Goal: Task Accomplishment & Management: Manage account settings

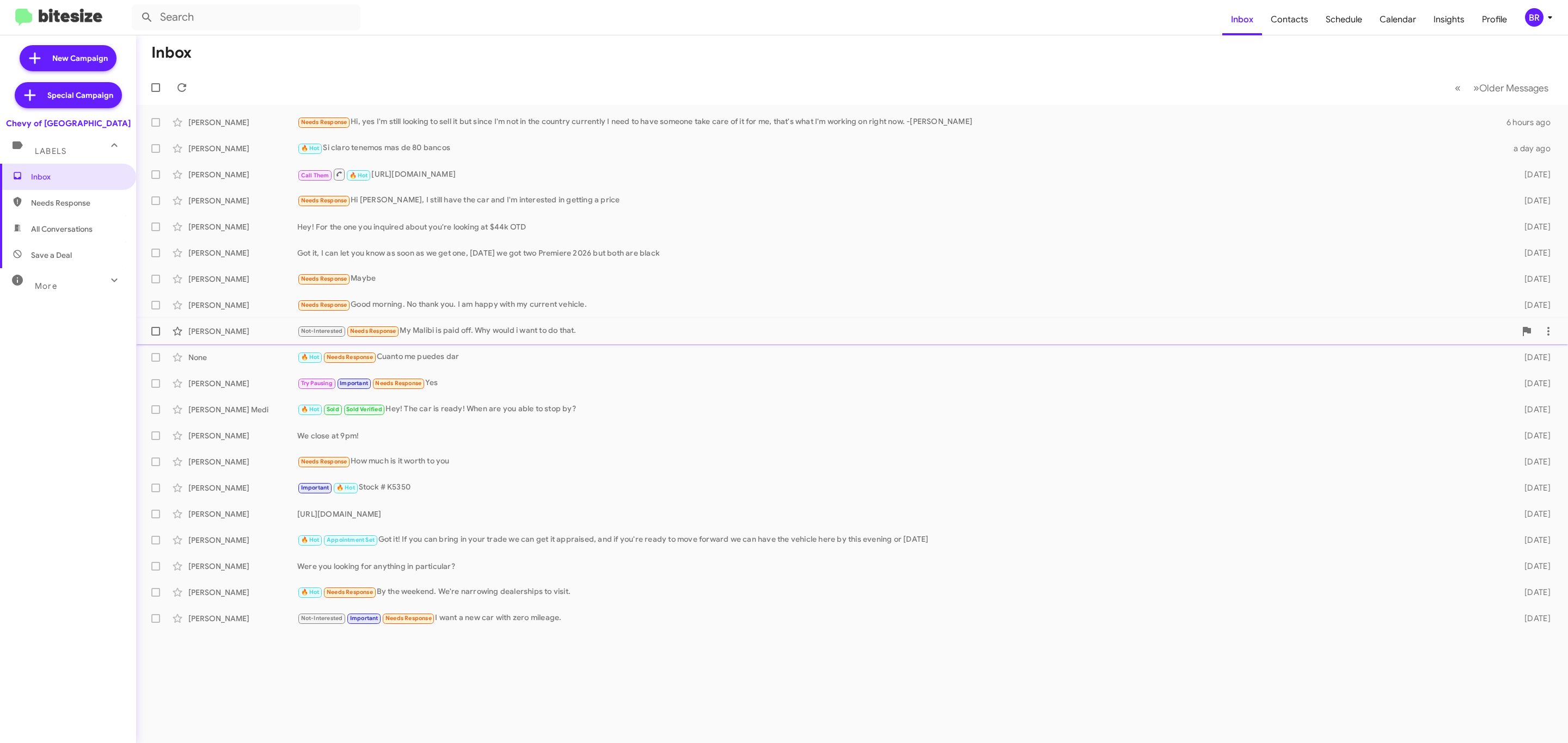
drag, startPoint x: 0, startPoint y: 0, endPoint x: 784, endPoint y: 343, distance: 855.7
click at [784, 343] on span "Lisa Mcdonald Not-Interested Needs Response My Malibi is paid off. Why would i …" at bounding box center [851, 331] width 1431 height 26
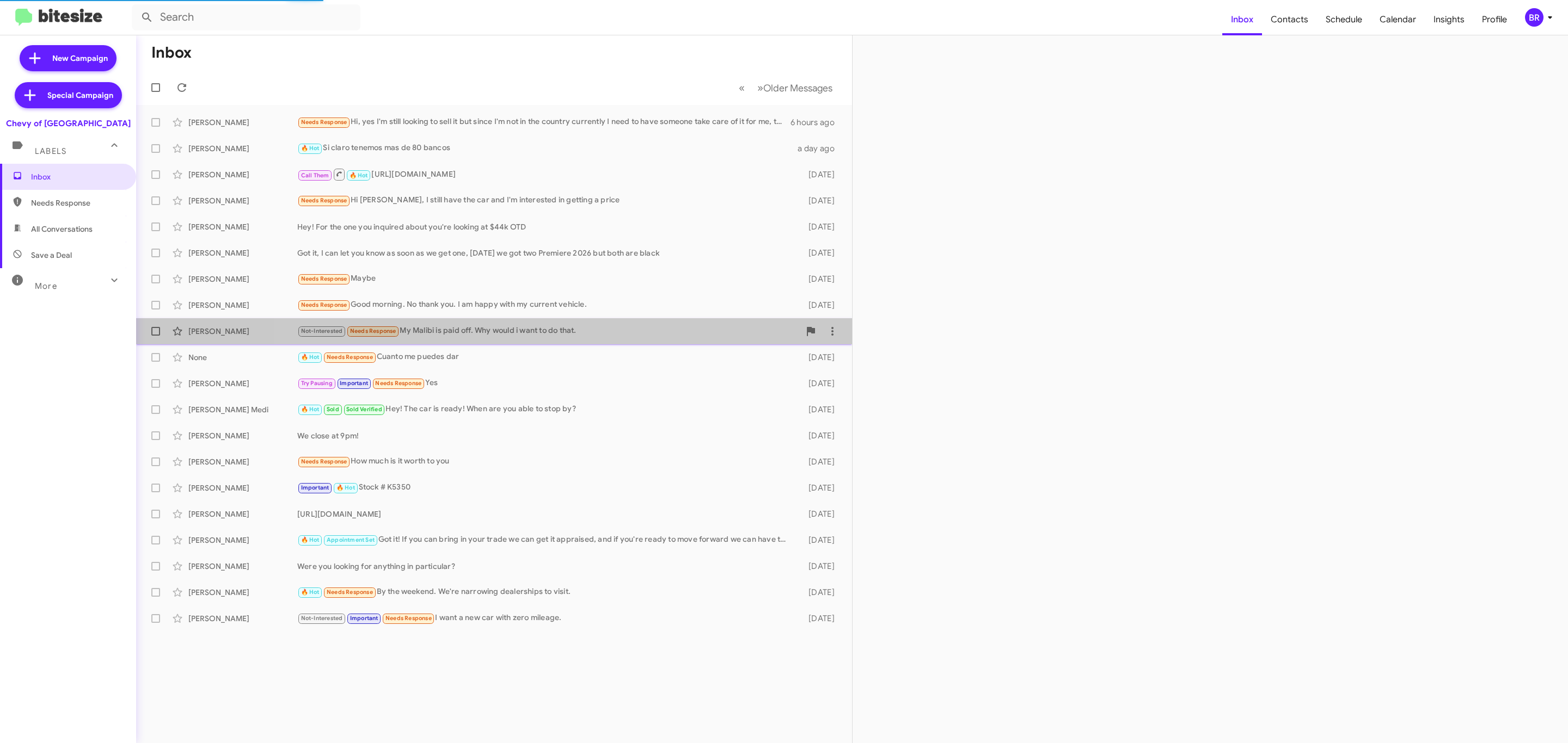
click at [784, 343] on span "Lisa Mcdonald Not-Interested Needs Response My Malibi is paid off. Why would i …" at bounding box center [494, 331] width 716 height 26
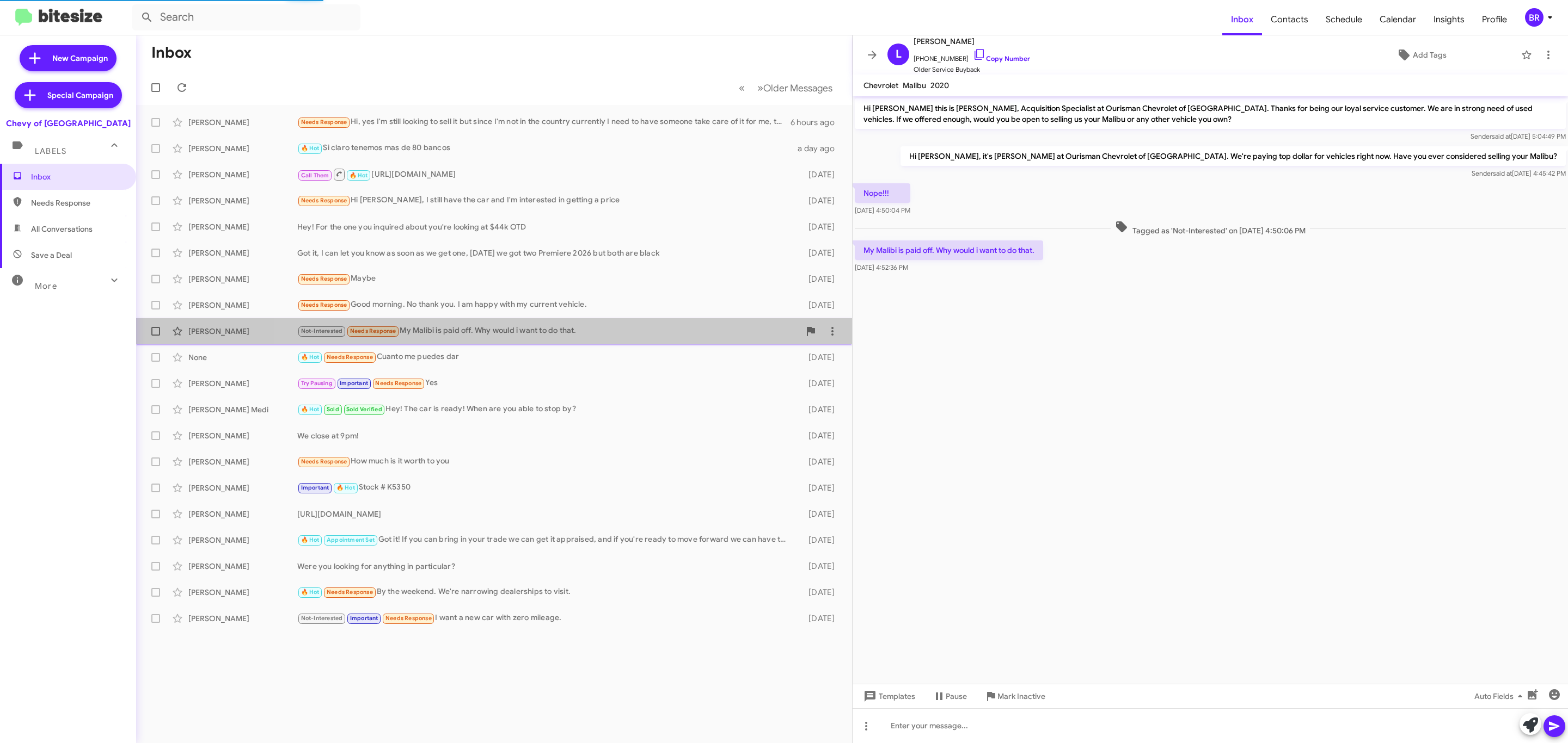
click at [784, 343] on span "Lisa Mcdonald Not-Interested Needs Response My Malibi is paid off. Why would i …" at bounding box center [494, 331] width 716 height 26
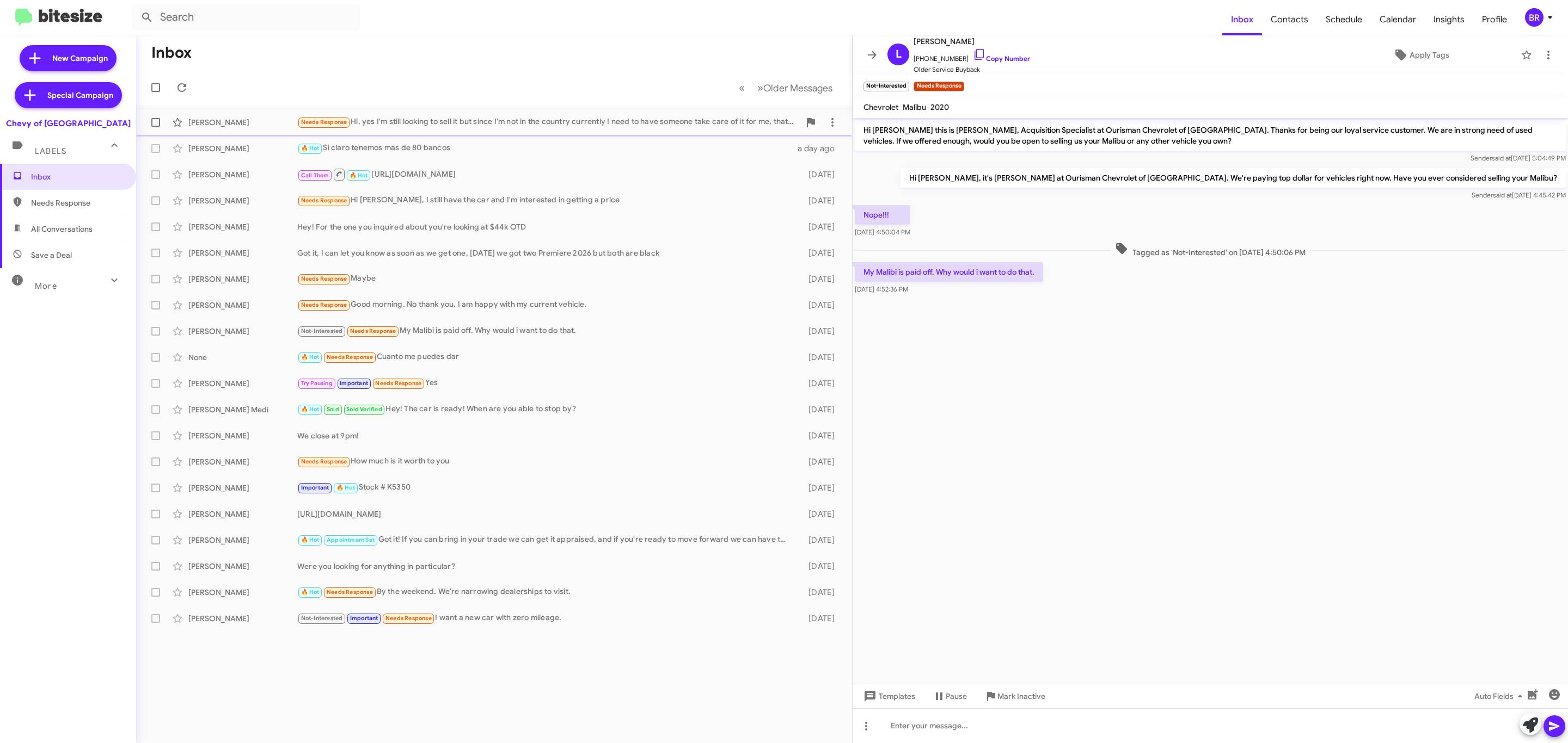
click at [155, 122] on span at bounding box center [155, 122] width 9 height 9
click at [155, 127] on input "checkbox" at bounding box center [155, 127] width 1 height 1
checkbox input "true"
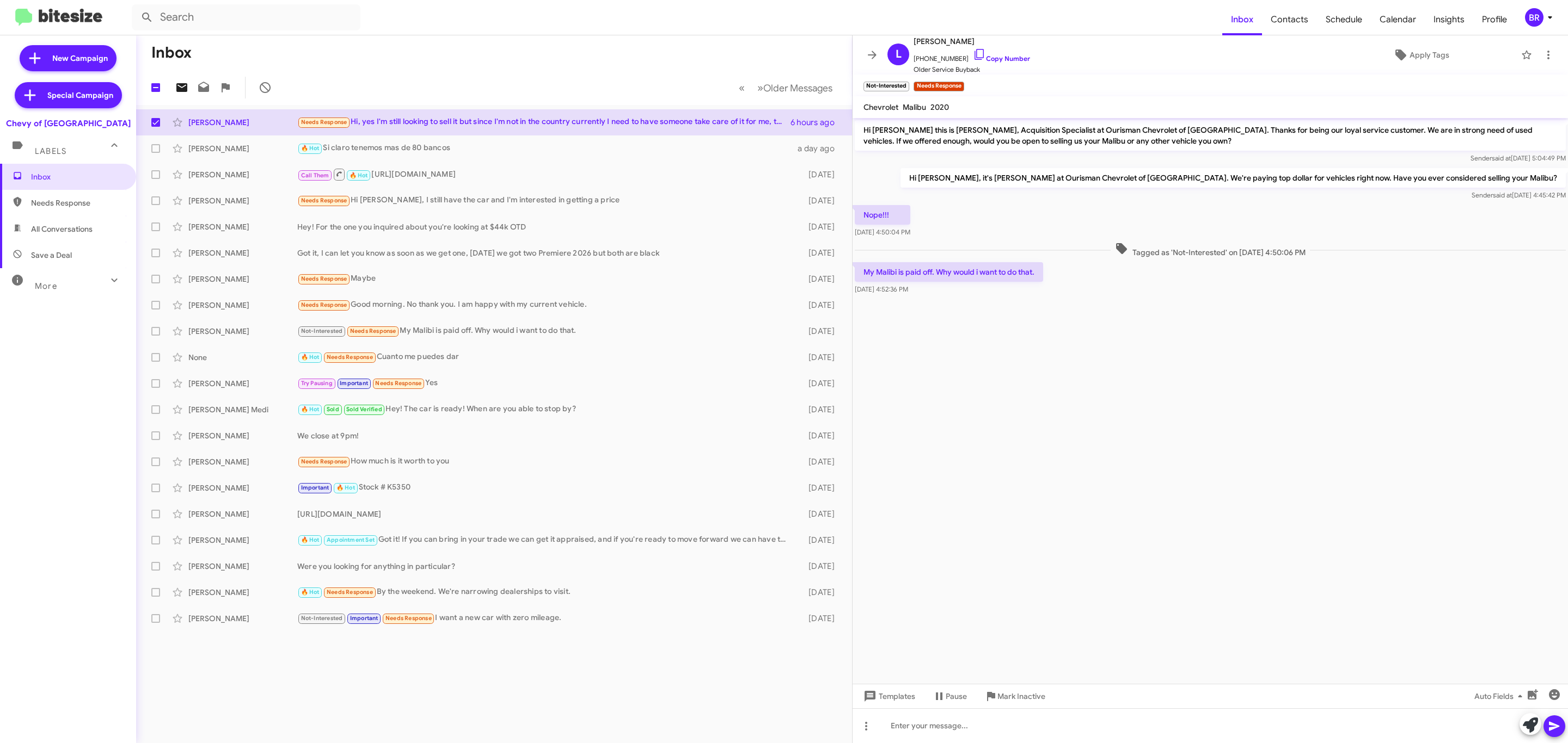
click at [181, 87] on icon at bounding box center [182, 88] width 13 height 13
click at [1530, 15] on div "BR" at bounding box center [1533, 16] width 18 height 18
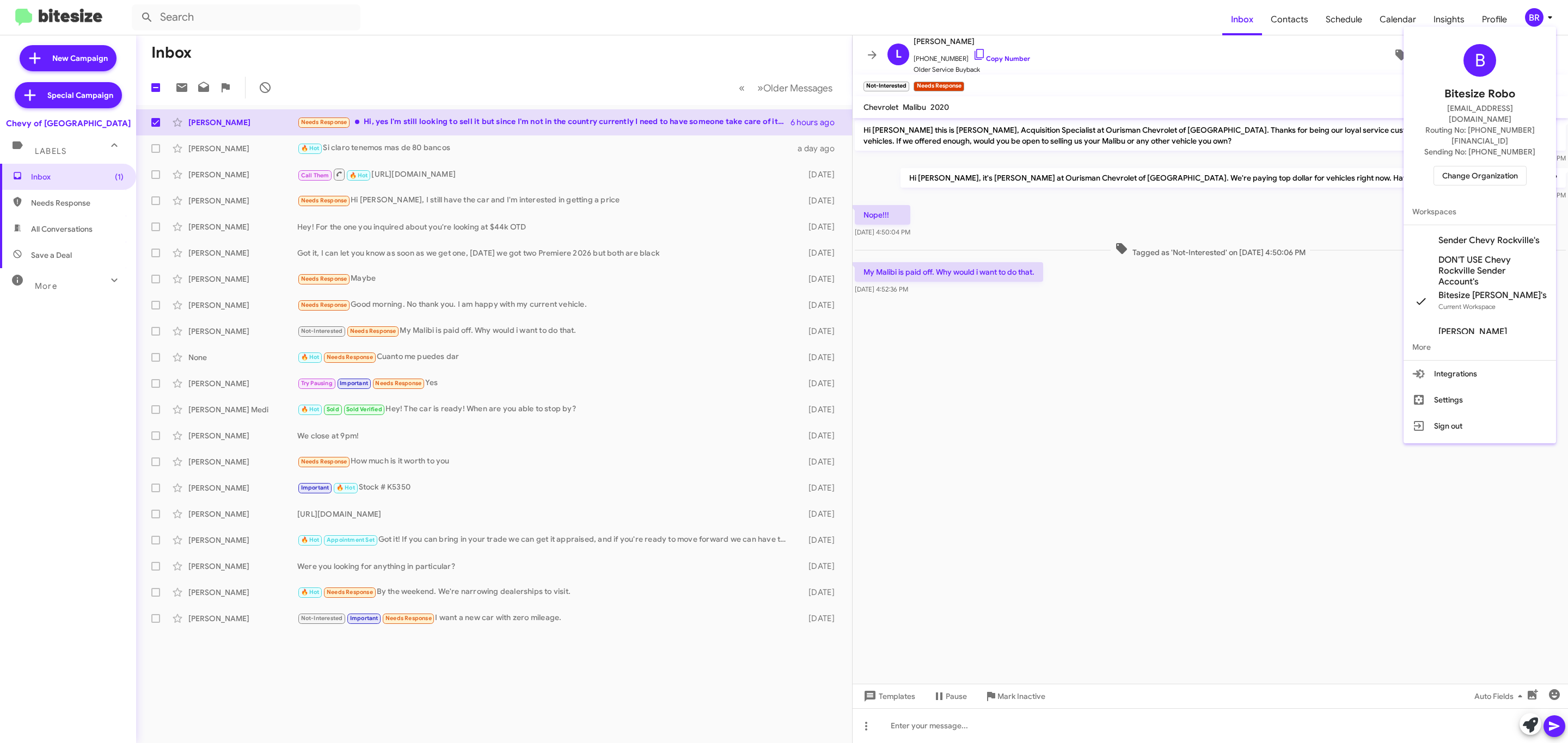
click at [1483, 167] on span "Change Organization" at bounding box center [1479, 175] width 76 height 18
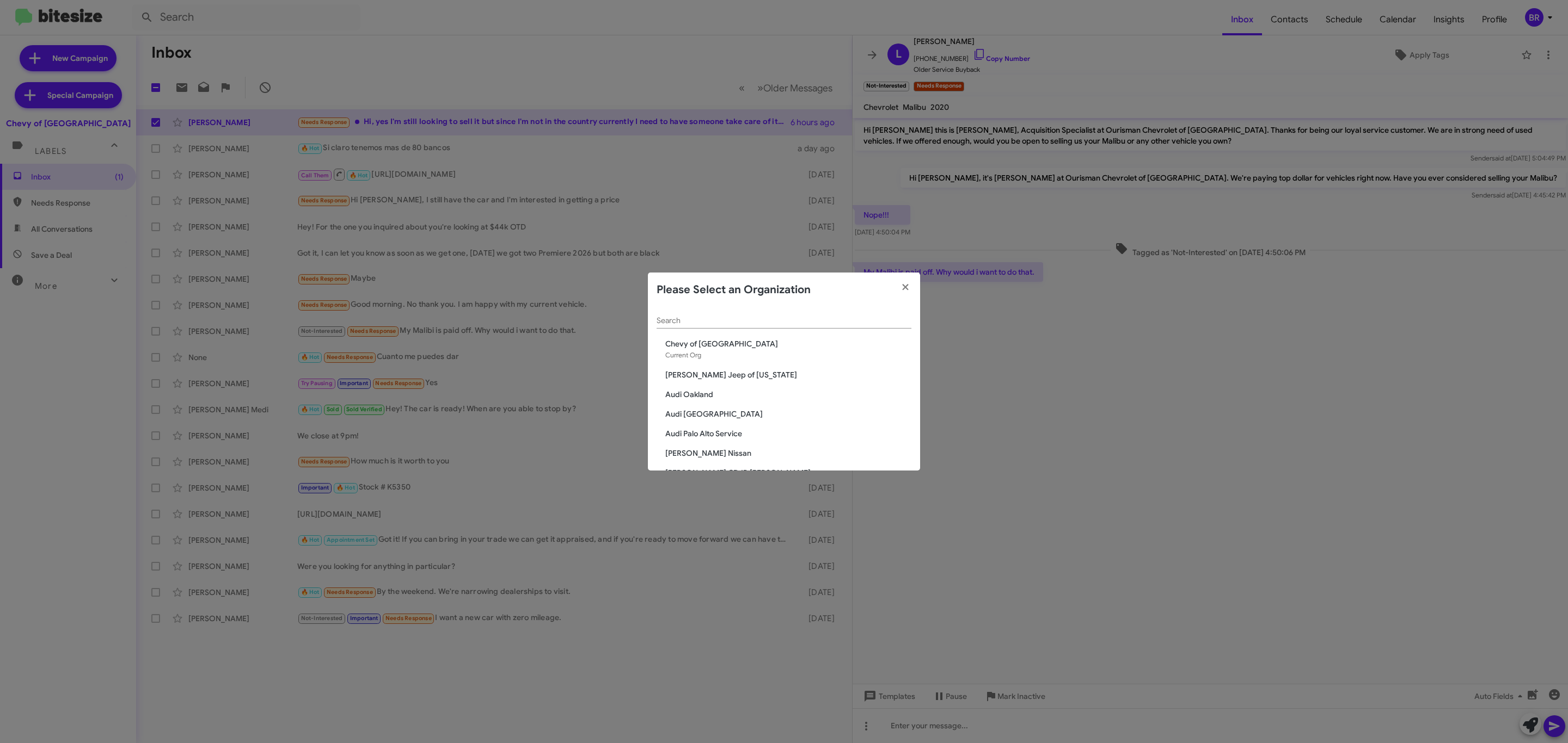
click at [830, 320] on input "Search" at bounding box center [784, 320] width 255 height 9
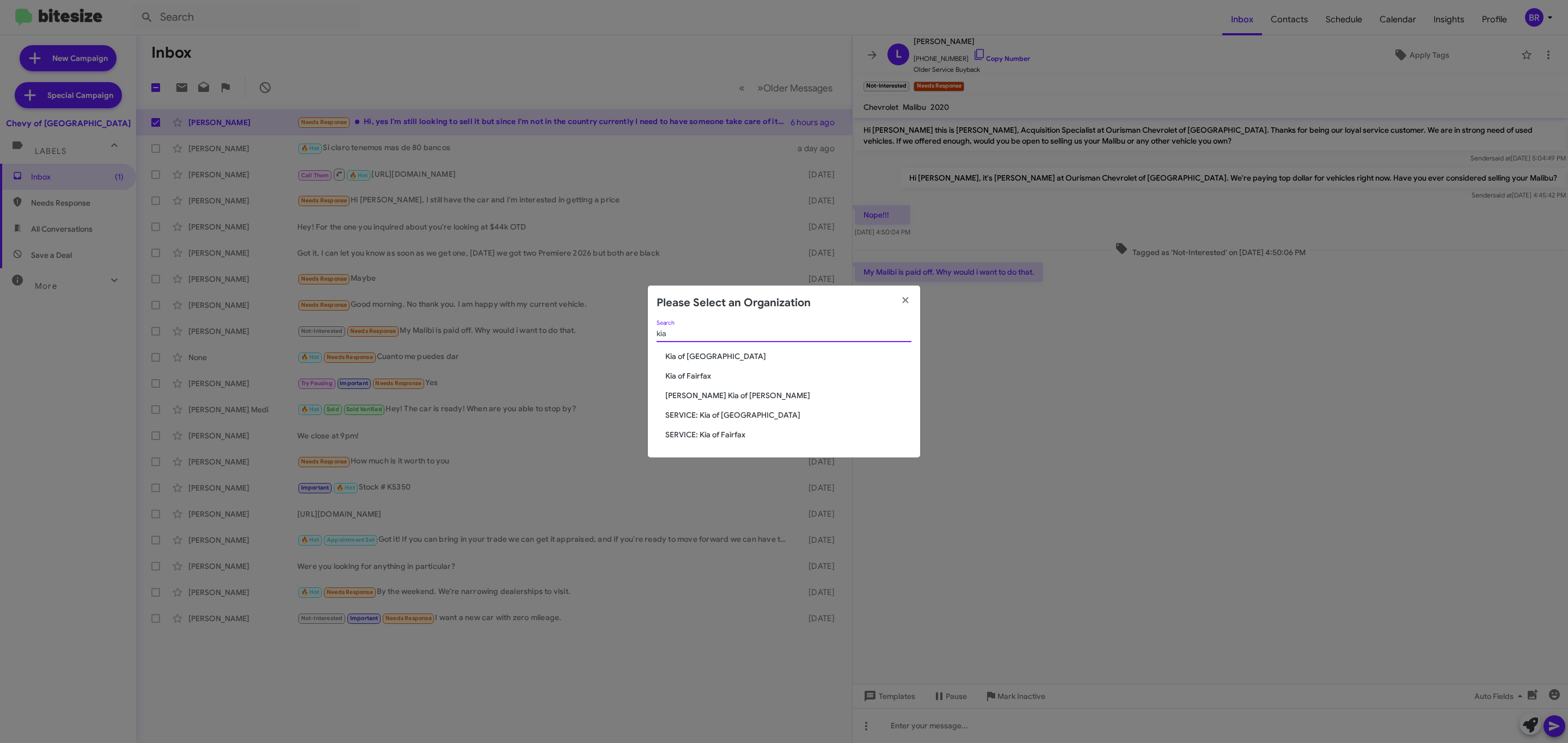
type input "kia"
click at [692, 376] on span "Kia of Fairfax" at bounding box center [788, 375] width 246 height 11
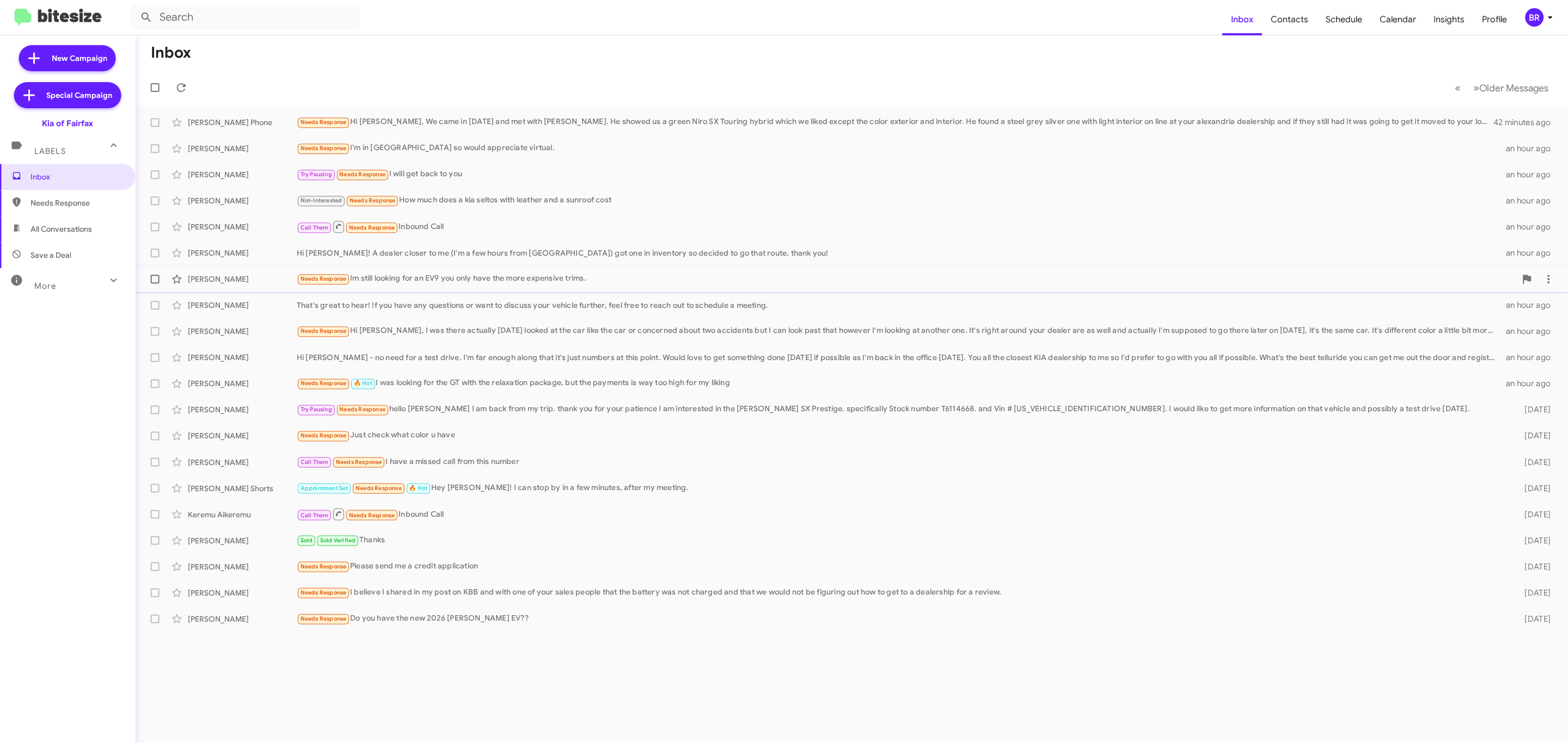
click at [159, 277] on span at bounding box center [155, 279] width 9 height 9
click at [156, 284] on input "checkbox" at bounding box center [155, 284] width 1 height 1
checkbox input "true"
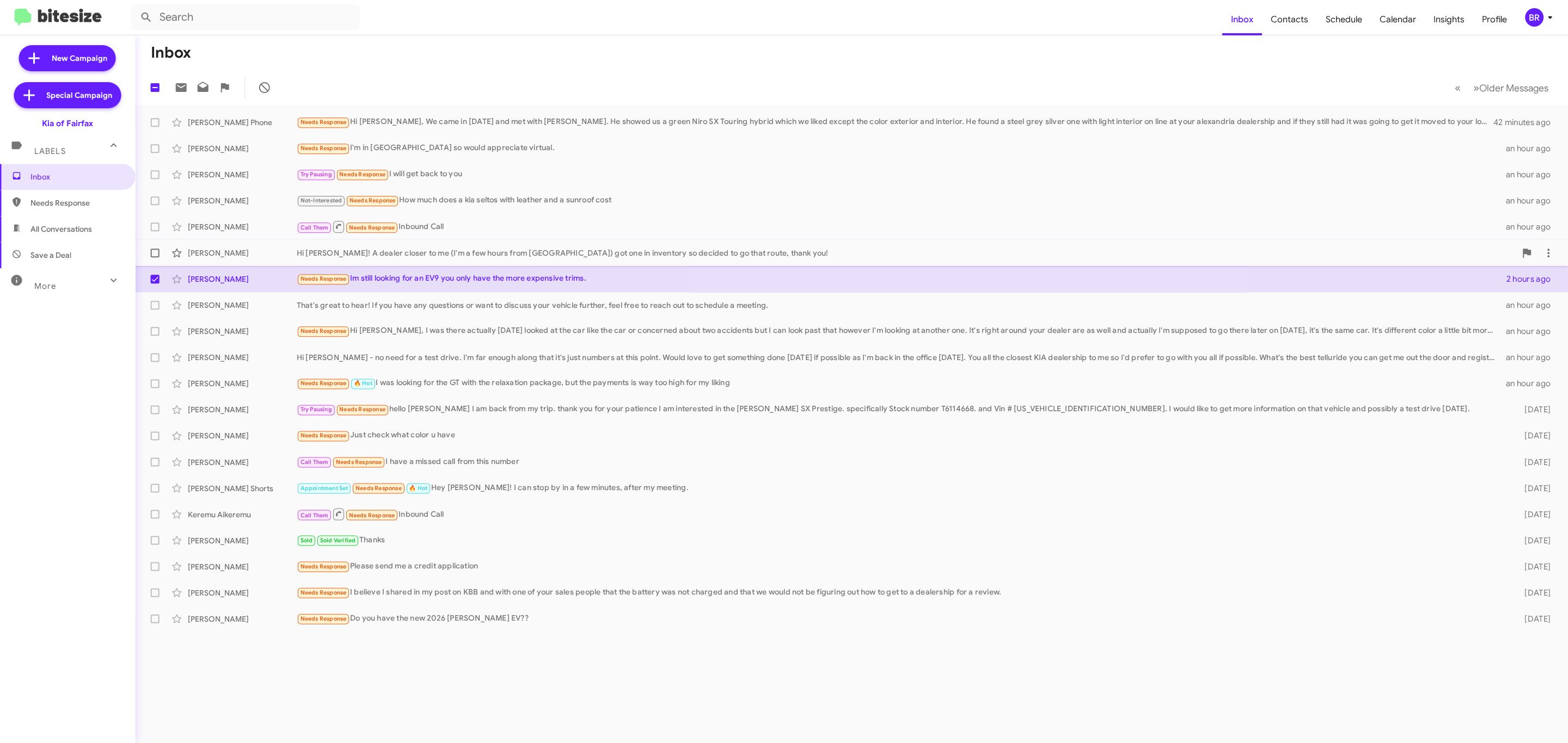
click at [153, 250] on span at bounding box center [155, 252] width 9 height 9
click at [155, 257] on input "checkbox" at bounding box center [155, 257] width 1 height 1
checkbox input "true"
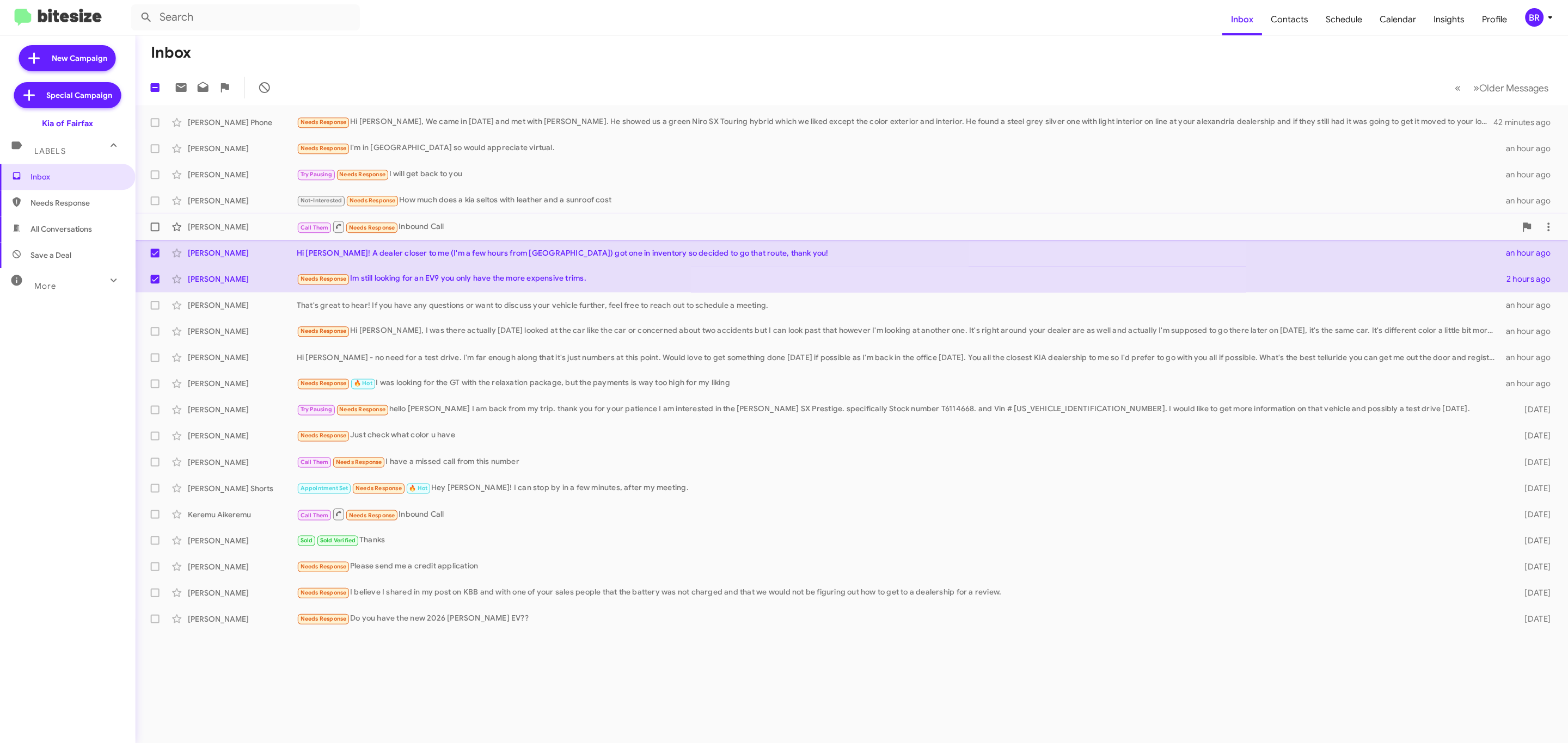
click at [155, 227] on span at bounding box center [155, 226] width 9 height 9
click at [155, 231] on input "checkbox" at bounding box center [155, 231] width 1 height 1
checkbox input "true"
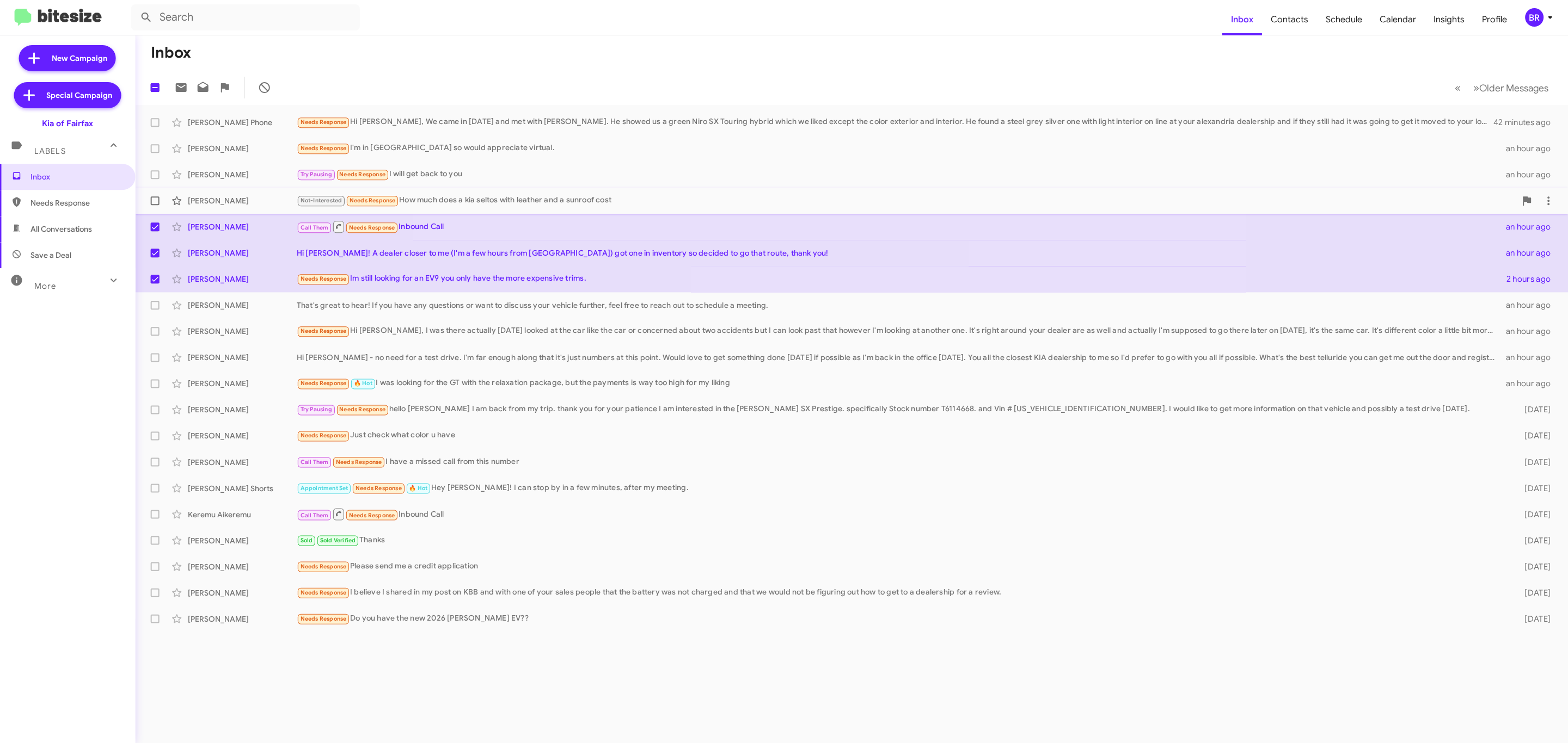
click at [151, 205] on span at bounding box center [155, 200] width 9 height 9
click at [155, 205] on input "checkbox" at bounding box center [155, 205] width 1 height 1
checkbox input "true"
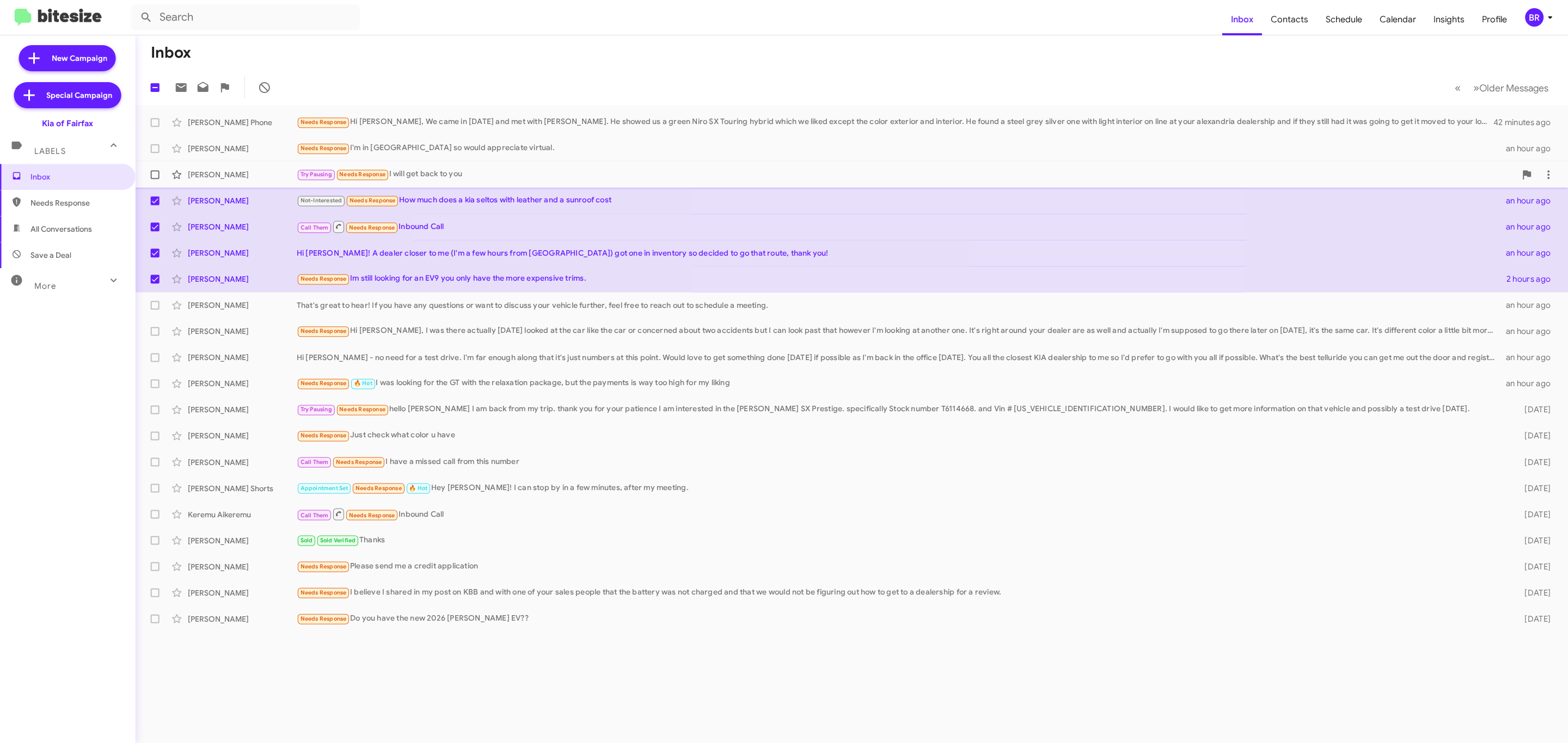
click at [157, 175] on span at bounding box center [155, 174] width 9 height 9
click at [156, 179] on input "checkbox" at bounding box center [155, 179] width 1 height 1
checkbox input "true"
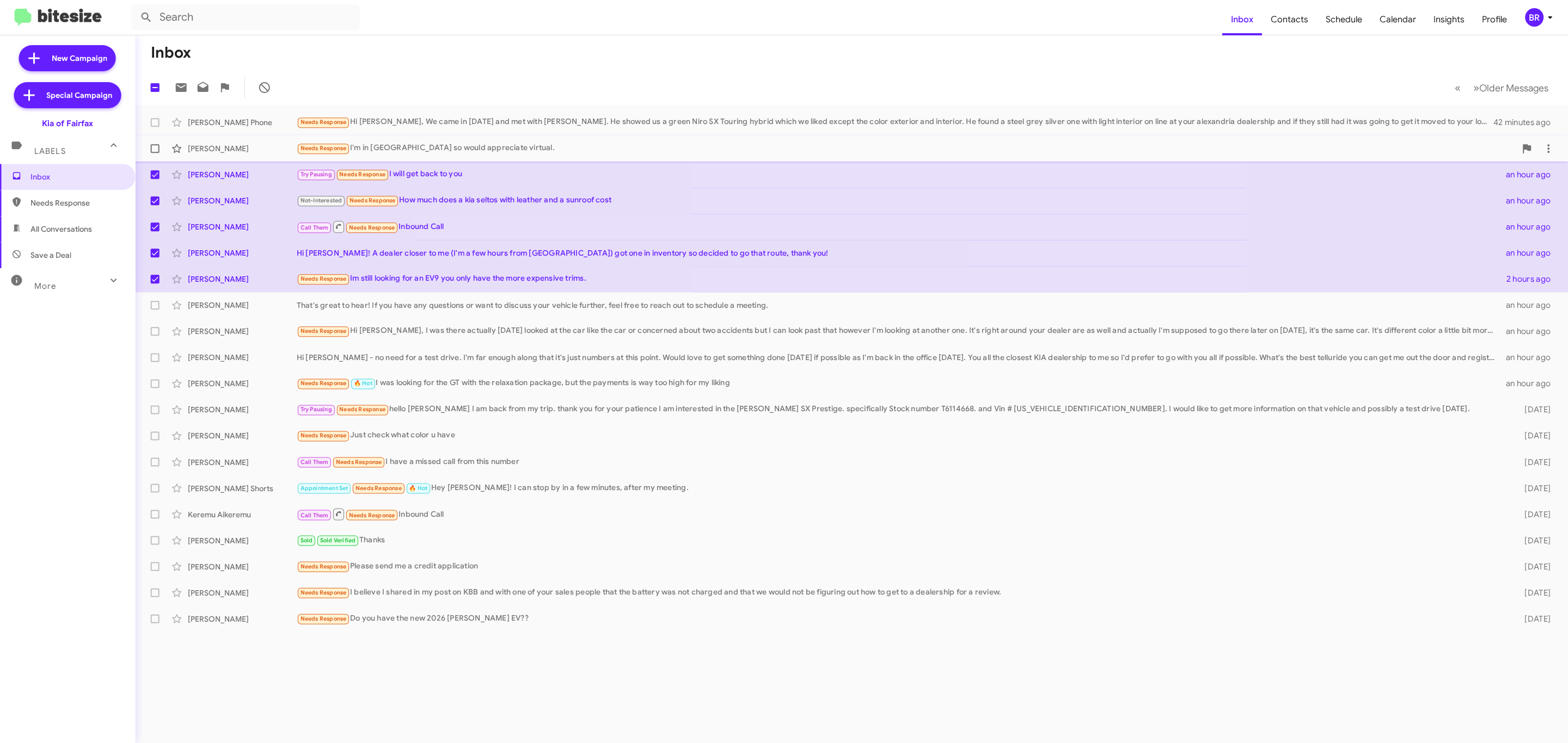
click at [155, 148] on span at bounding box center [155, 148] width 9 height 9
click at [155, 153] on input "checkbox" at bounding box center [155, 153] width 1 height 1
checkbox input "true"
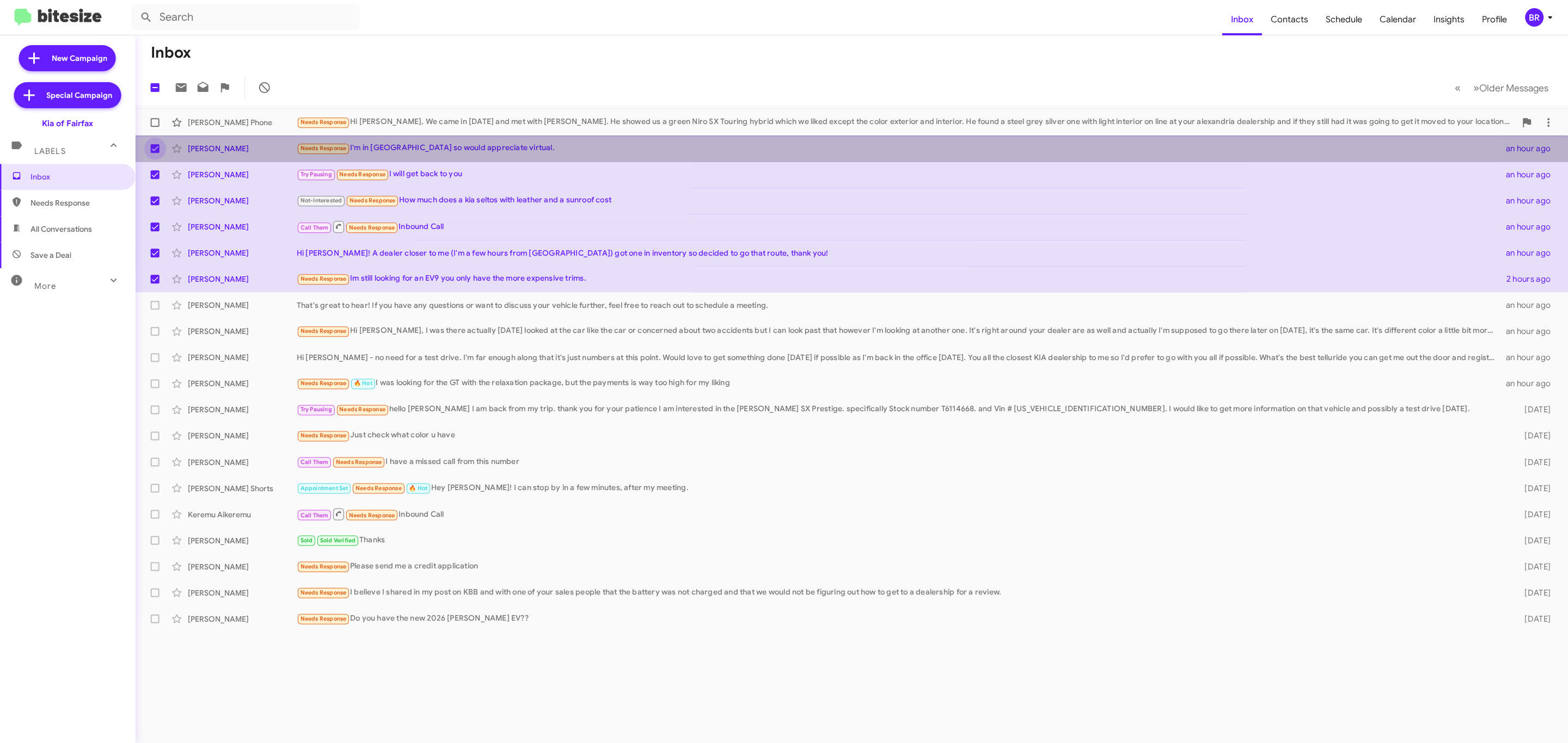
click at [155, 122] on span at bounding box center [155, 122] width 9 height 9
click at [155, 127] on input "checkbox" at bounding box center [155, 127] width 1 height 1
checkbox input "true"
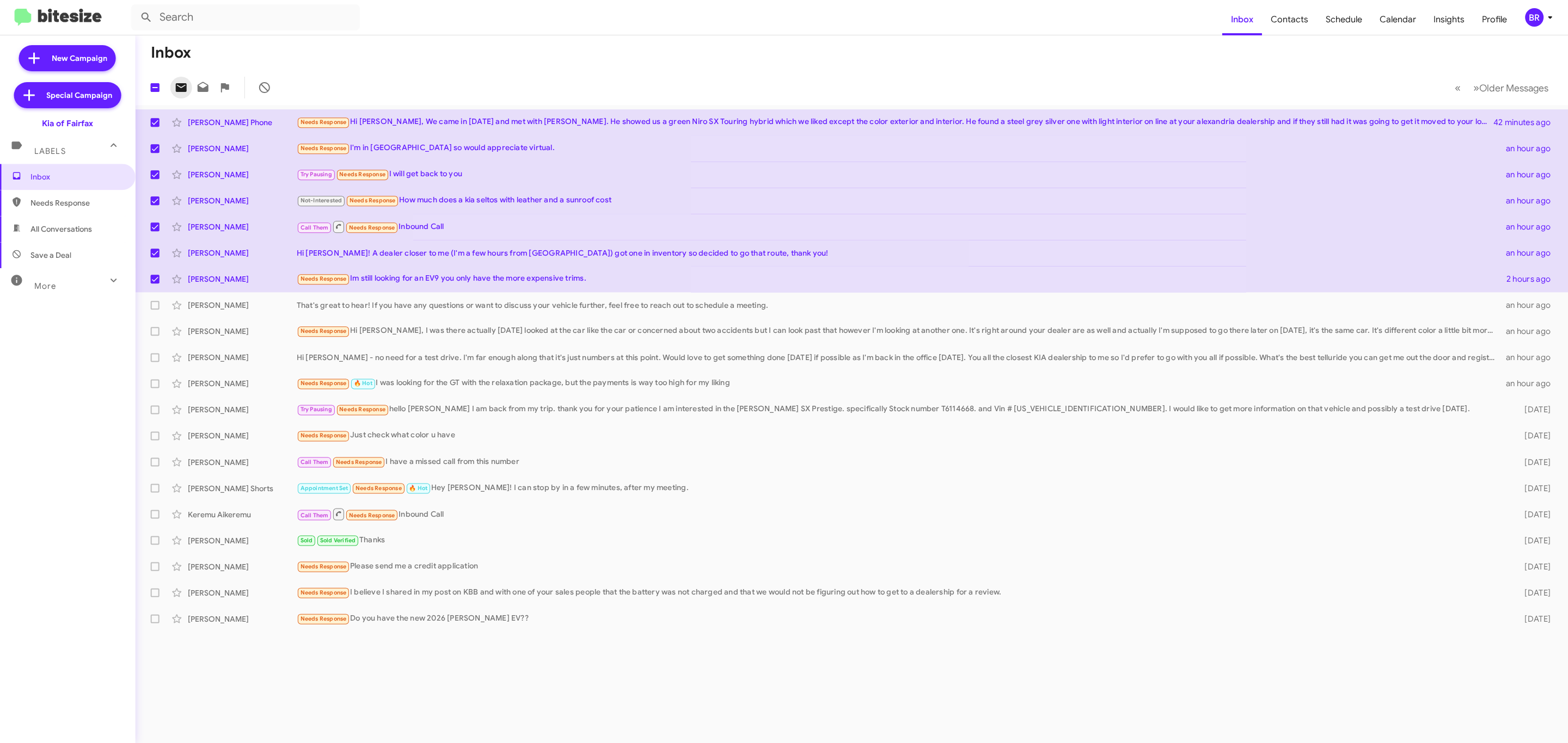
click at [176, 93] on icon at bounding box center [182, 88] width 13 height 13
click at [1550, 17] on icon at bounding box center [1550, 17] width 4 height 3
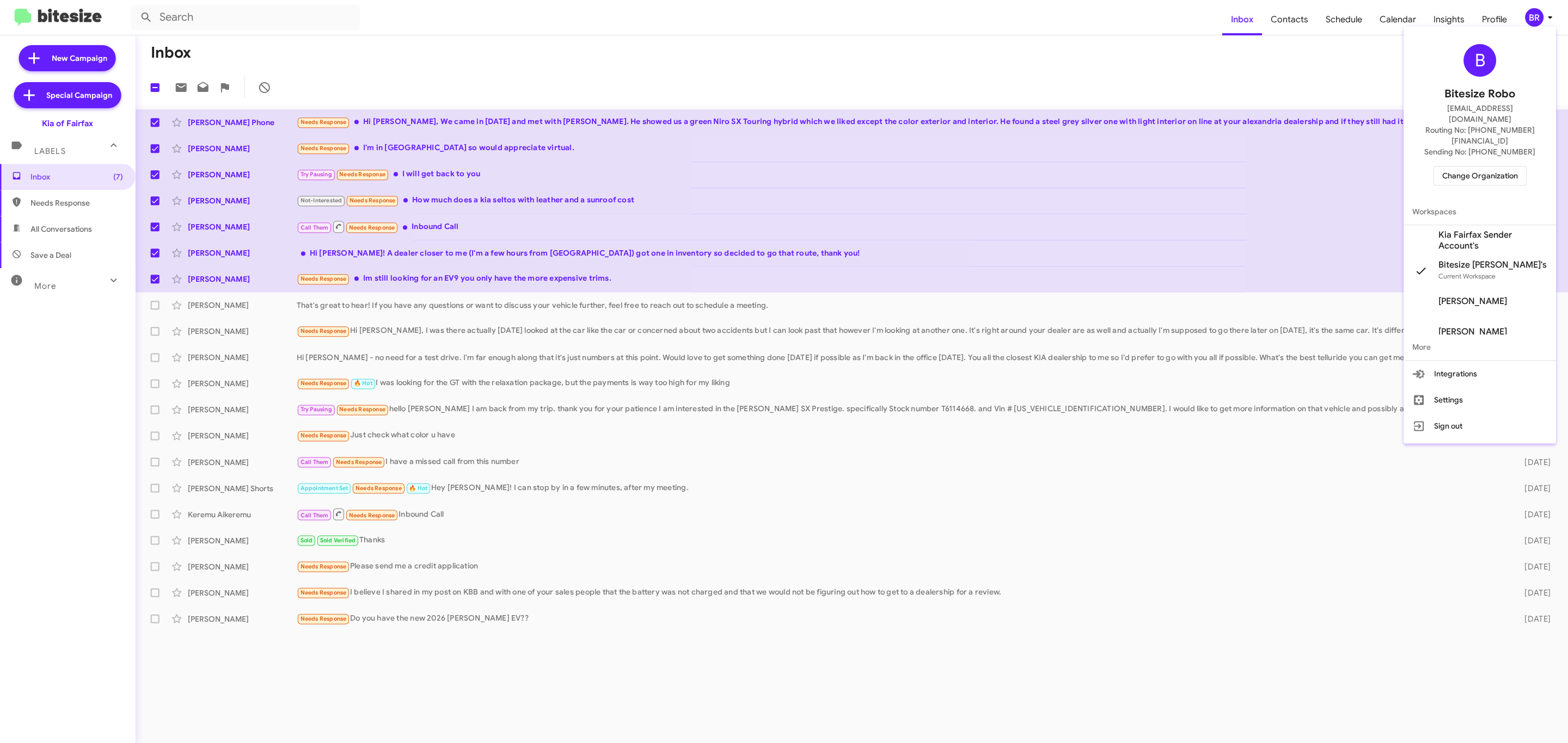
click at [1481, 167] on span "Change Organization" at bounding box center [1479, 175] width 76 height 18
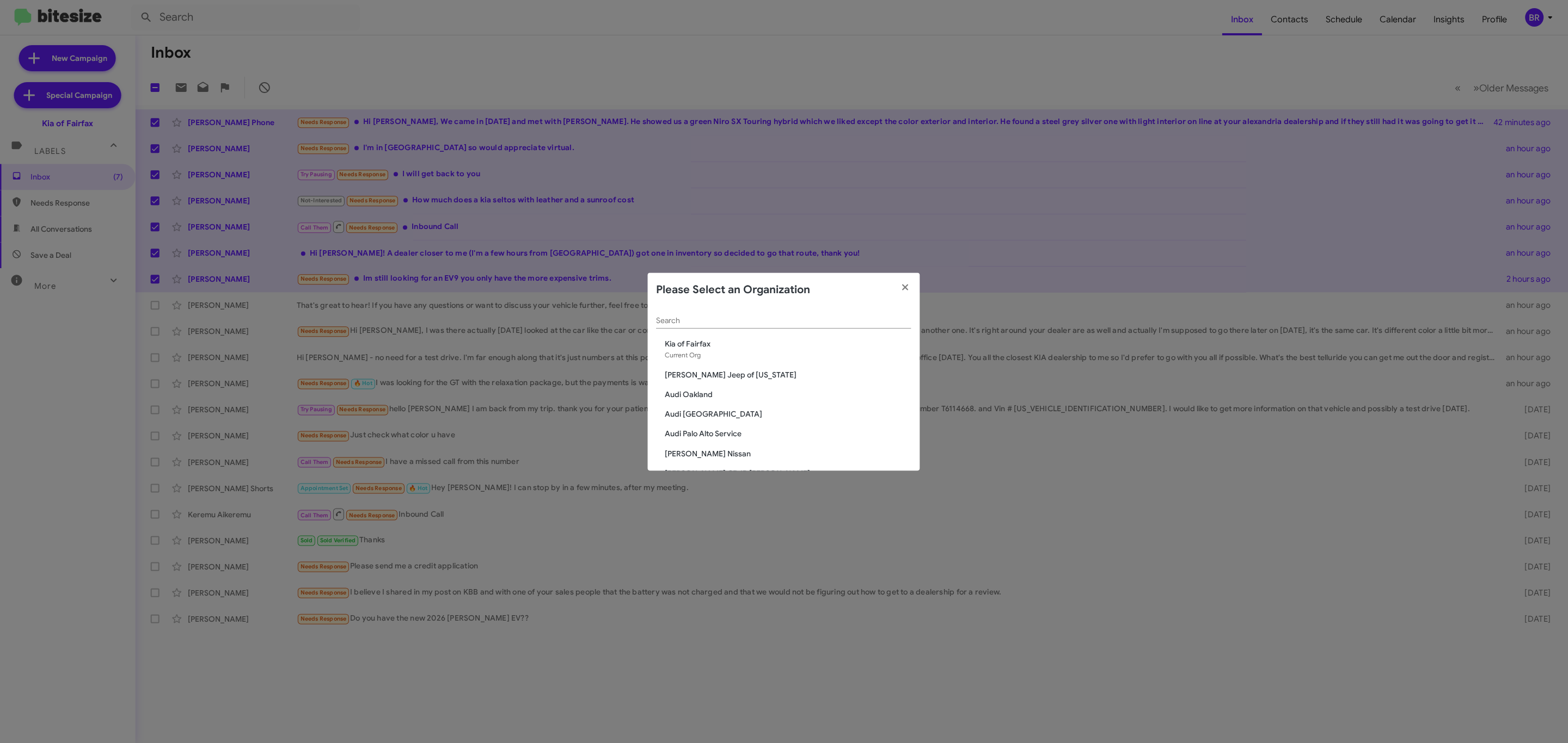
click at [761, 320] on input "Search" at bounding box center [784, 320] width 255 height 9
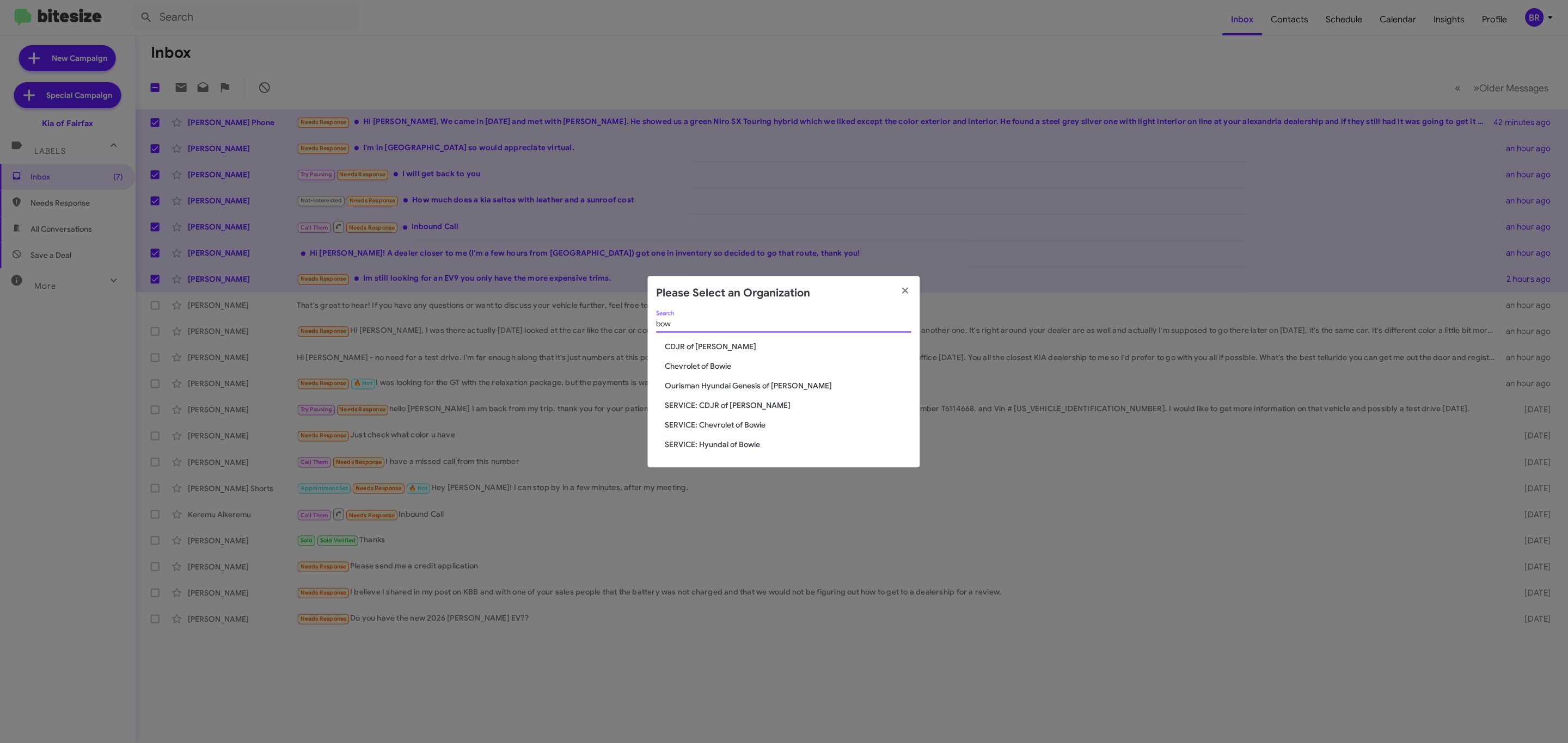
type input "bow"
click at [695, 349] on span "CDJR of [PERSON_NAME]" at bounding box center [788, 346] width 246 height 11
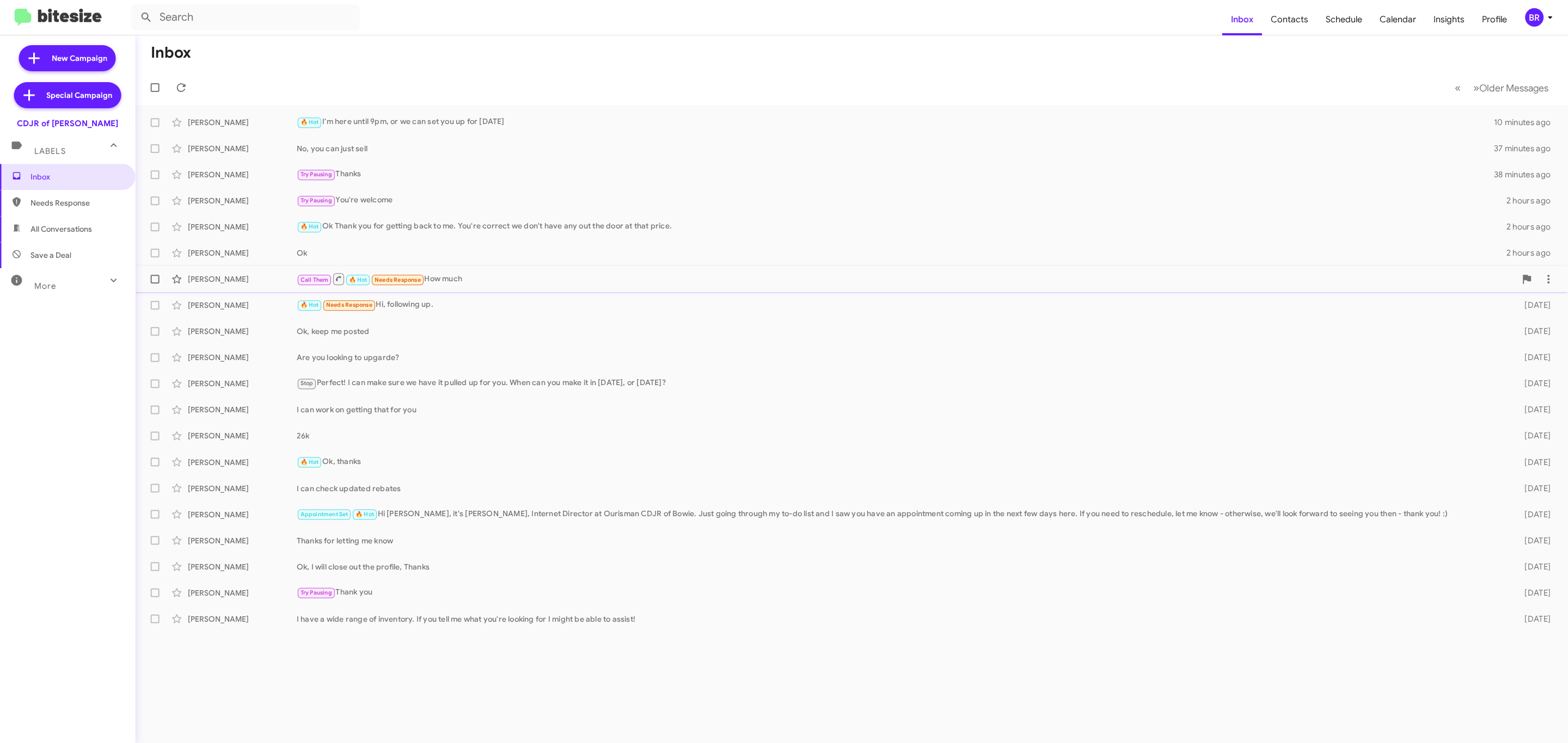
click at [248, 276] on div "[PERSON_NAME]" at bounding box center [243, 278] width 109 height 11
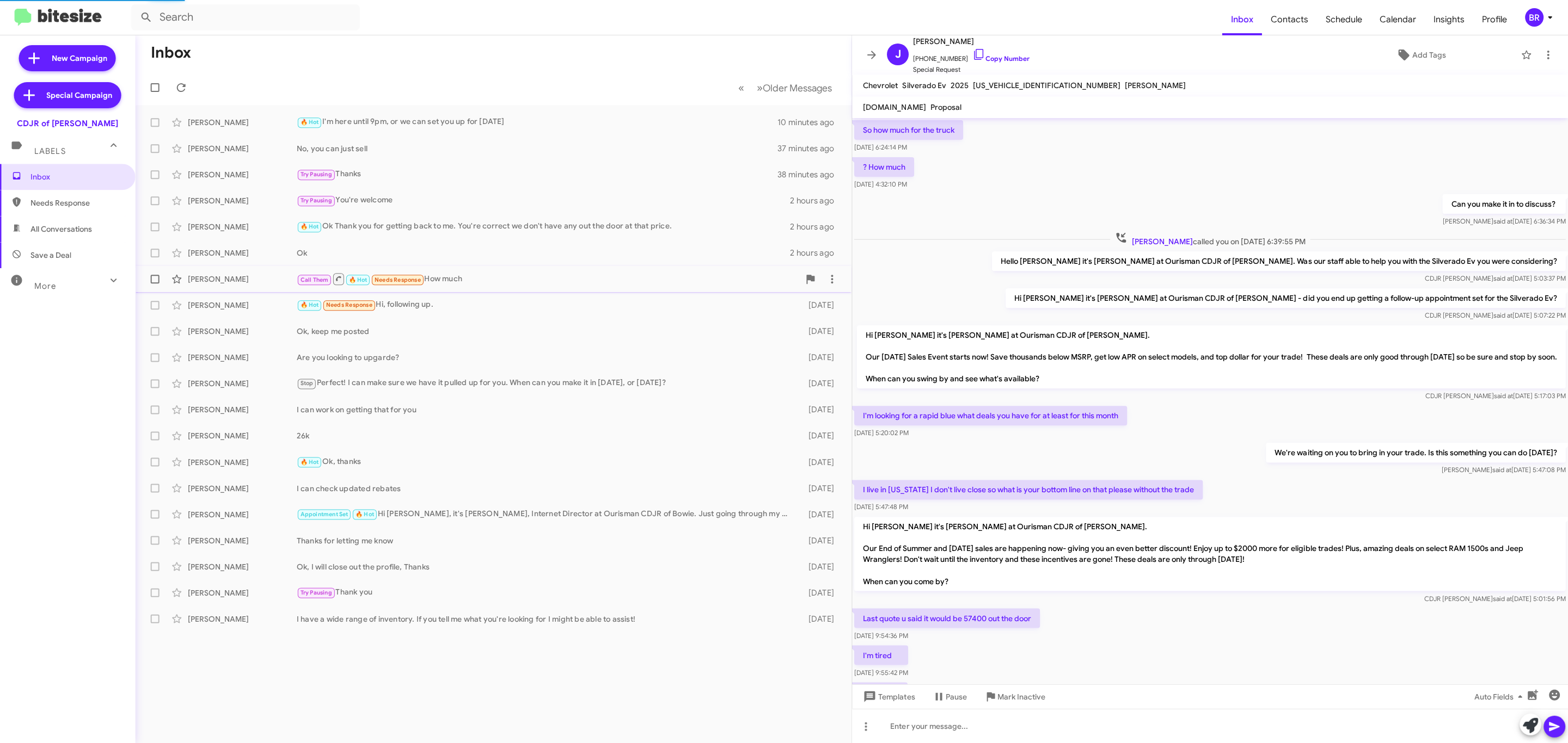
scroll to position [320, 0]
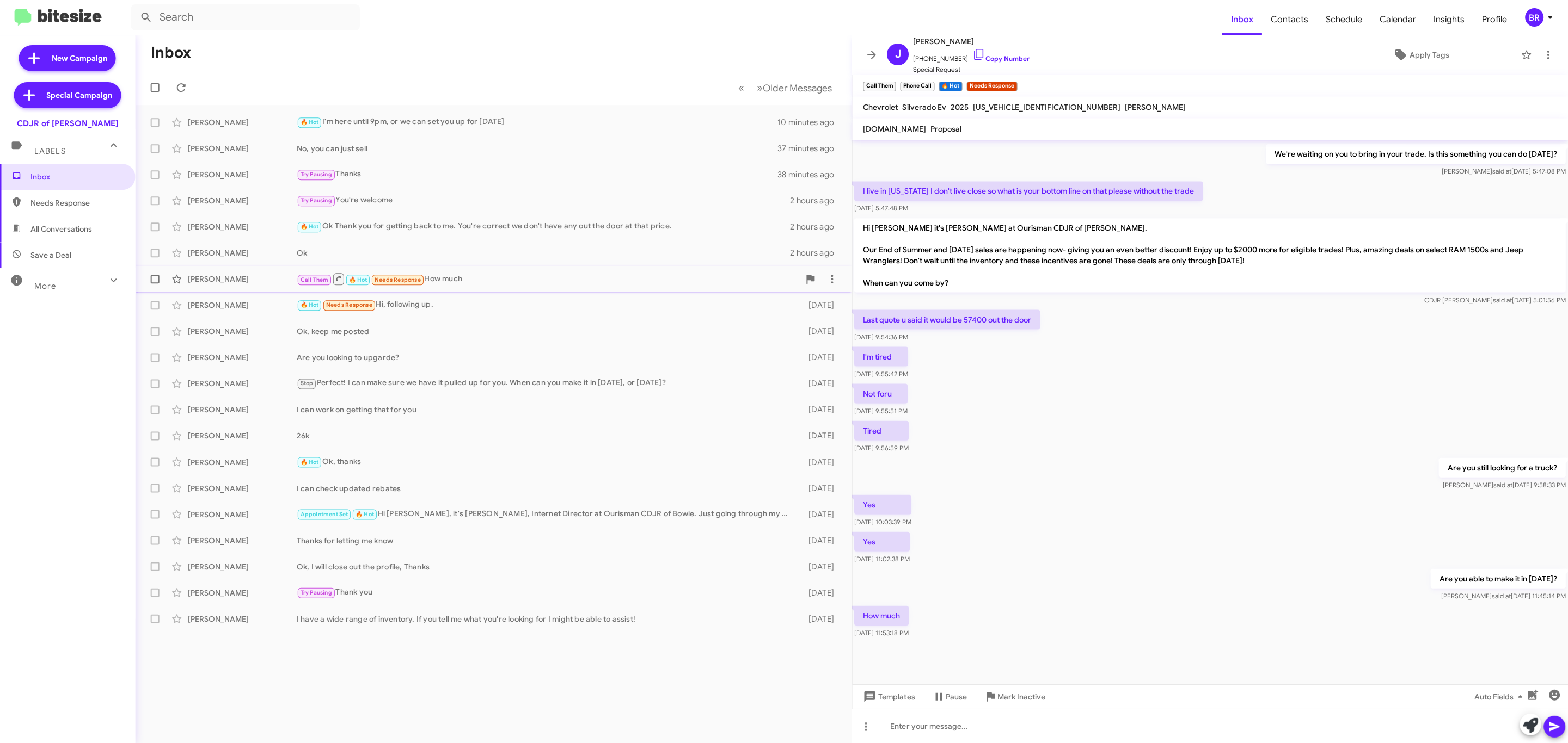
click at [546, 282] on div "Call Them 🔥 Hot Needs Response How much" at bounding box center [549, 279] width 502 height 13
click at [872, 53] on icon at bounding box center [872, 55] width 13 height 13
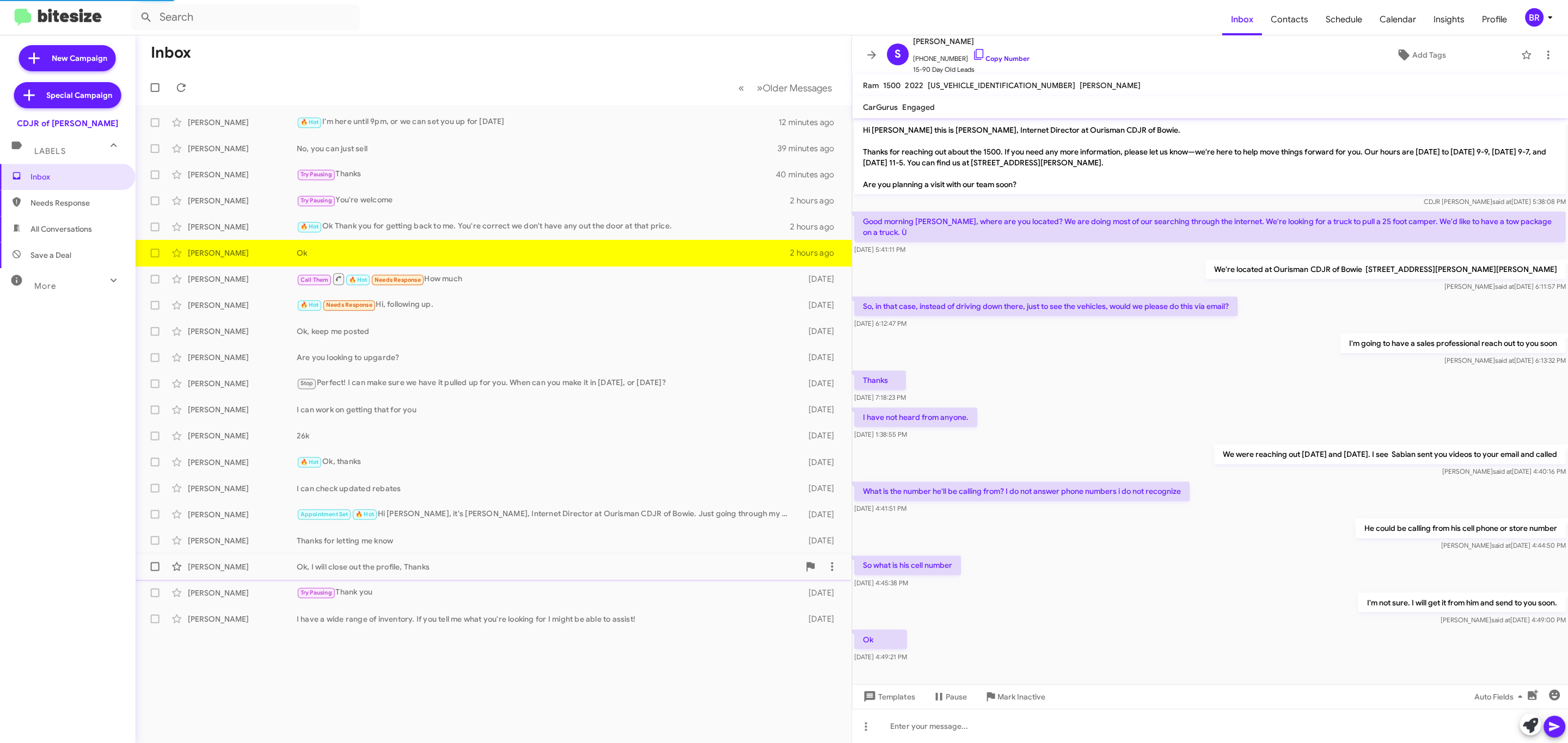
scroll to position [15, 0]
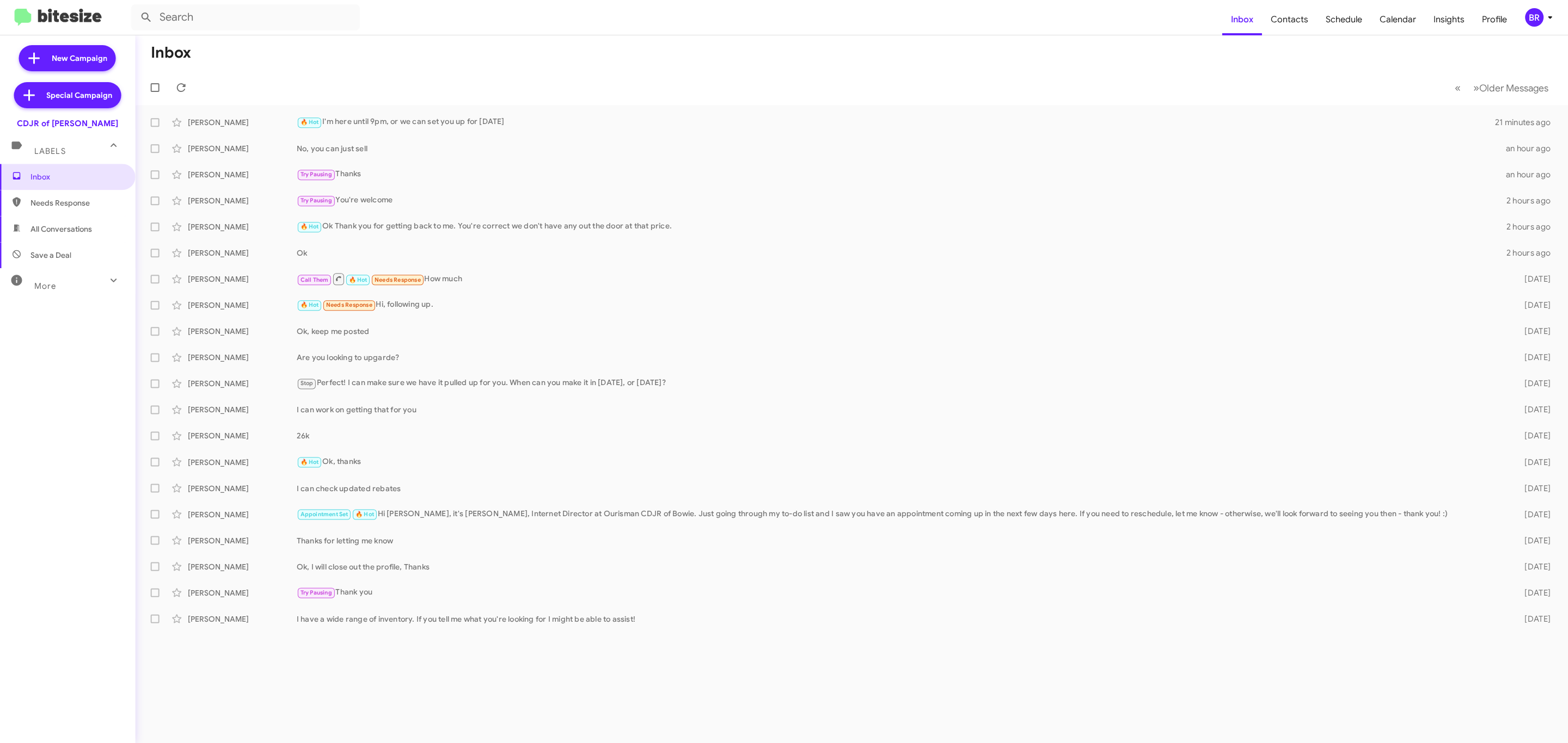
click at [1524, 14] on span "BR" at bounding box center [1540, 16] width 33 height 18
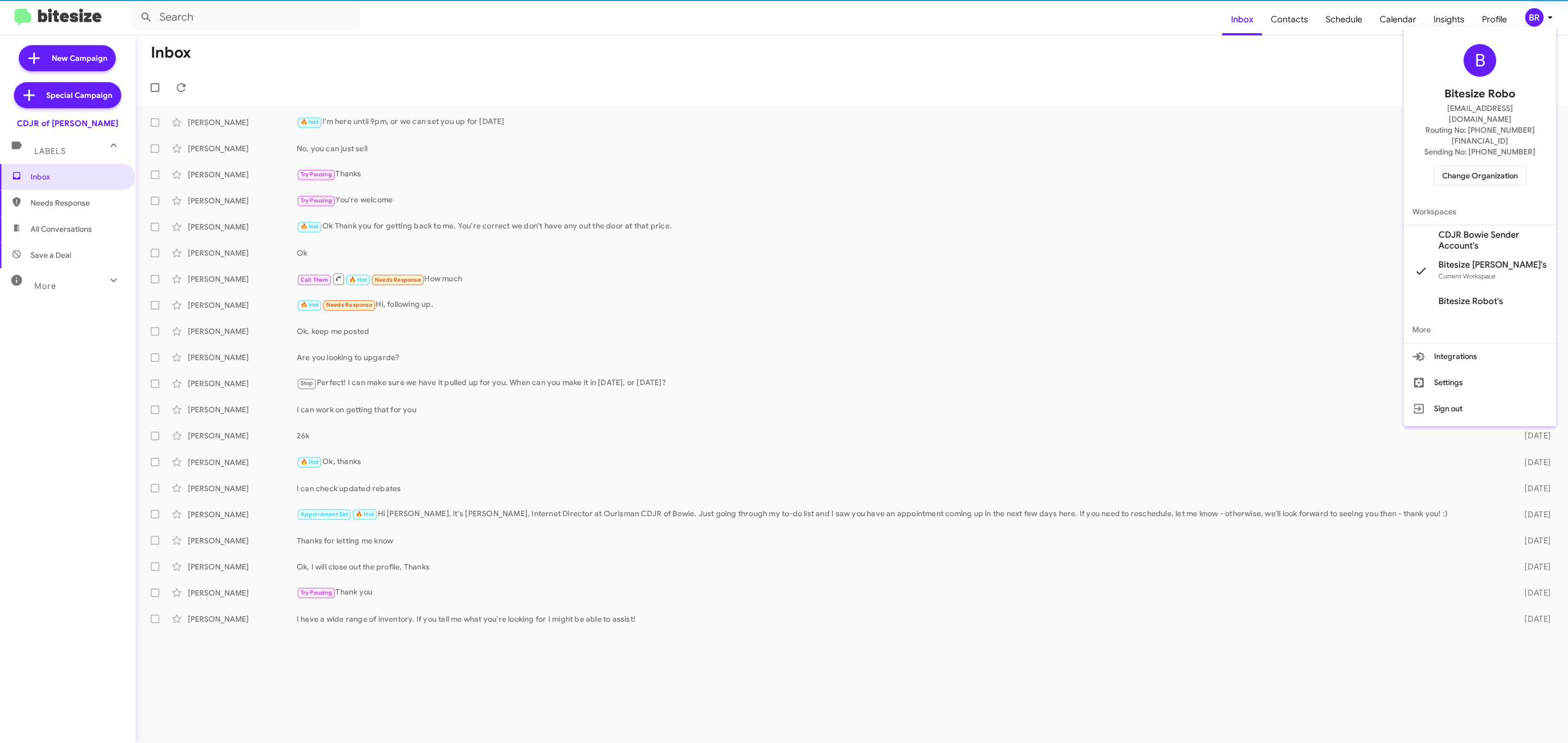
click at [1481, 167] on span "Change Organization" at bounding box center [1479, 175] width 76 height 18
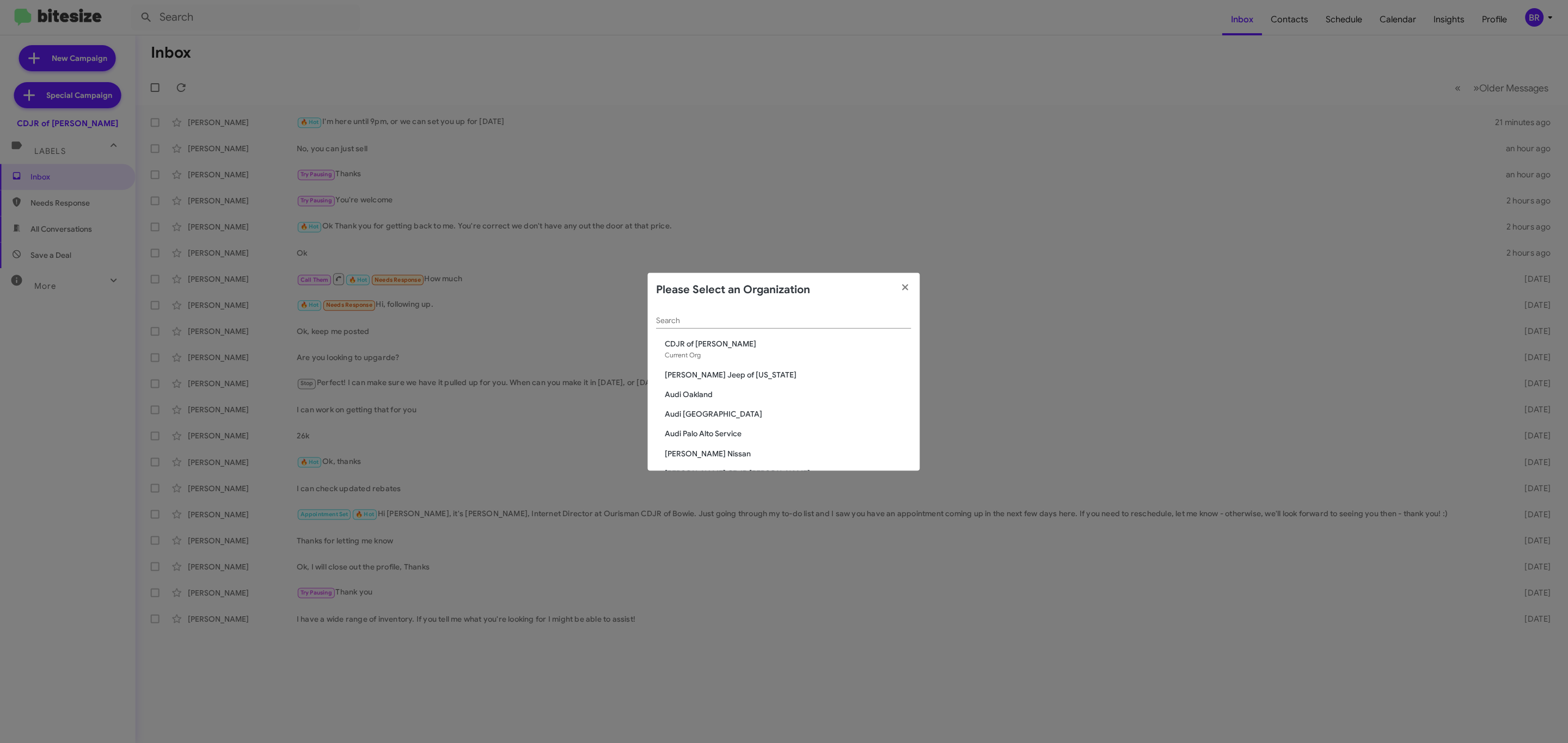
click at [769, 323] on input "Search" at bounding box center [784, 320] width 255 height 9
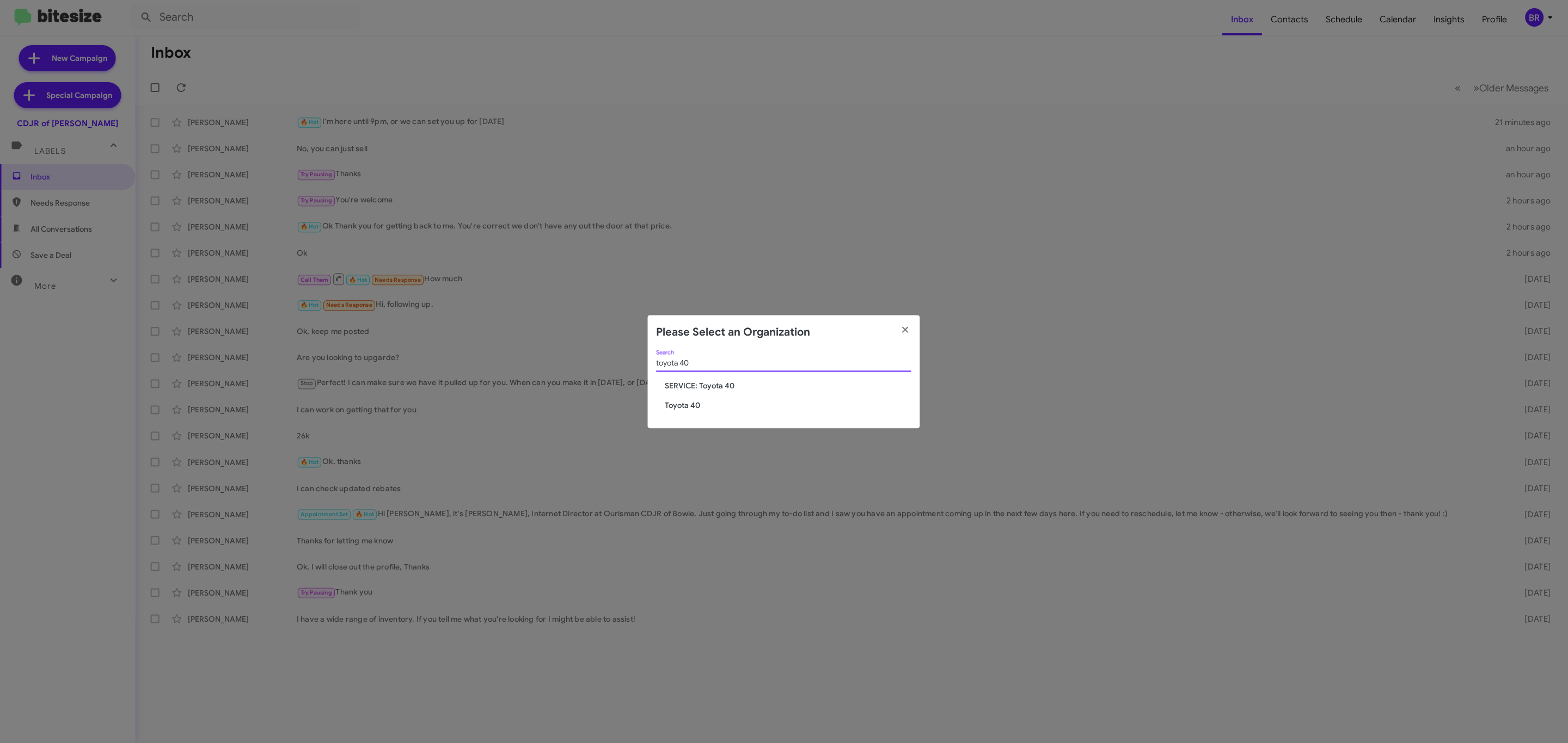
type input "toyota 40"
click at [696, 410] on span "Toyota 40" at bounding box center [788, 405] width 246 height 11
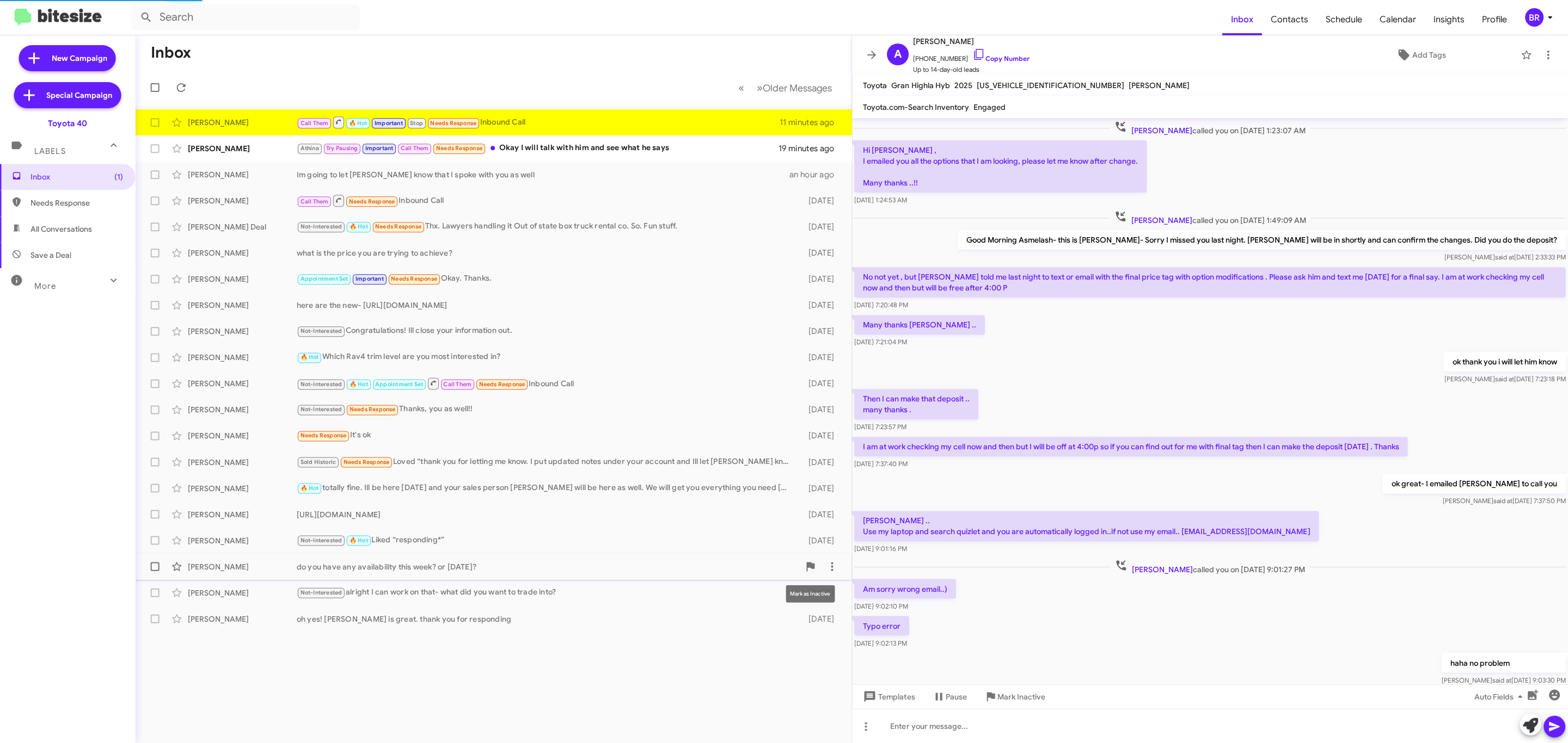
scroll to position [245, 0]
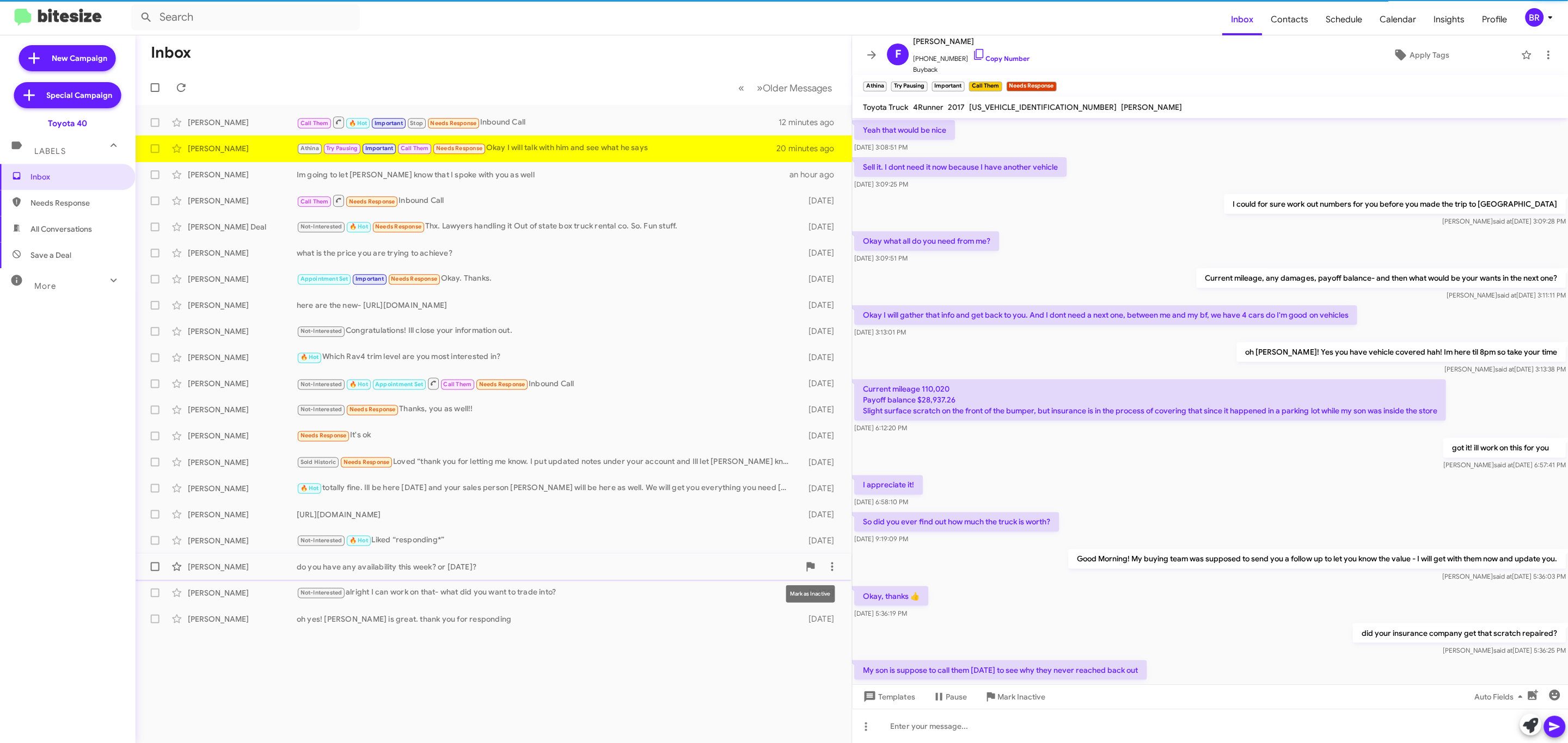
scroll to position [248, 0]
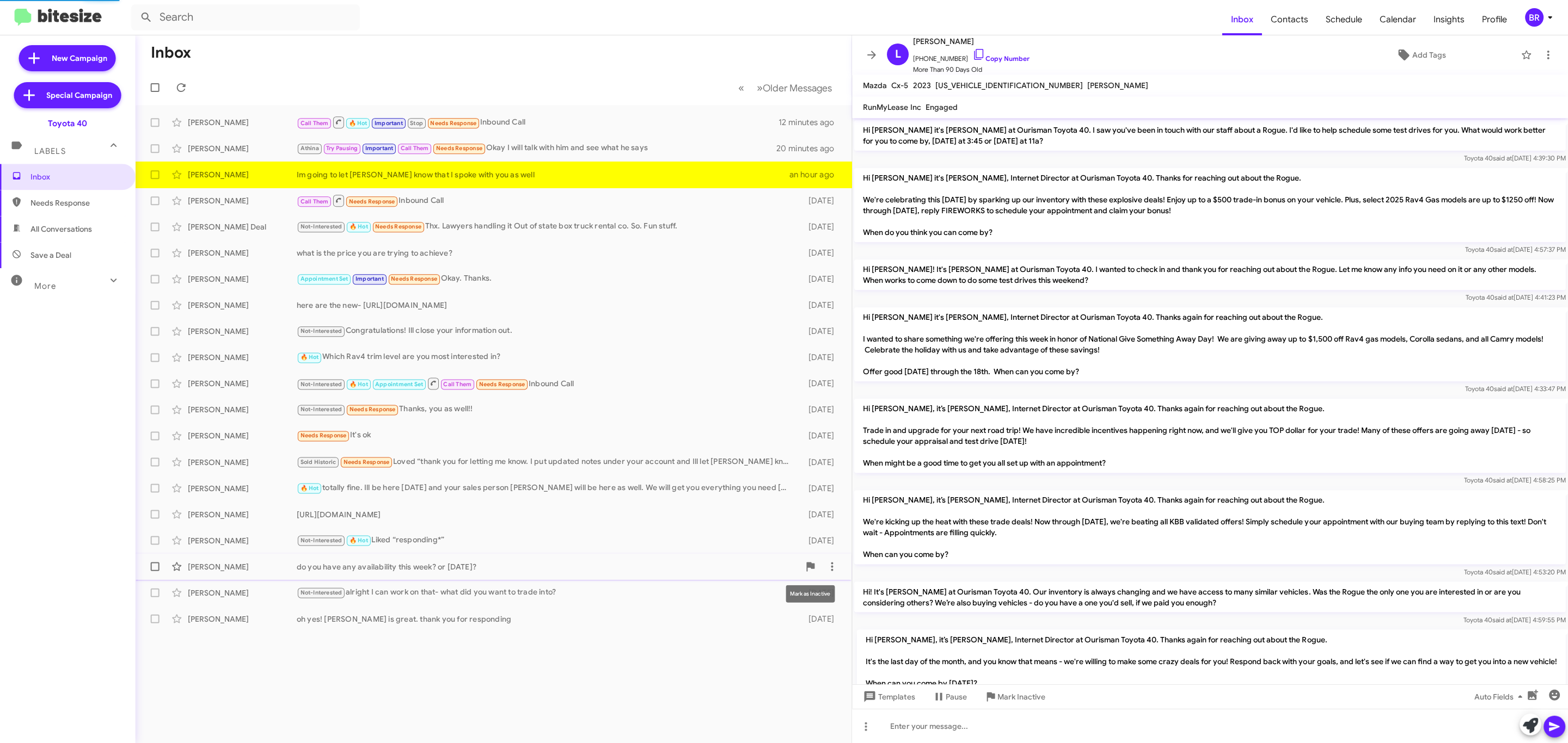
scroll to position [705, 0]
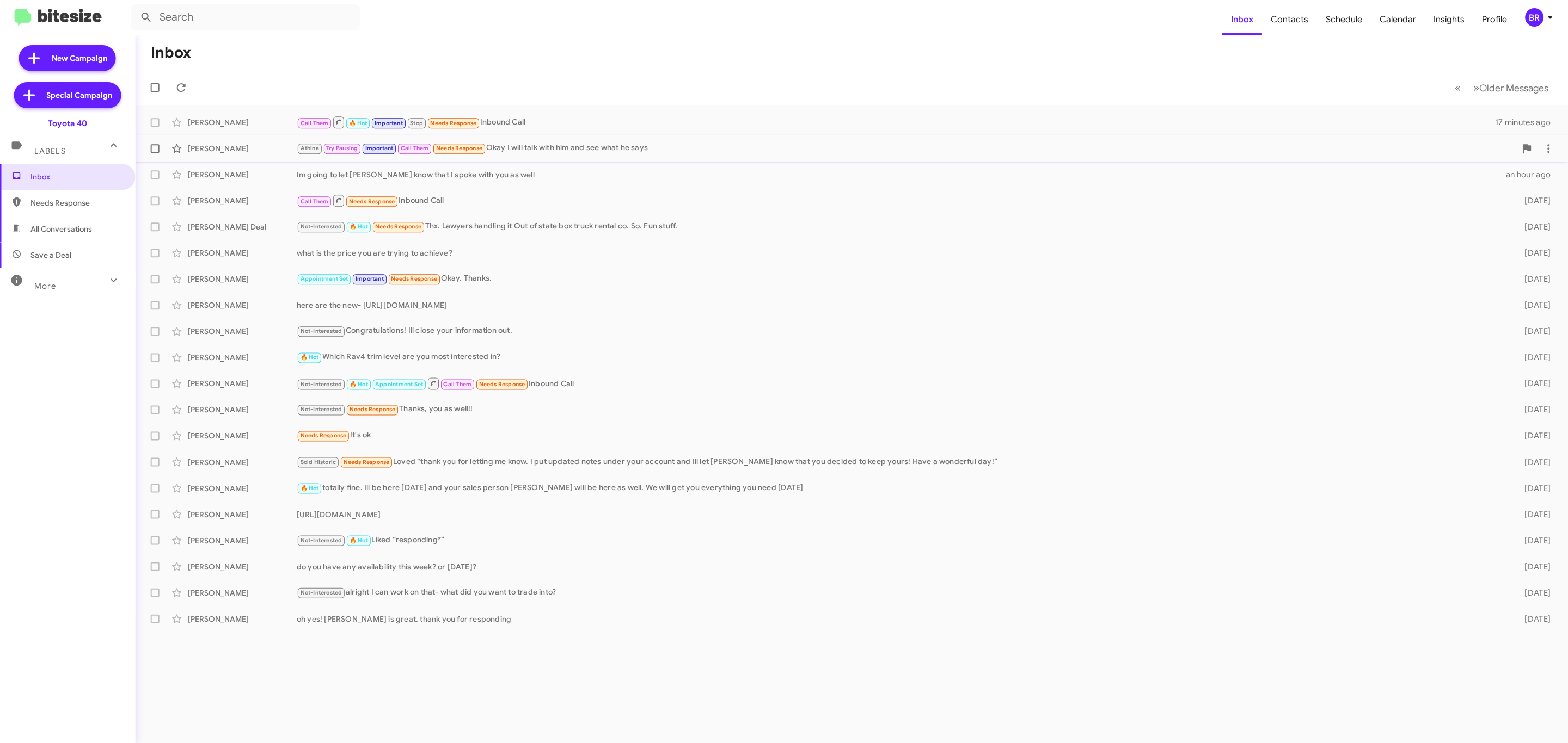
click at [155, 148] on span at bounding box center [155, 148] width 9 height 9
click at [155, 153] on input "checkbox" at bounding box center [155, 153] width 1 height 1
checkbox input "true"
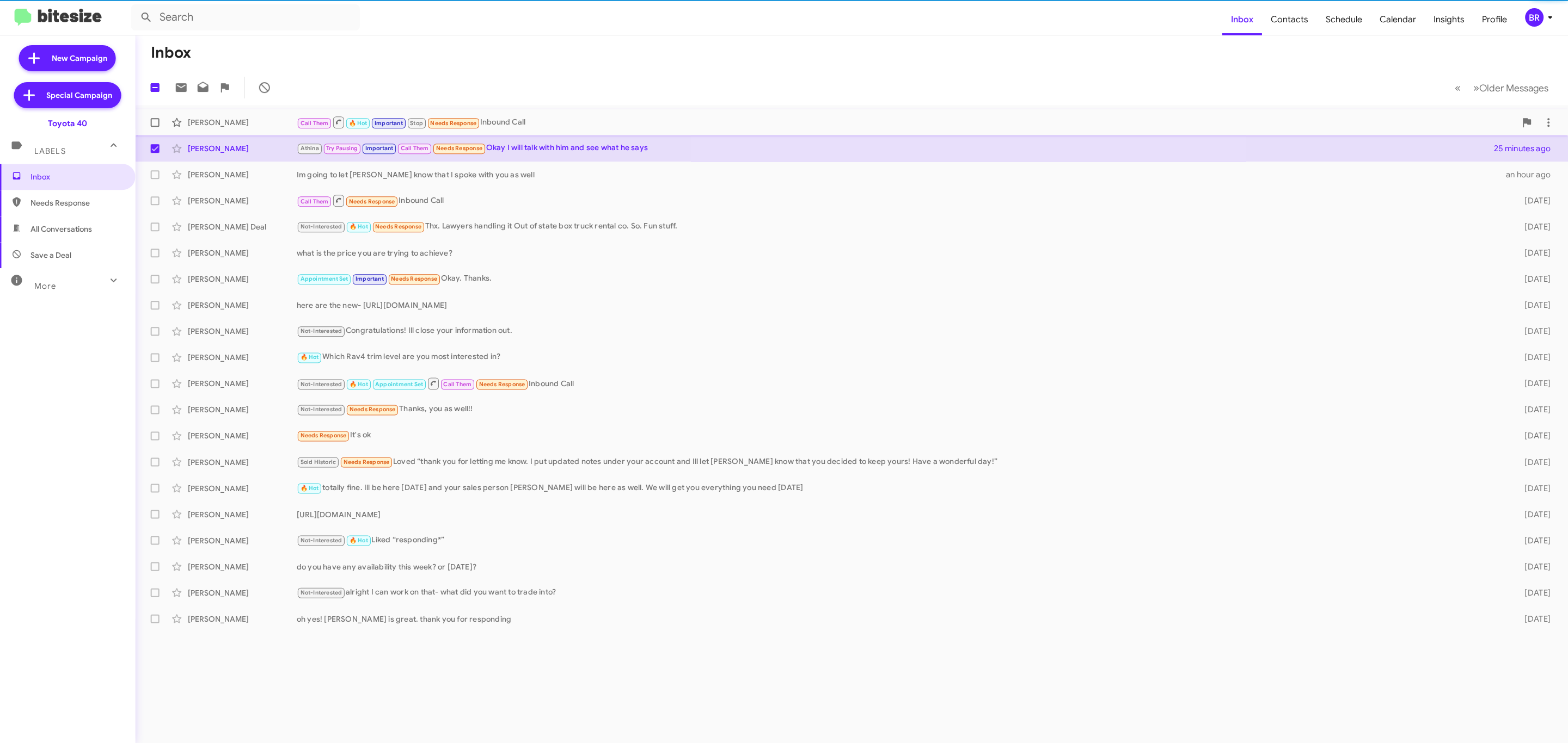
click at [159, 118] on span at bounding box center [155, 122] width 9 height 9
click at [156, 127] on input "checkbox" at bounding box center [155, 127] width 1 height 1
checkbox input "true"
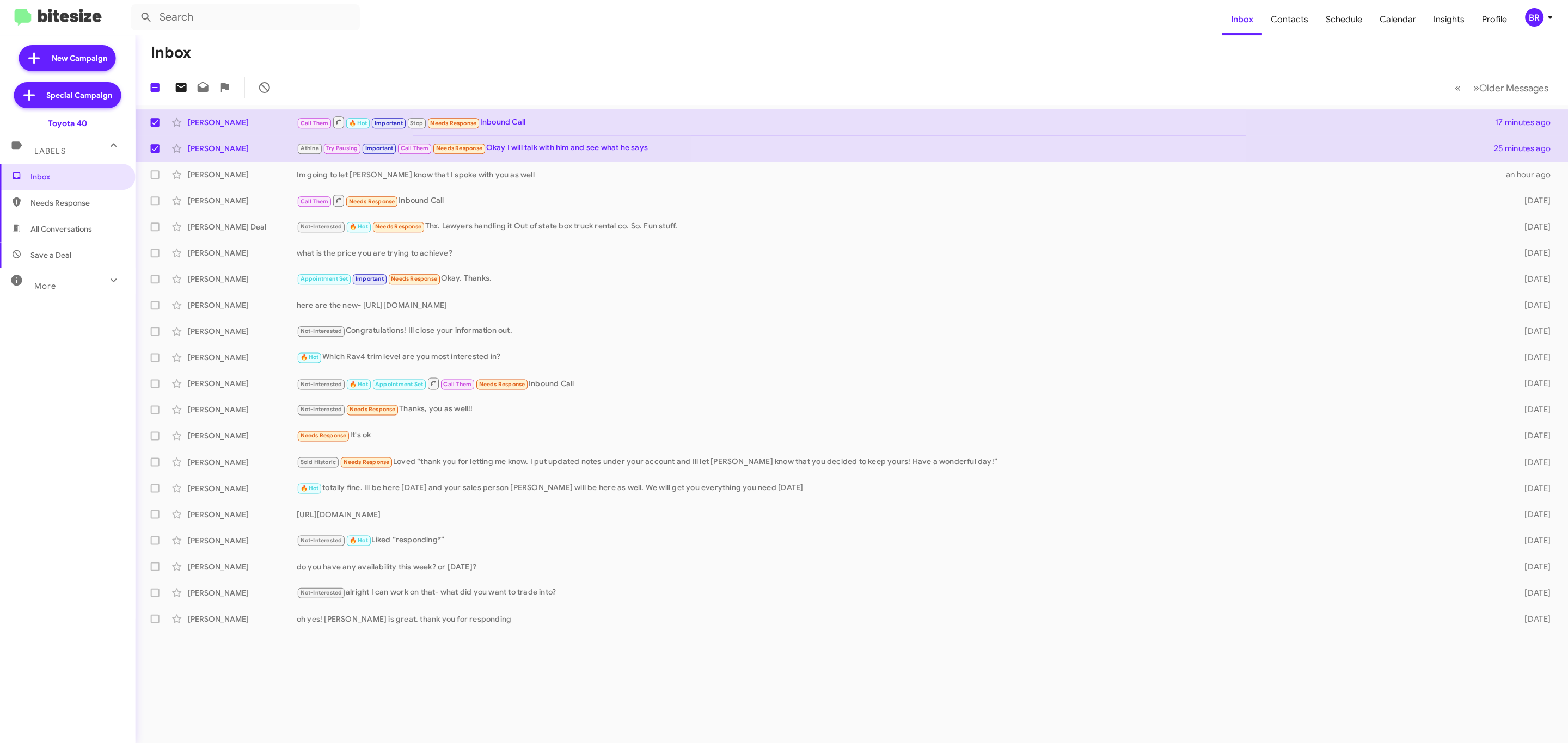
click at [176, 86] on icon at bounding box center [181, 88] width 11 height 9
click at [1533, 17] on div "BR" at bounding box center [1533, 16] width 18 height 18
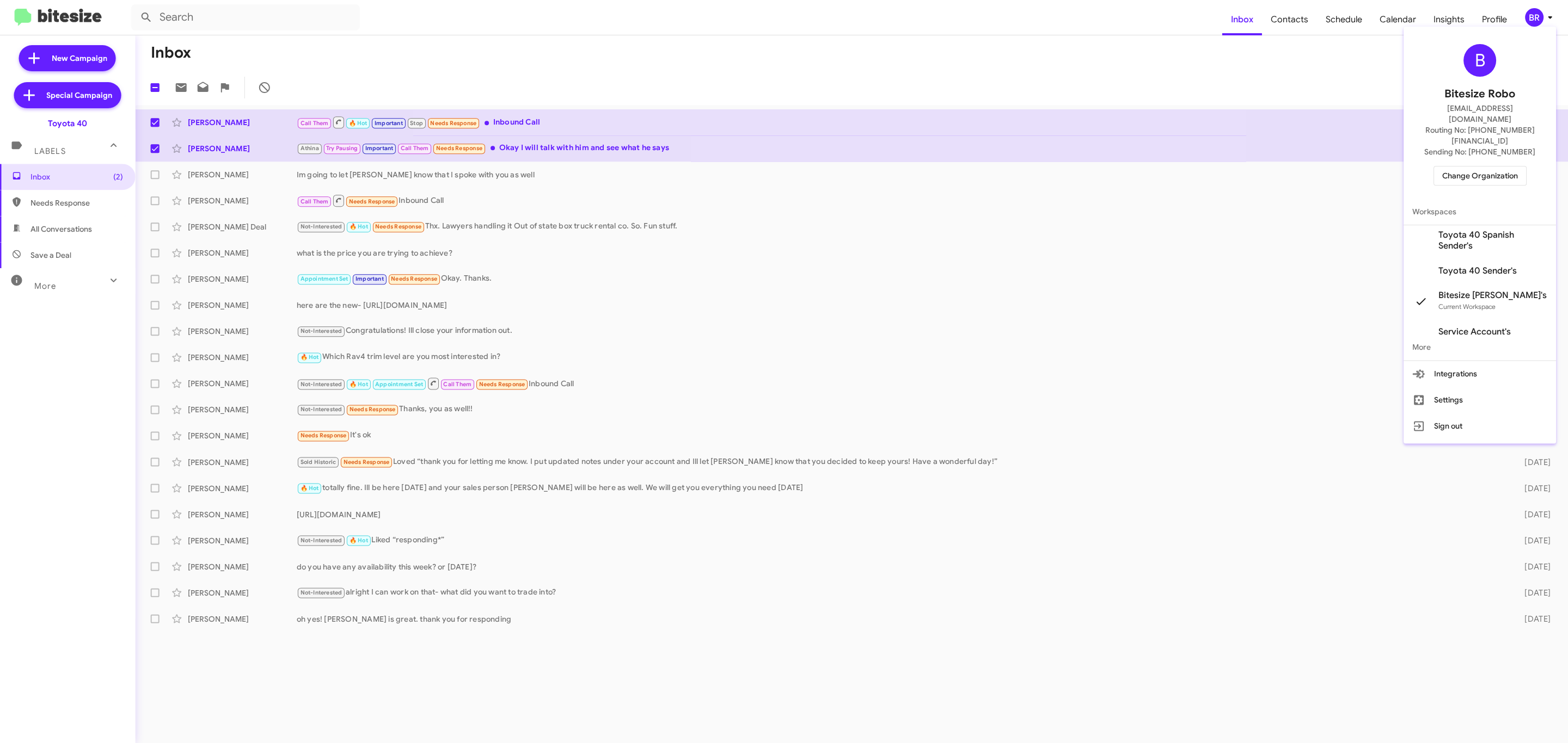
click at [1481, 167] on span "Change Organization" at bounding box center [1479, 175] width 76 height 18
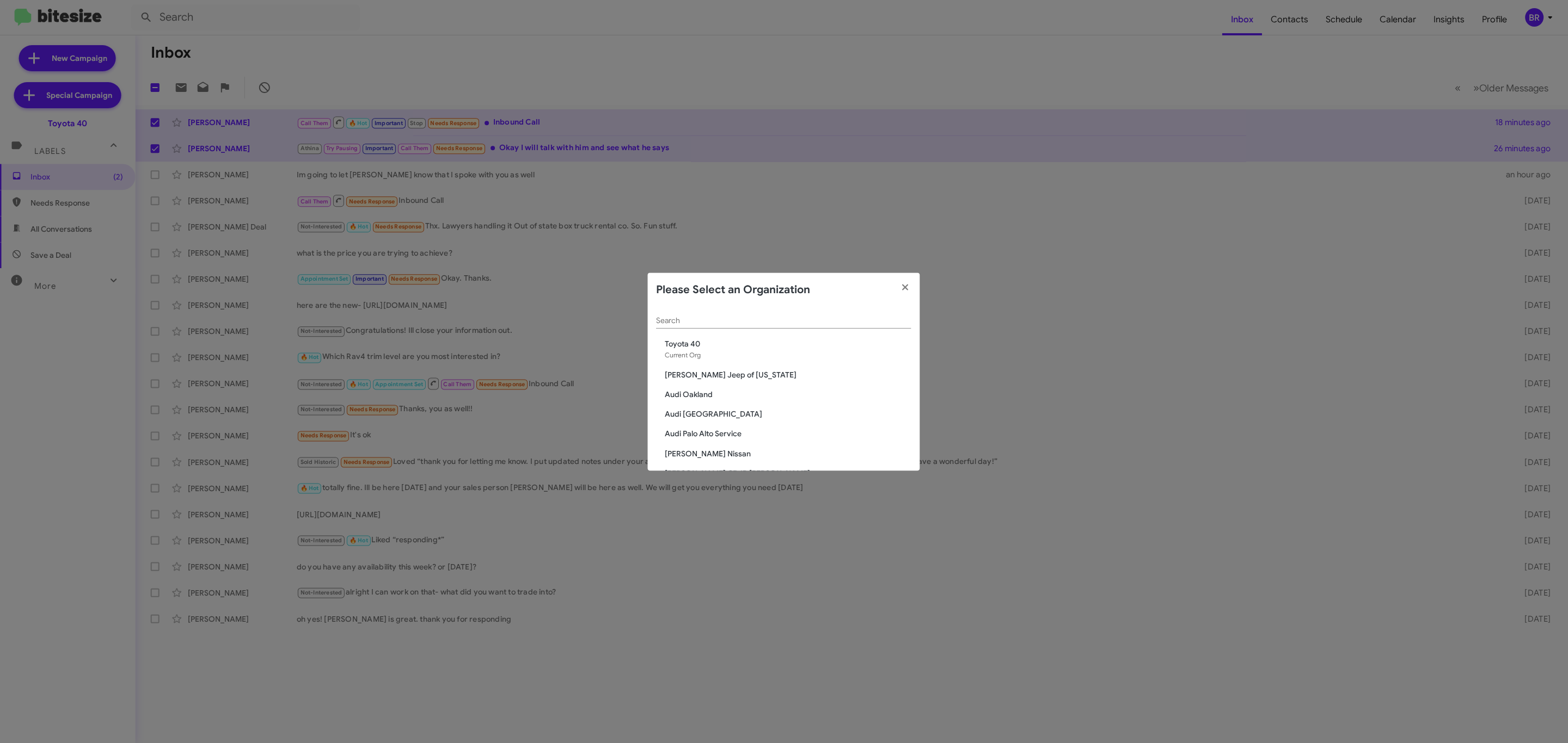
click at [816, 320] on input "Search" at bounding box center [784, 320] width 255 height 9
type input "chevr"
click at [718, 346] on span "Chevrolet of Baltimore" at bounding box center [788, 344] width 246 height 11
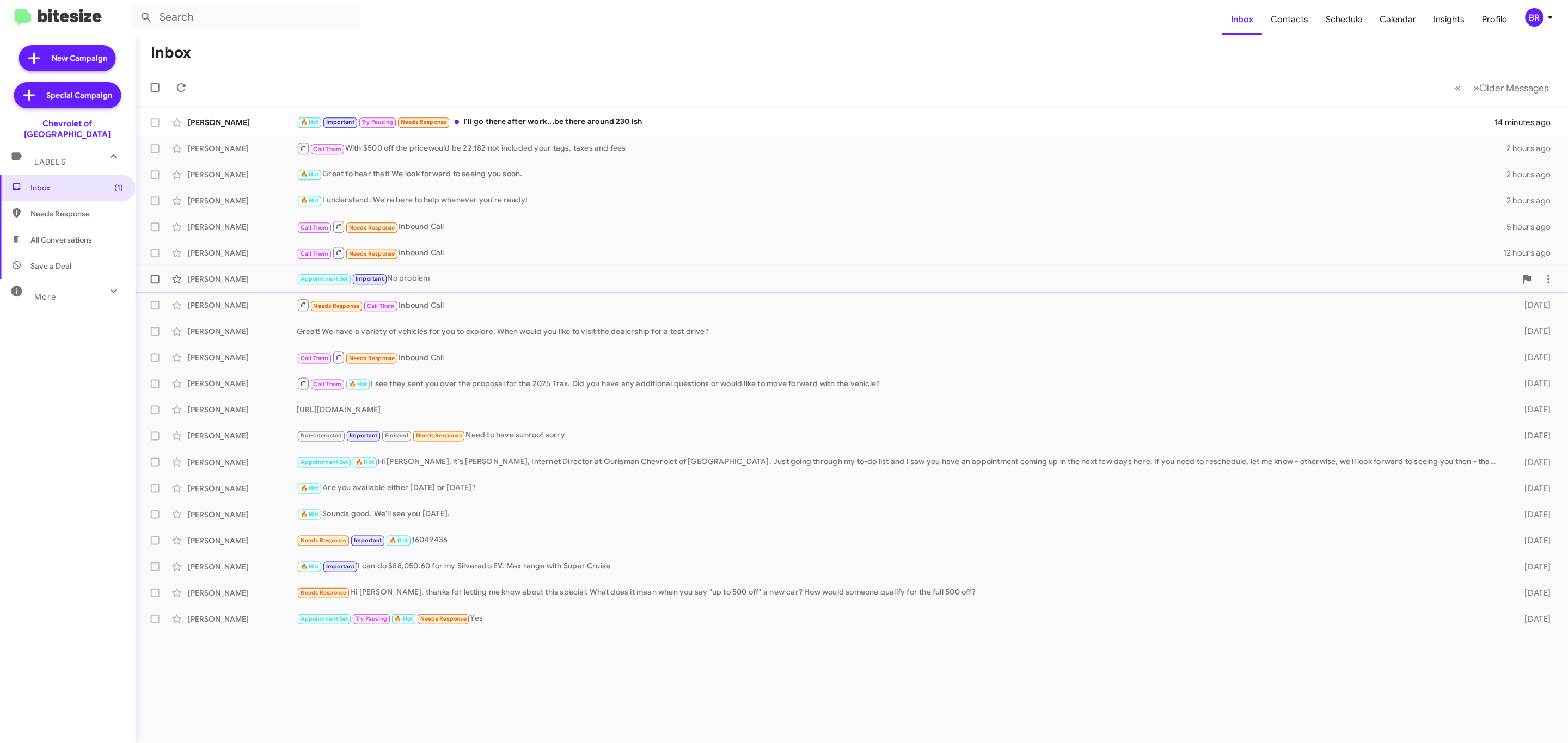
click at [218, 276] on div "[PERSON_NAME]" at bounding box center [243, 278] width 109 height 11
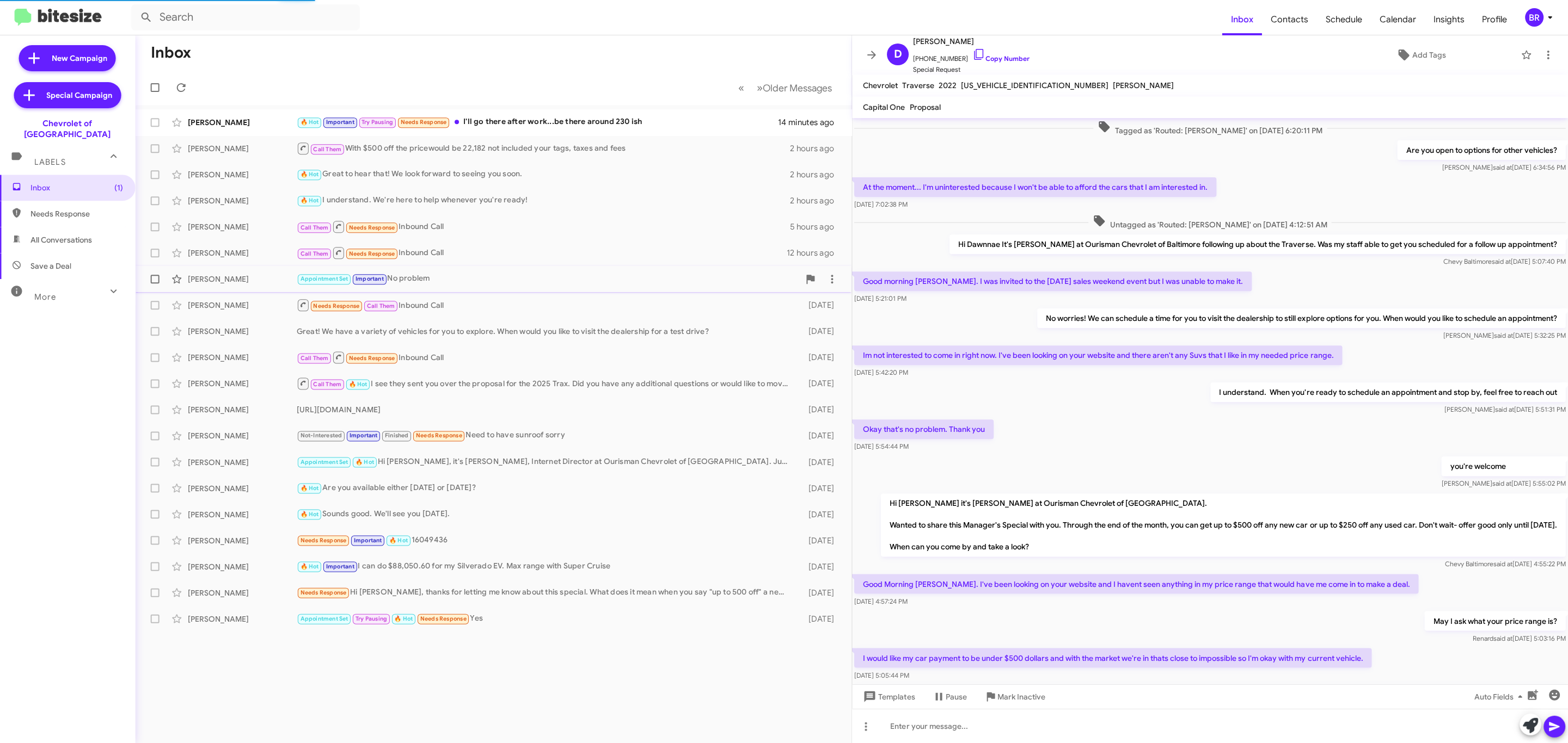
scroll to position [260, 0]
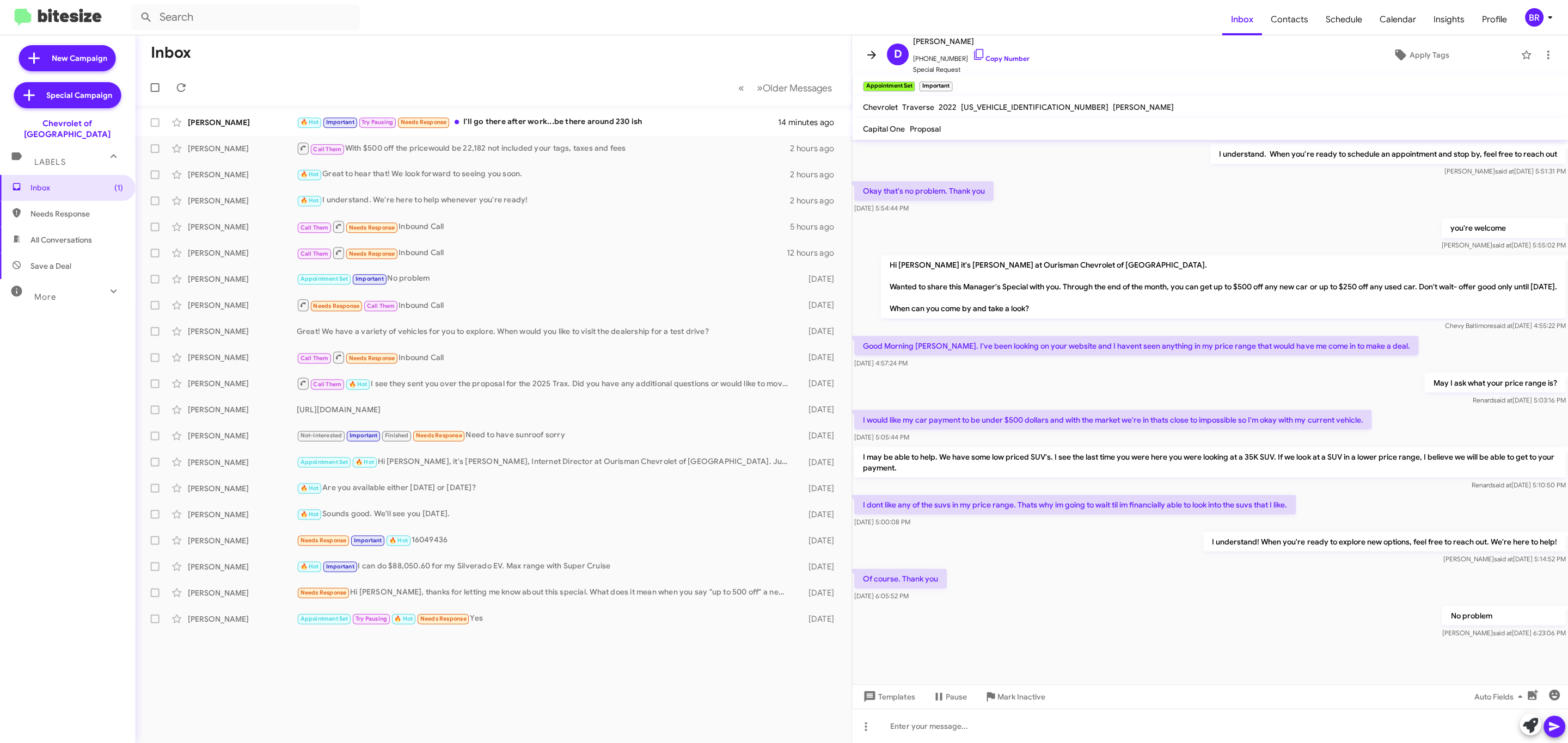
click at [871, 55] on icon at bounding box center [871, 55] width 9 height 8
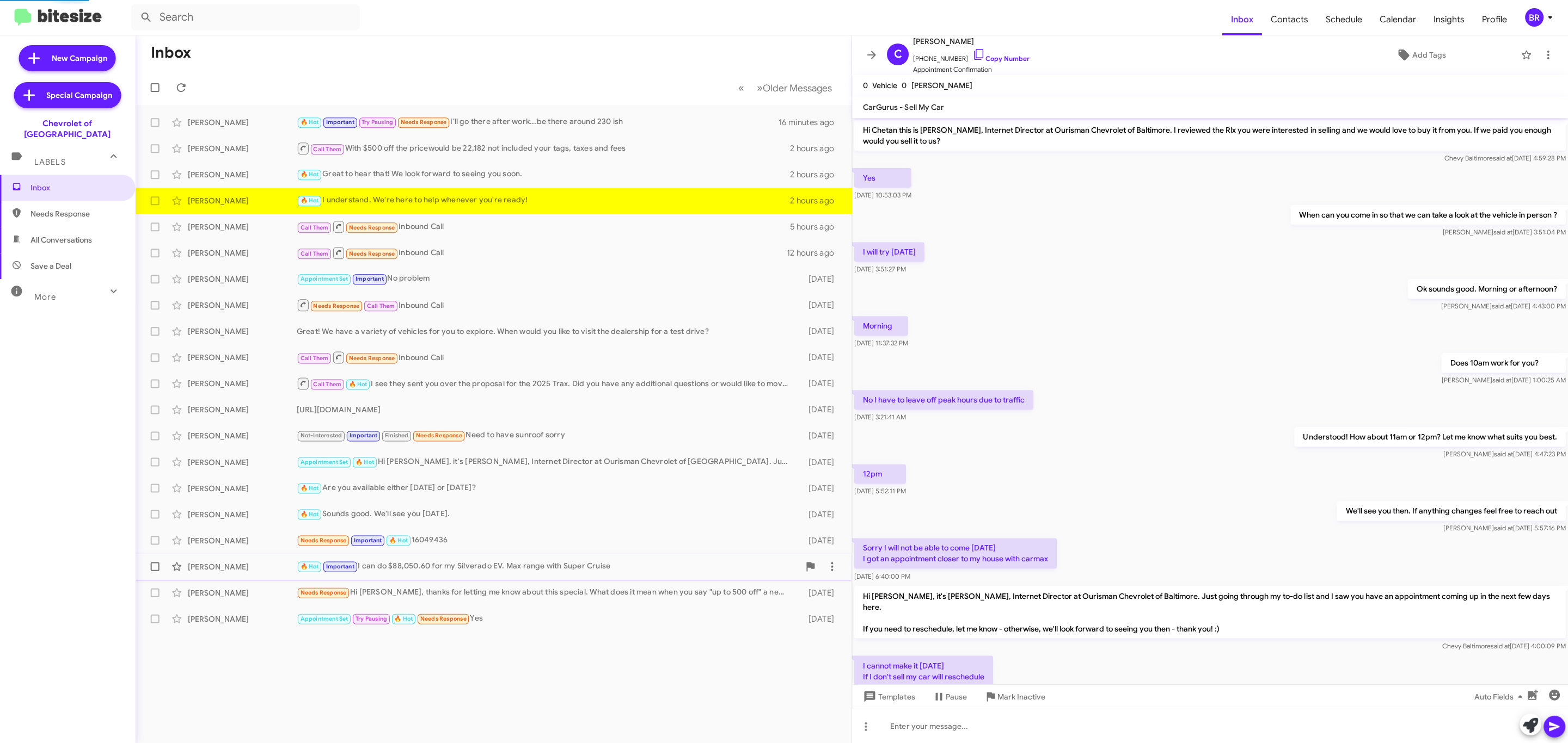
scroll to position [84, 0]
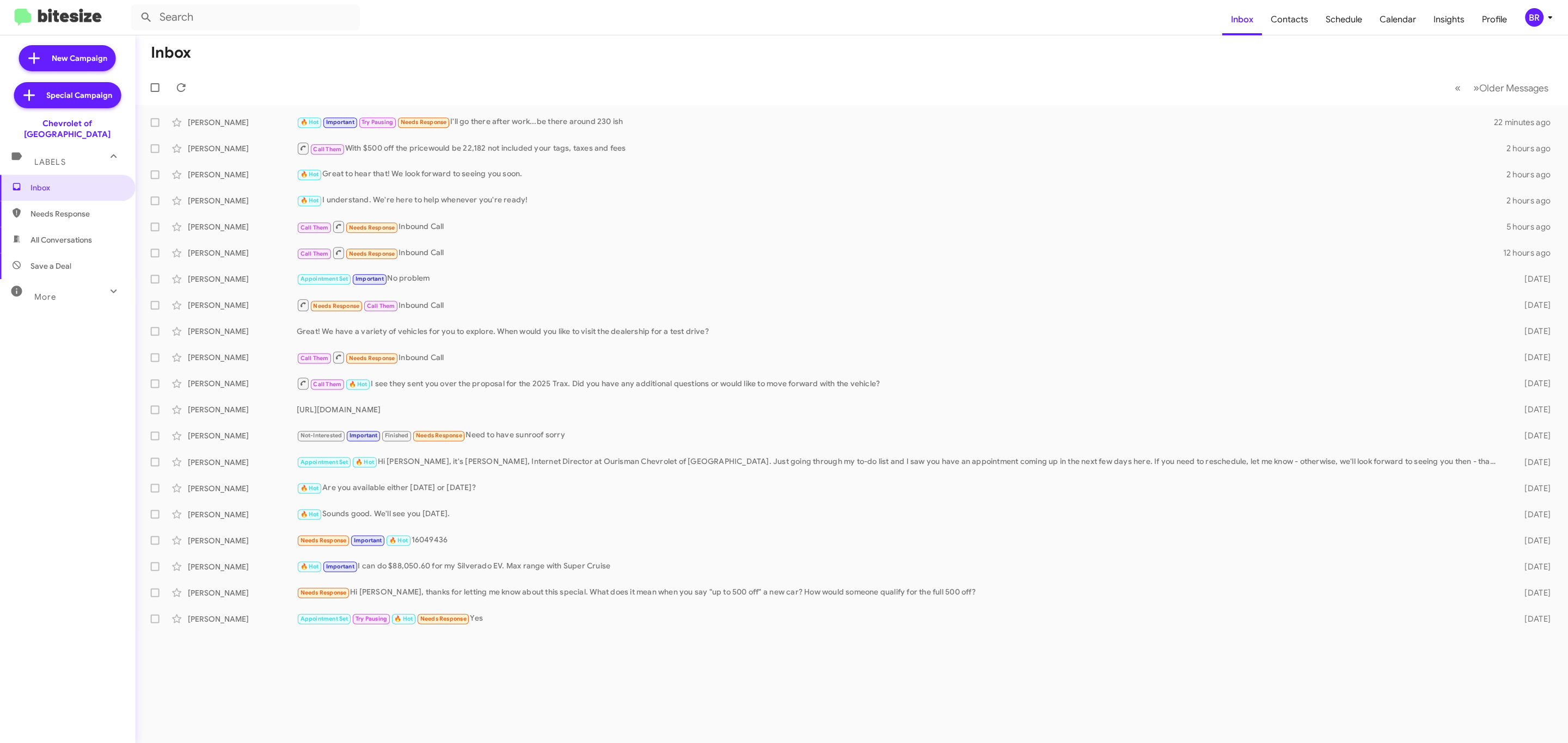
click at [155, 119] on span at bounding box center [155, 122] width 9 height 9
click at [155, 127] on input "checkbox" at bounding box center [155, 127] width 1 height 1
checkbox input "true"
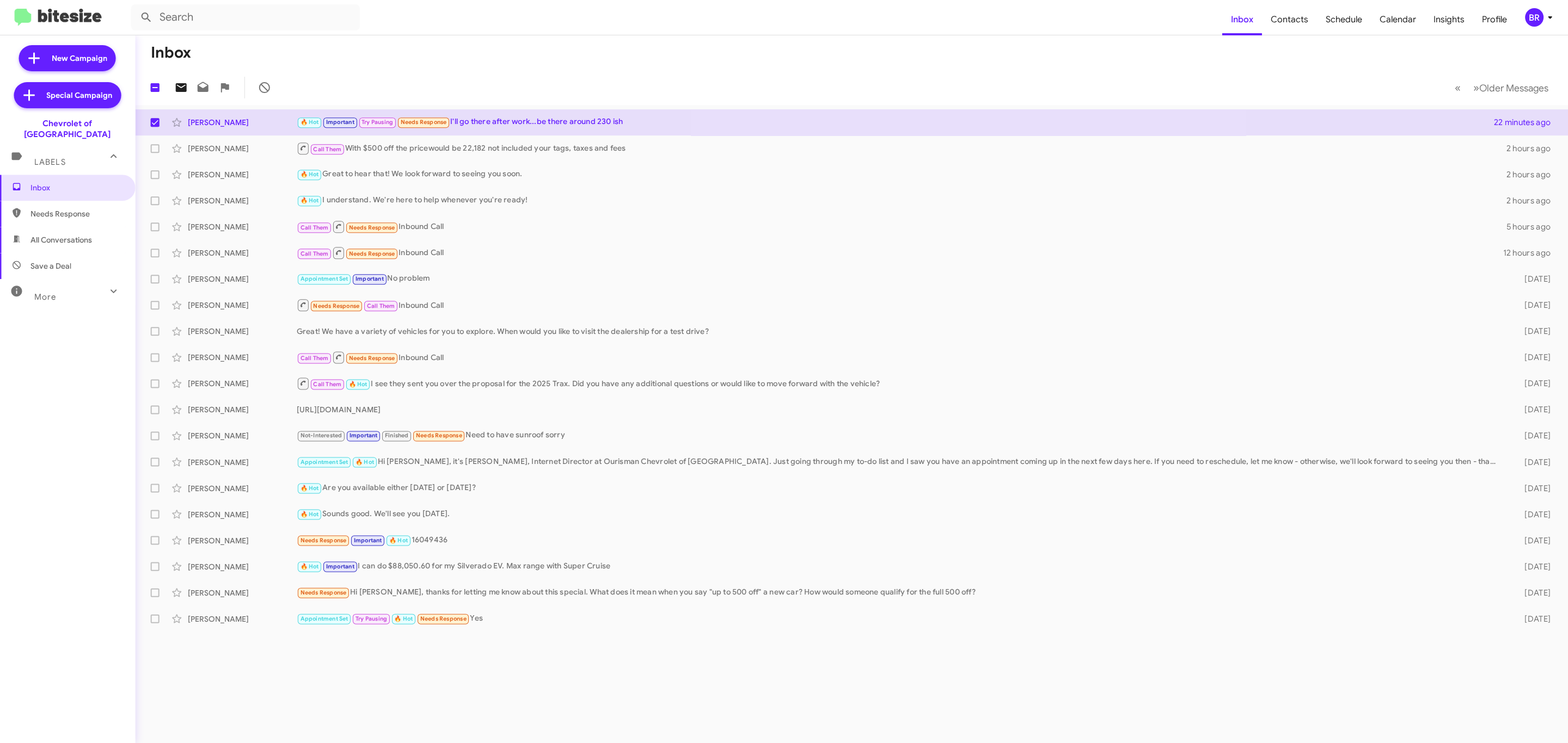
click at [181, 87] on icon at bounding box center [182, 88] width 13 height 13
click at [1533, 17] on div "BR" at bounding box center [1533, 16] width 18 height 18
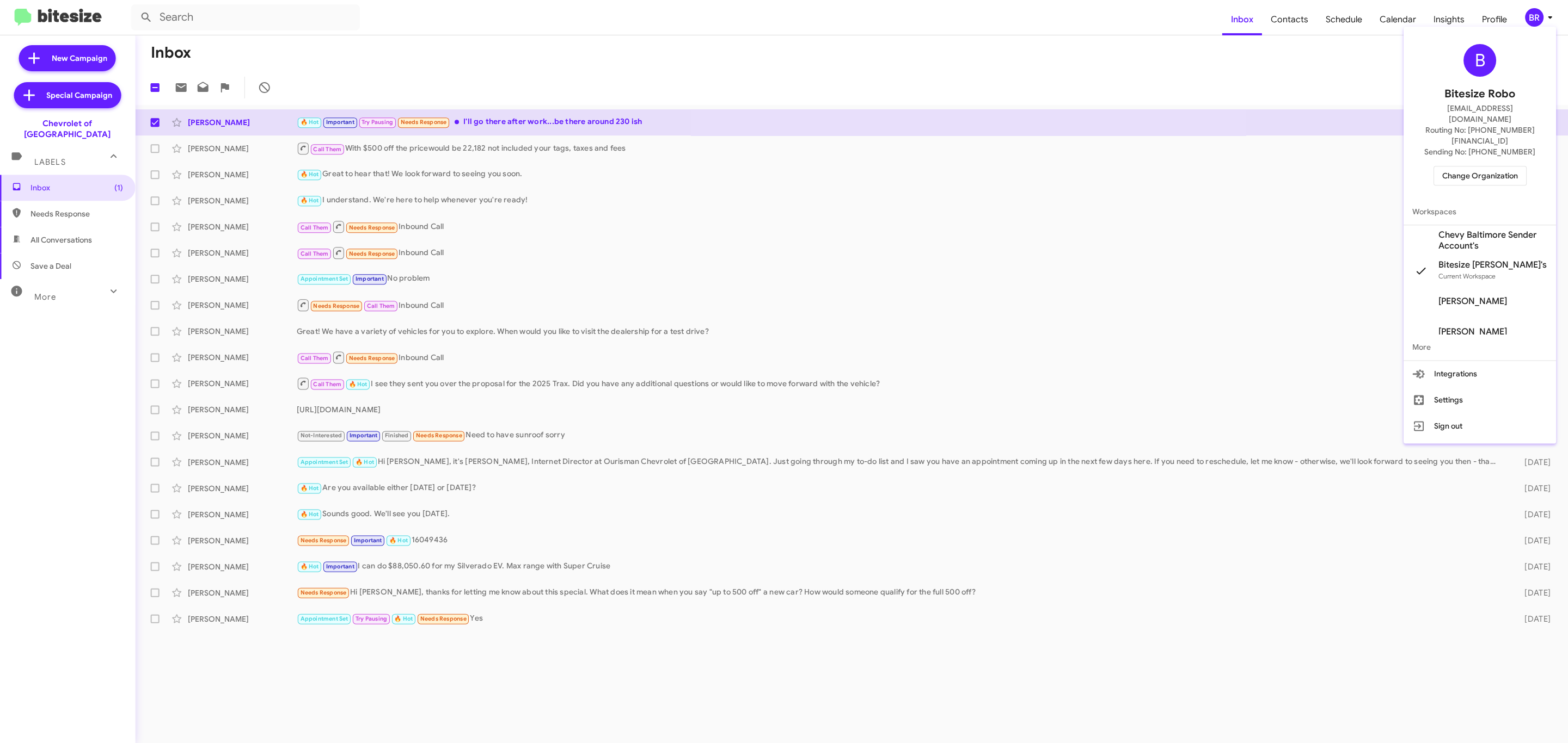
click at [1472, 167] on span "Change Organization" at bounding box center [1479, 175] width 76 height 18
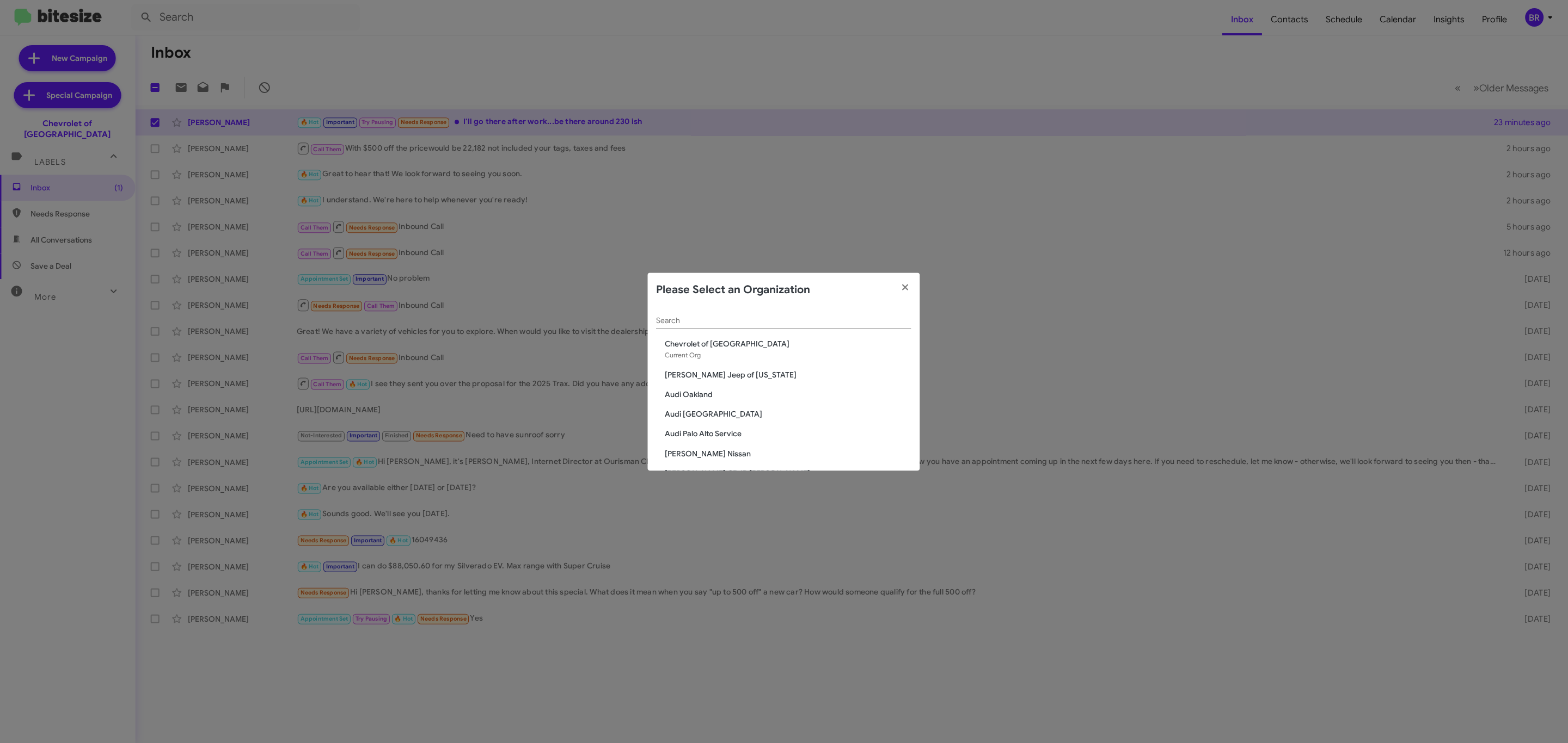
click at [803, 323] on input "Search" at bounding box center [784, 320] width 255 height 9
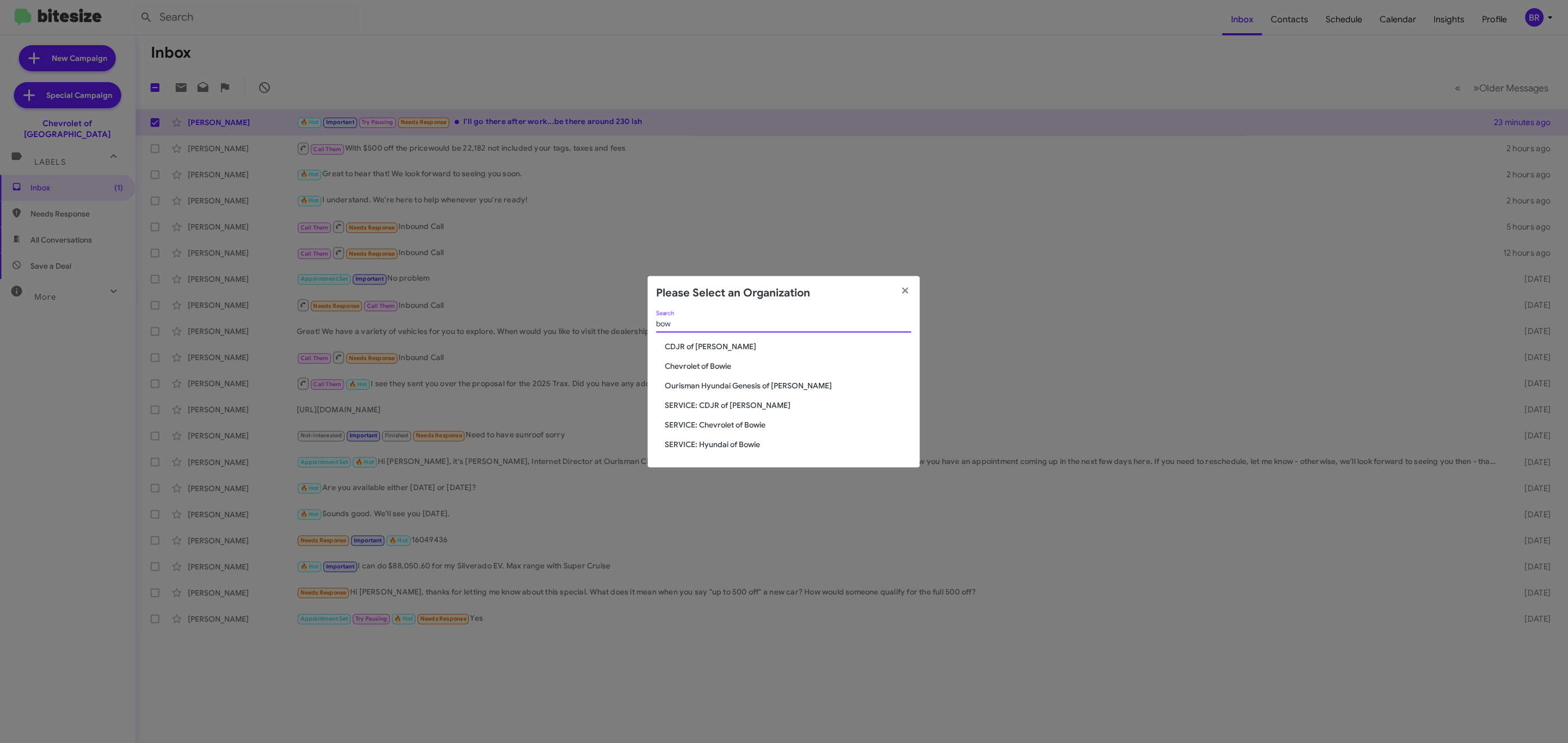
type input "bow"
click at [716, 364] on span "Chevrolet of Bowie" at bounding box center [788, 366] width 246 height 11
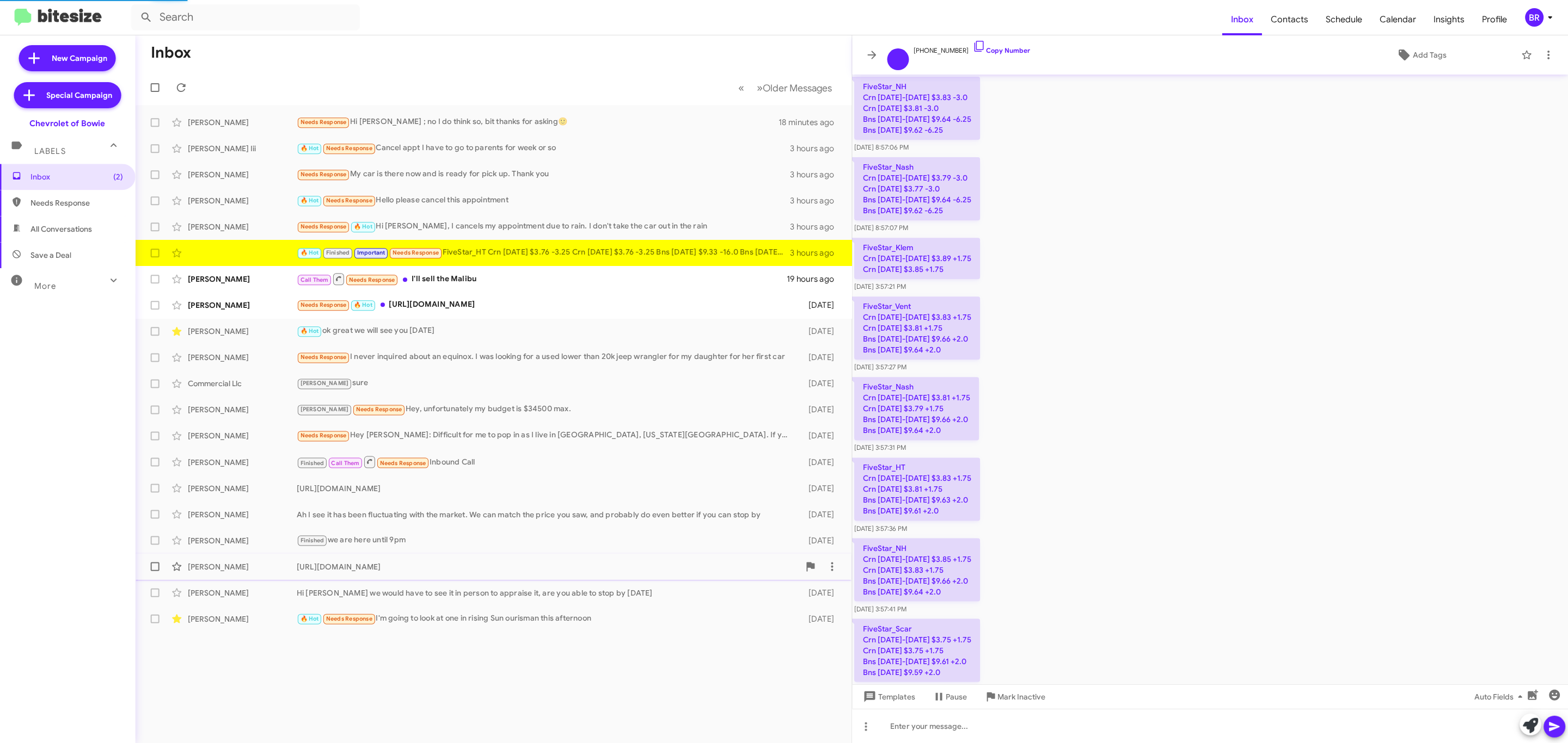
scroll to position [989, 0]
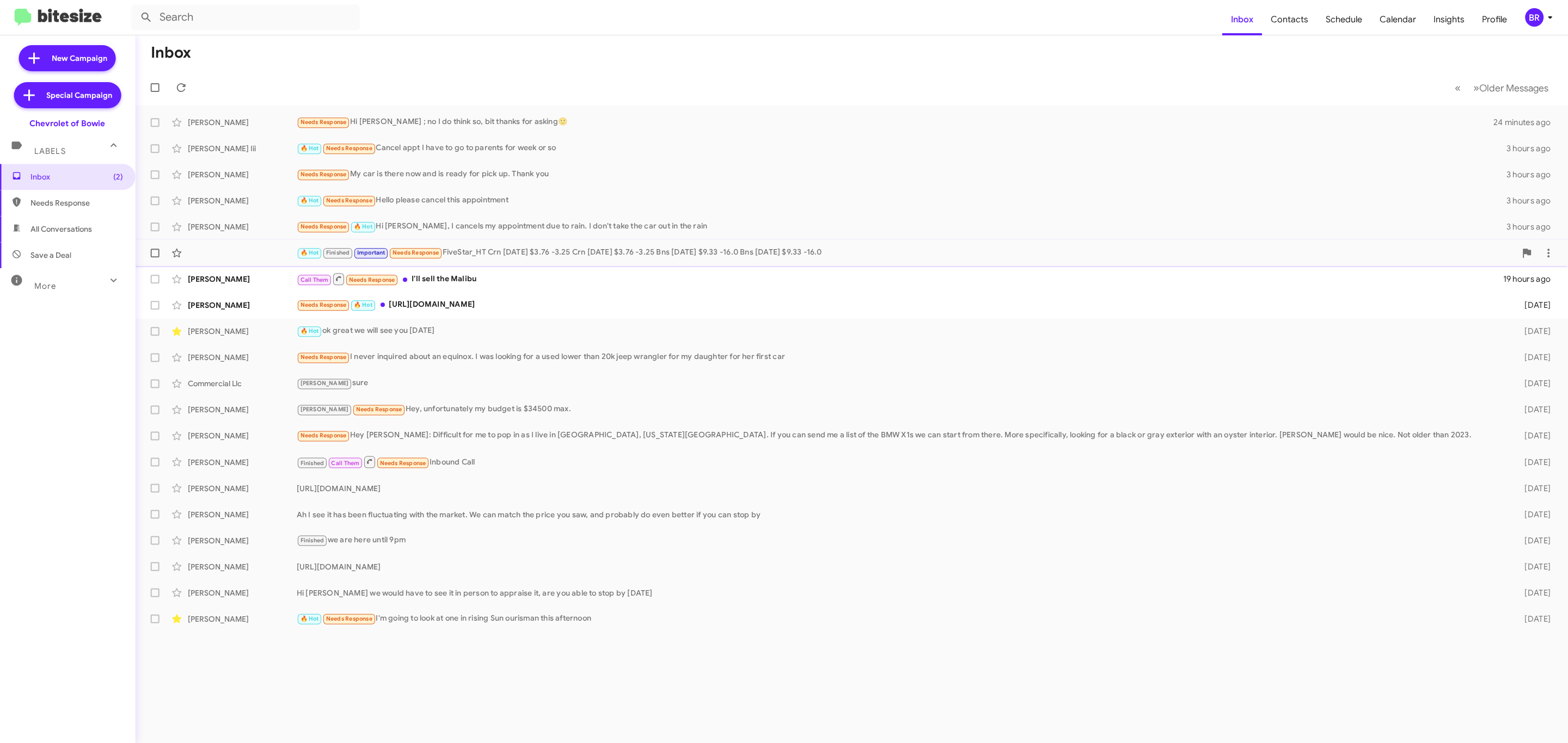
click at [155, 253] on span at bounding box center [155, 252] width 9 height 9
click at [155, 257] on input "checkbox" at bounding box center [155, 257] width 1 height 1
checkbox input "true"
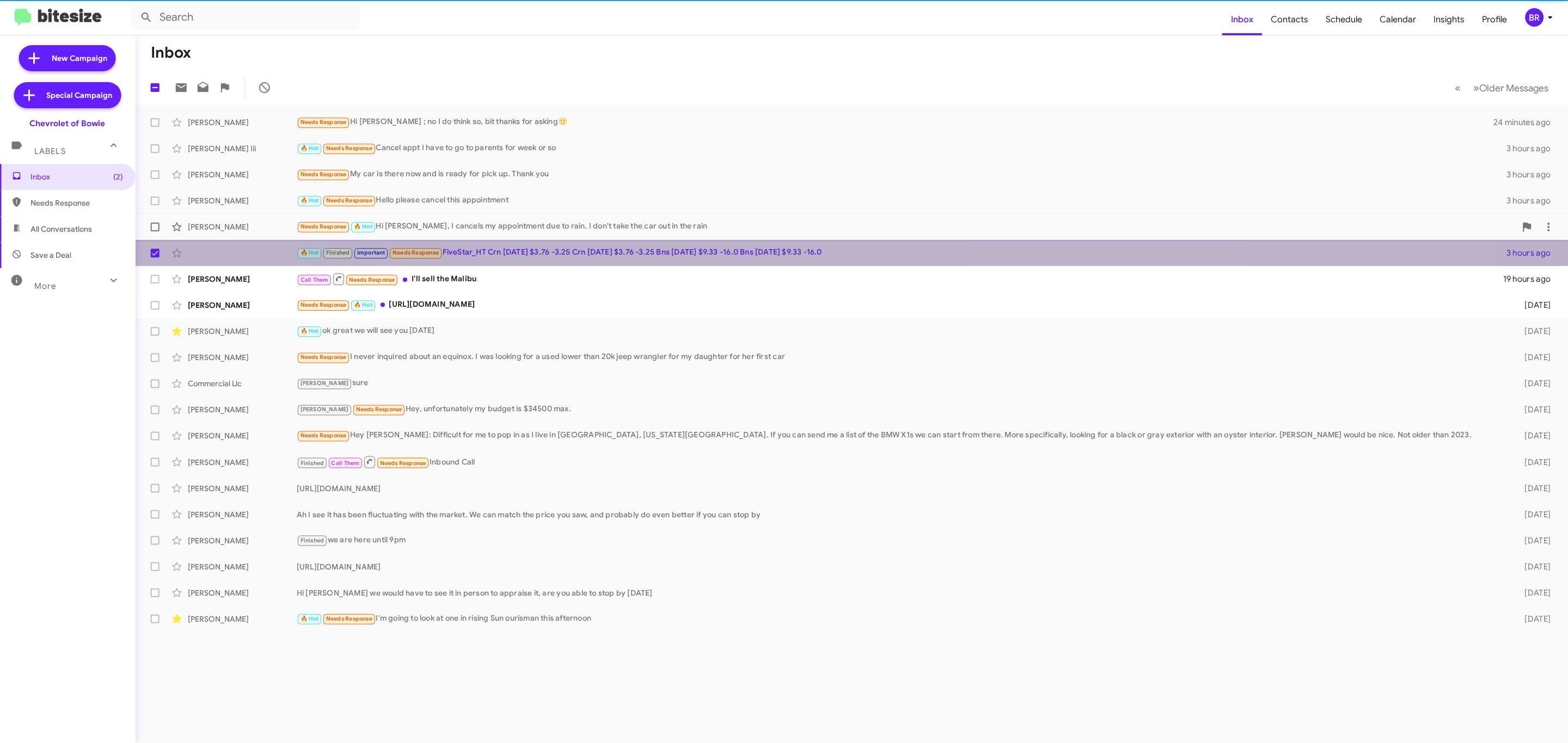
click at [155, 227] on span at bounding box center [155, 226] width 9 height 9
click at [155, 231] on input "checkbox" at bounding box center [155, 231] width 1 height 1
checkbox input "true"
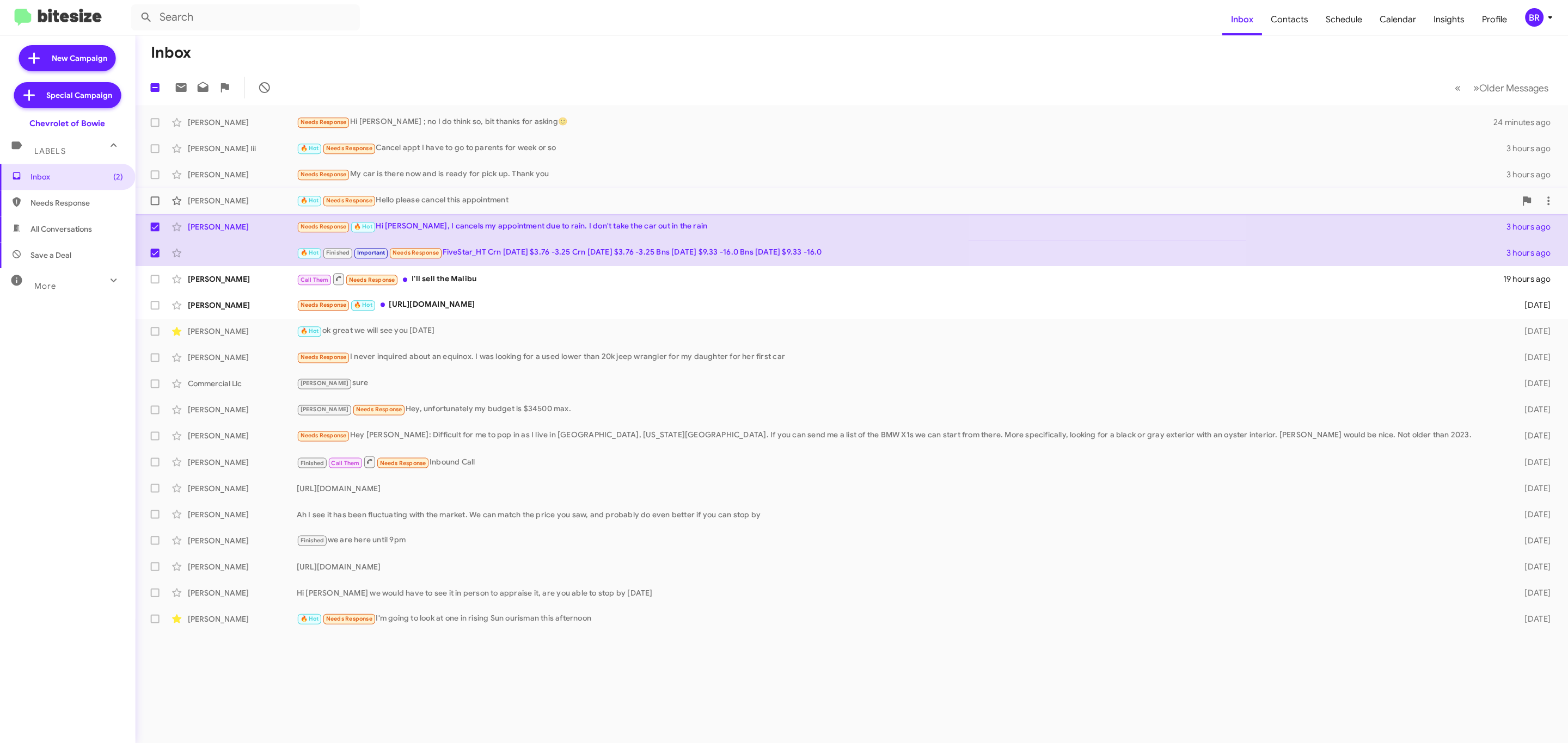
click at [155, 201] on span at bounding box center [155, 200] width 9 height 9
click at [155, 205] on input "checkbox" at bounding box center [155, 205] width 1 height 1
checkbox input "true"
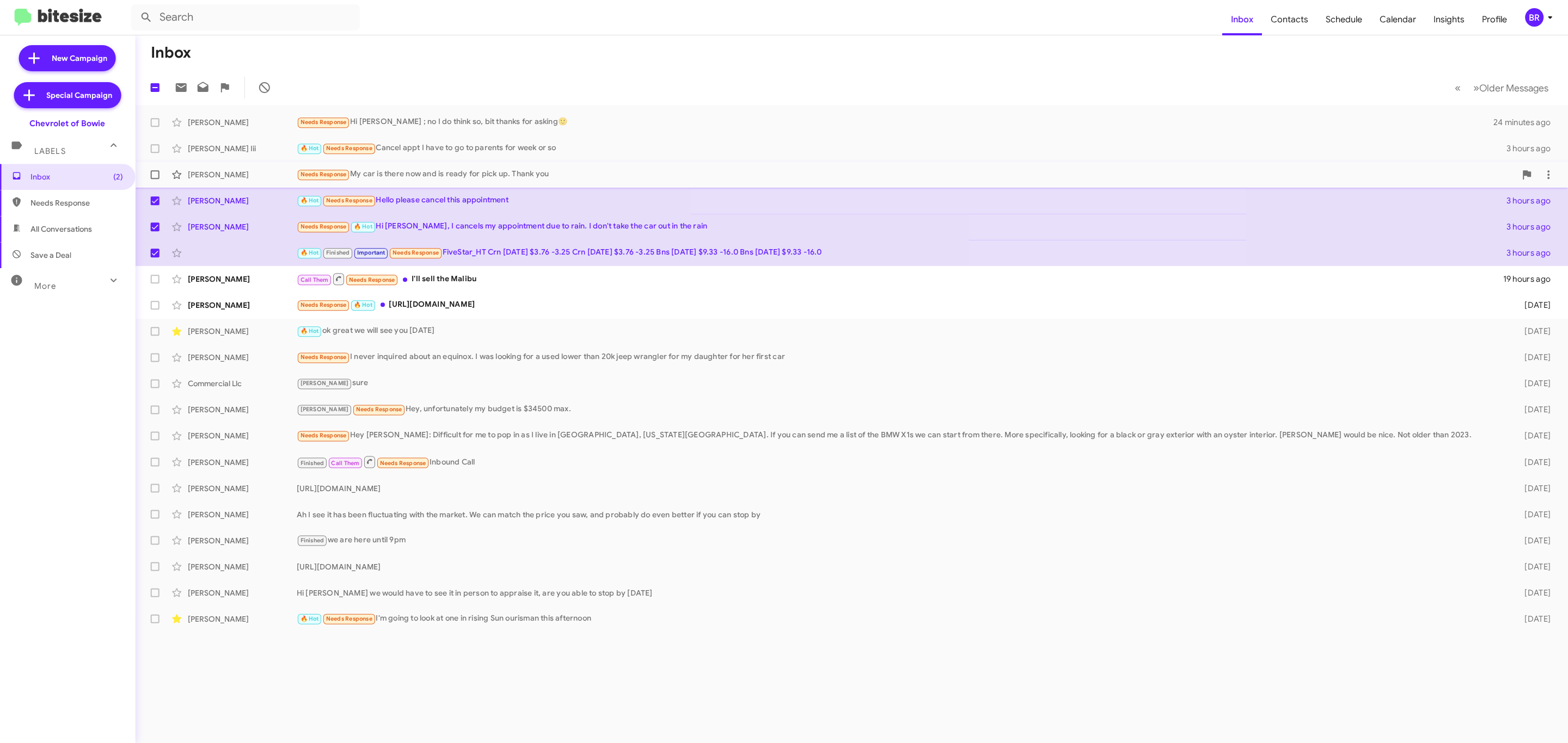
click at [155, 175] on span at bounding box center [155, 174] width 9 height 9
click at [155, 179] on input "checkbox" at bounding box center [155, 179] width 1 height 1
checkbox input "true"
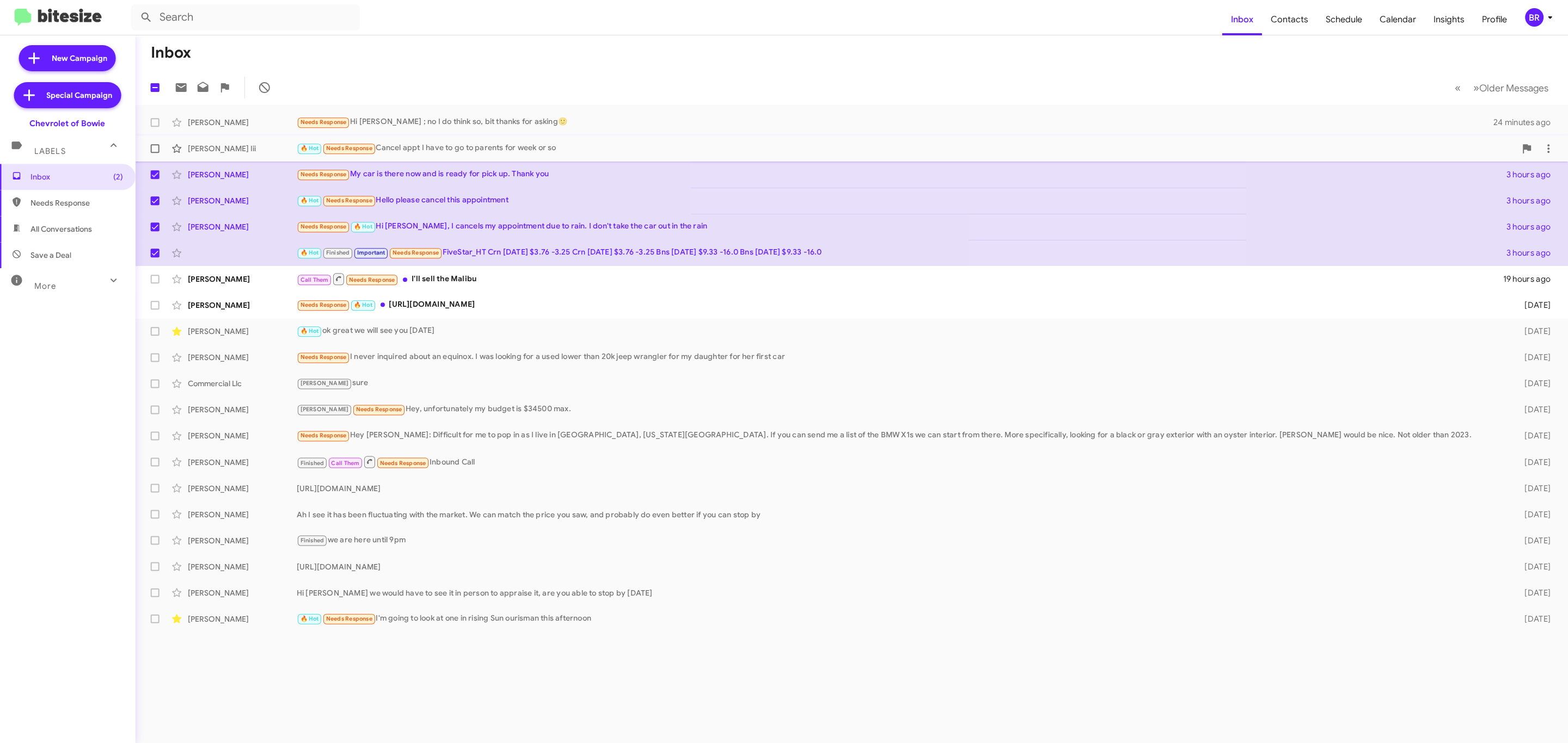
click at [155, 148] on span at bounding box center [155, 148] width 9 height 9
click at [155, 153] on input "checkbox" at bounding box center [155, 153] width 1 height 1
checkbox input "true"
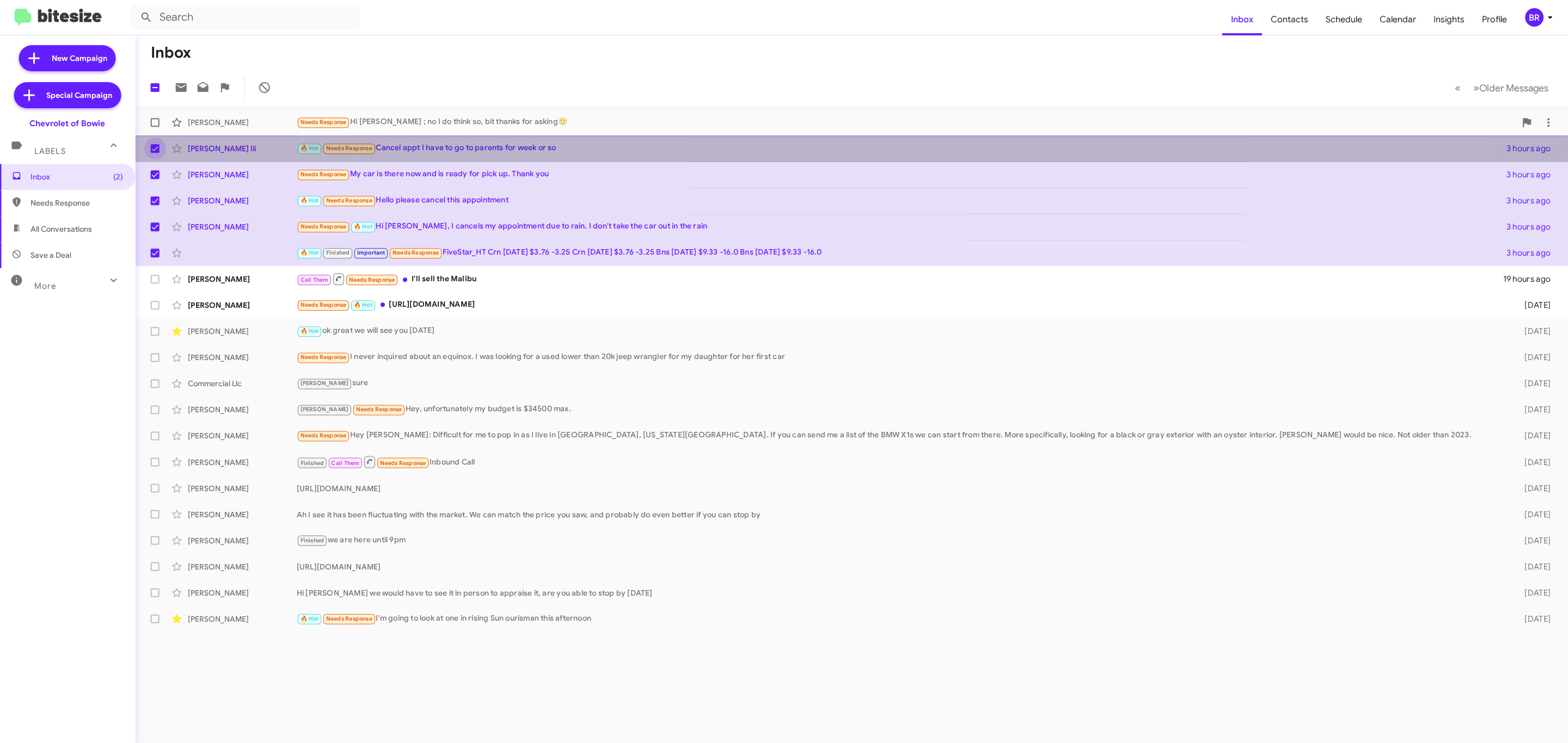
click at [155, 122] on span at bounding box center [155, 122] width 9 height 9
click at [155, 127] on input "checkbox" at bounding box center [155, 127] width 1 height 1
checkbox input "true"
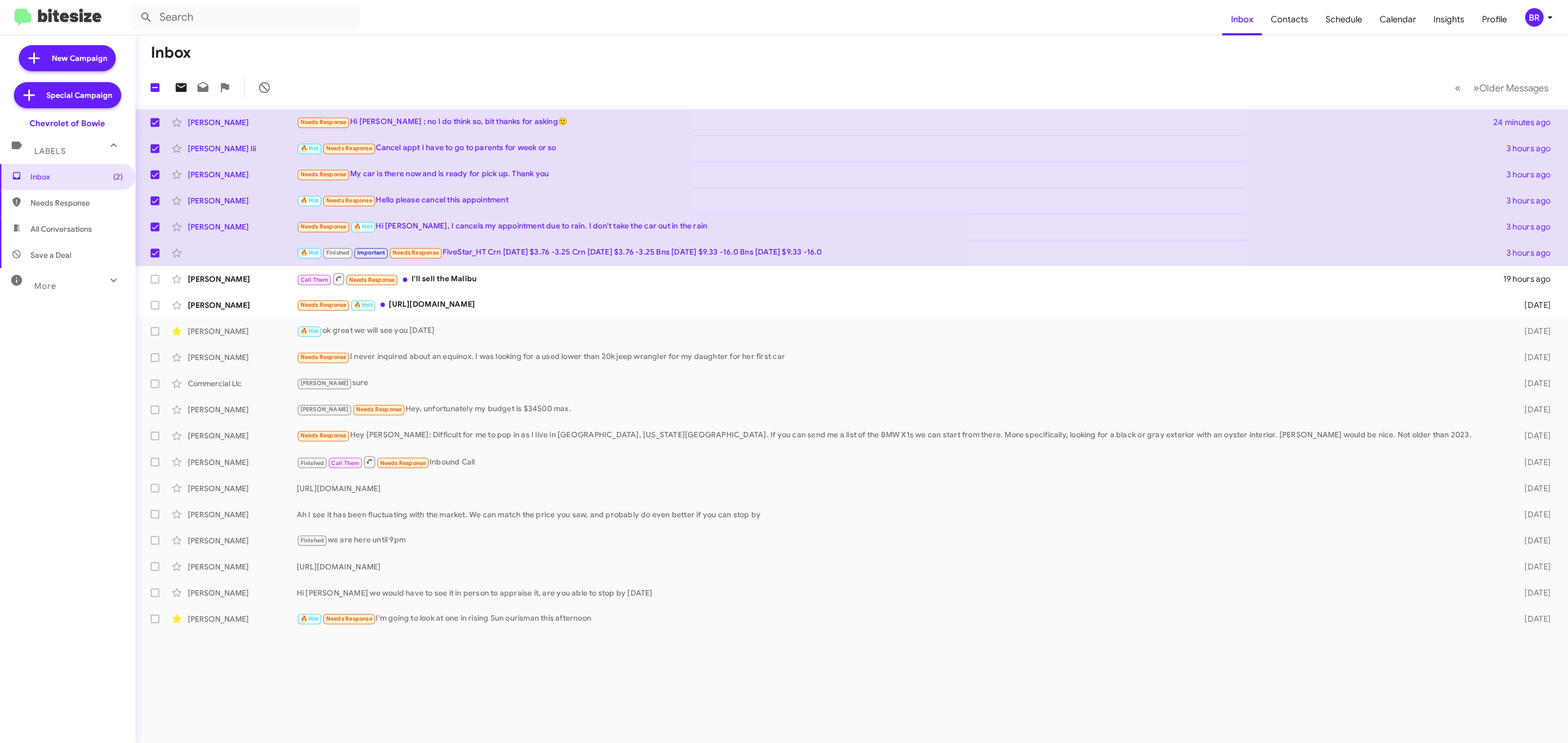
click at [178, 89] on icon at bounding box center [181, 88] width 11 height 9
click at [1521, 23] on button "BR" at bounding box center [1535, 16] width 40 height 18
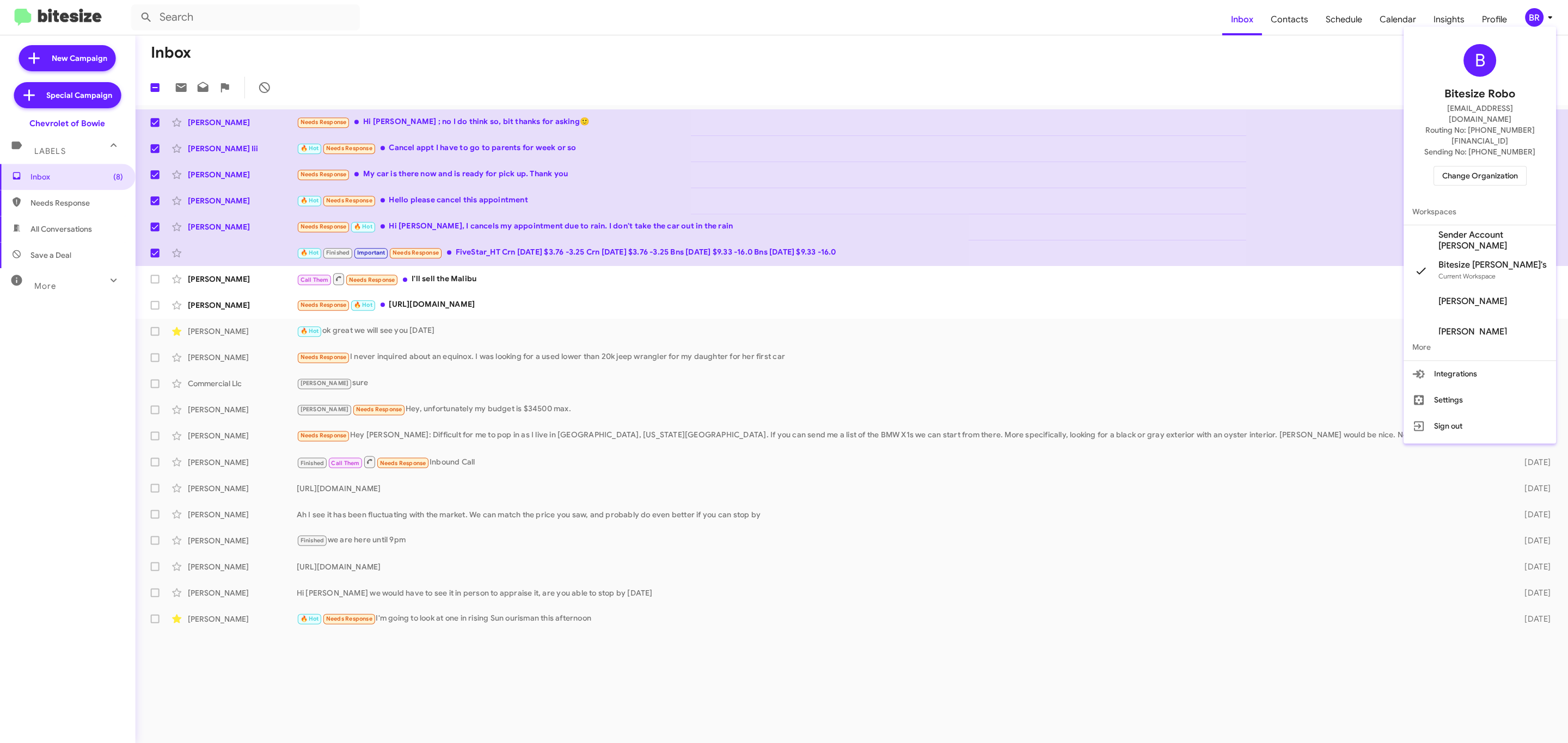
click at [1485, 167] on span "Change Organization" at bounding box center [1479, 175] width 76 height 18
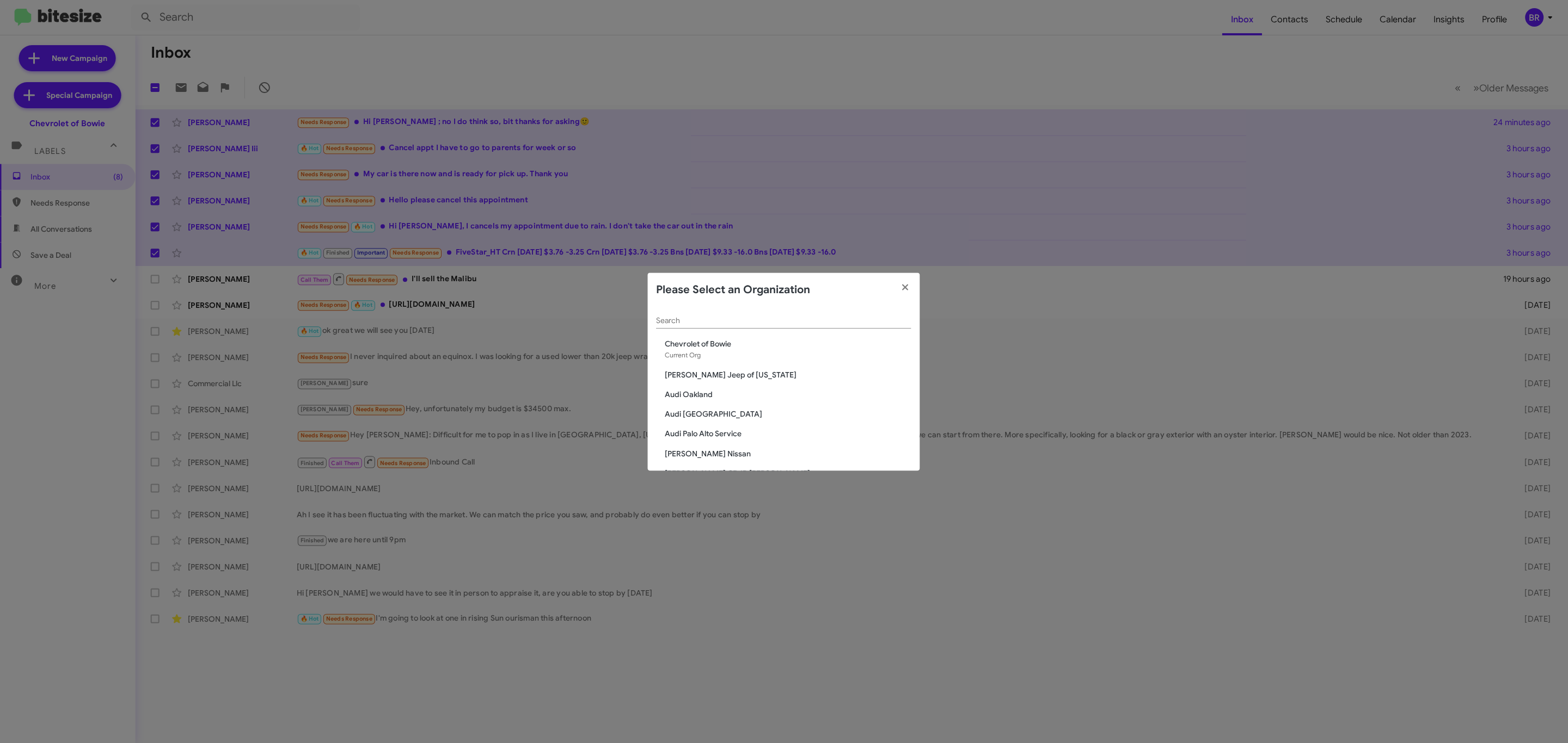
click at [764, 320] on input "Search" at bounding box center [784, 320] width 255 height 9
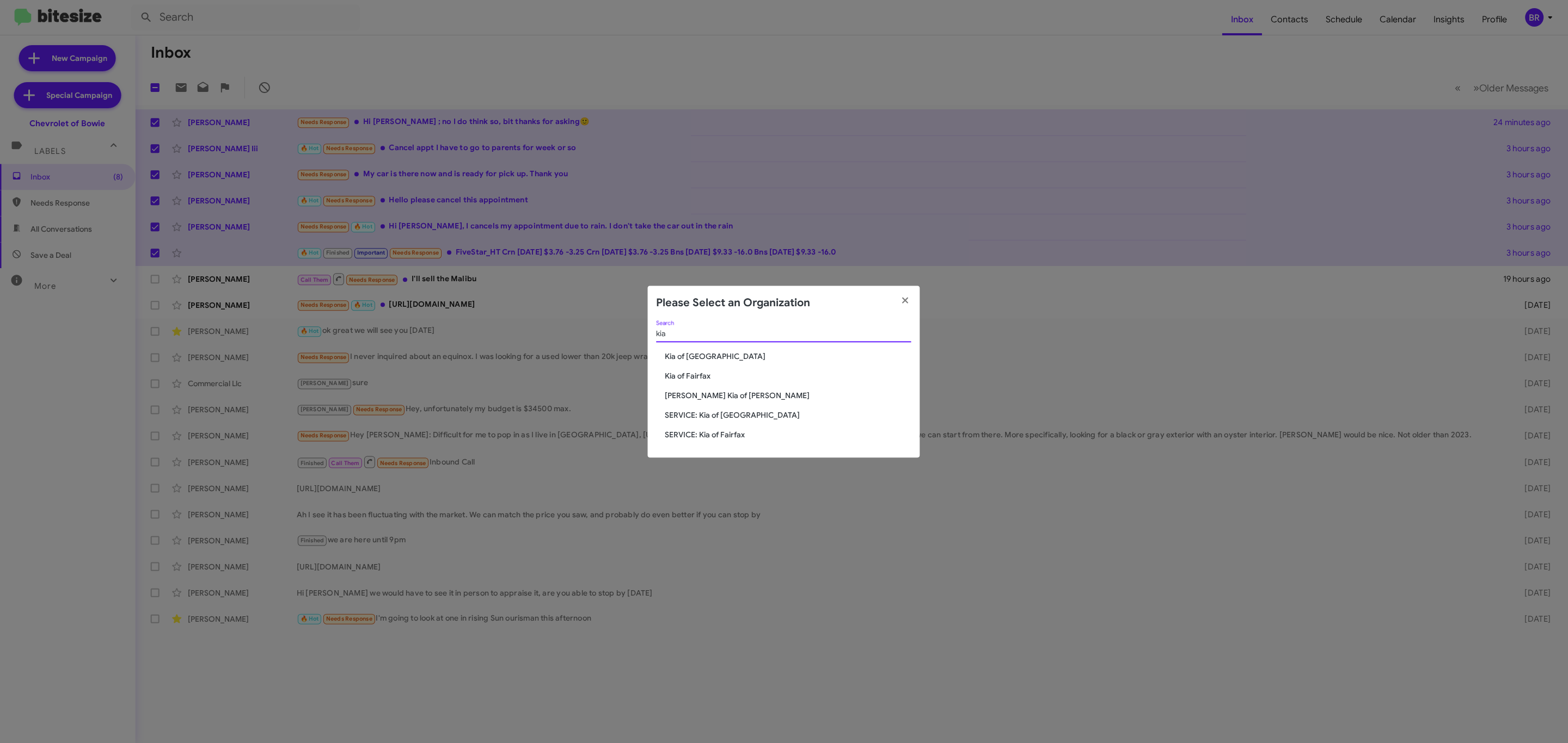
type input "kia"
click at [712, 356] on span "Kia of [GEOGRAPHIC_DATA]" at bounding box center [788, 356] width 246 height 11
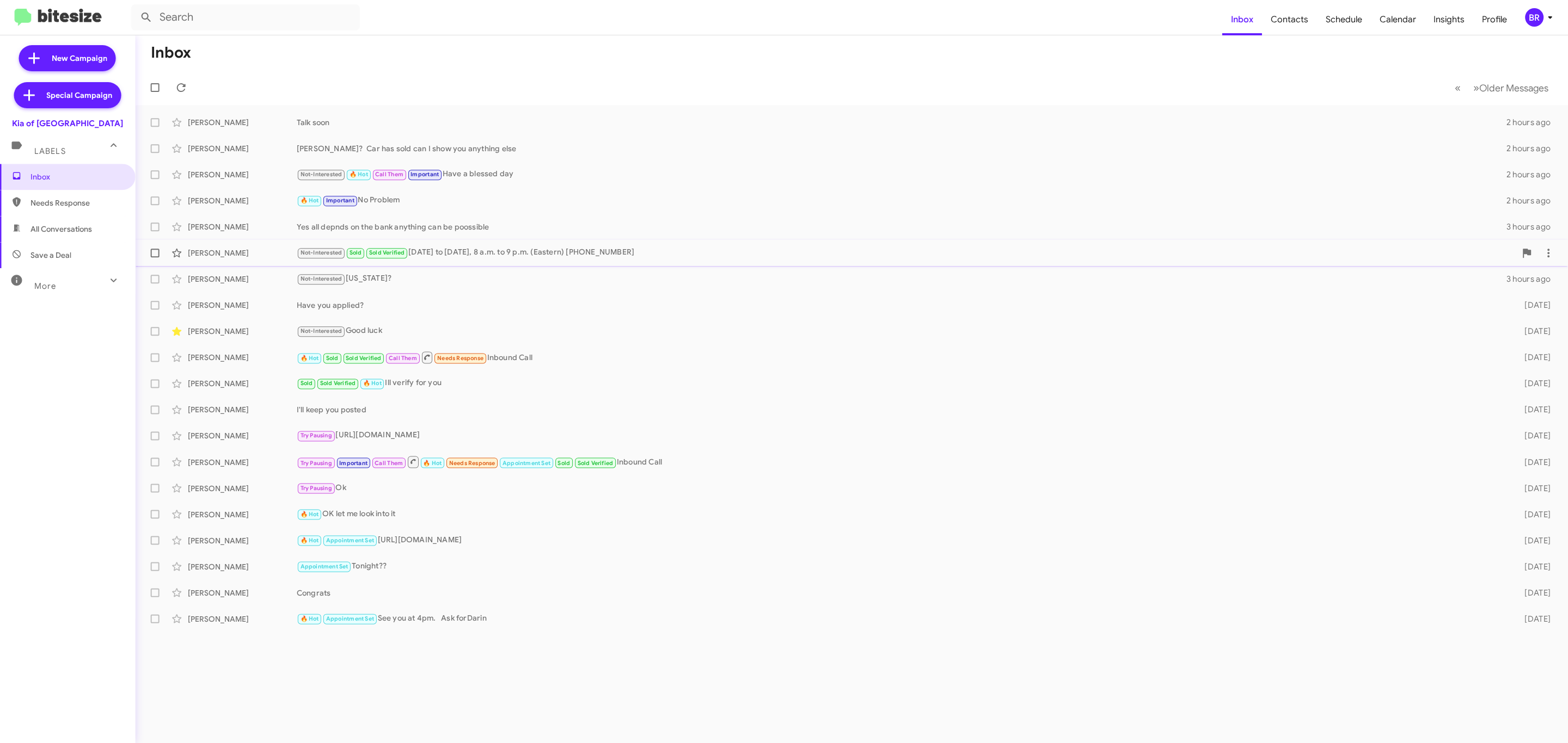
click at [243, 253] on div "[PERSON_NAME]" at bounding box center [243, 252] width 109 height 11
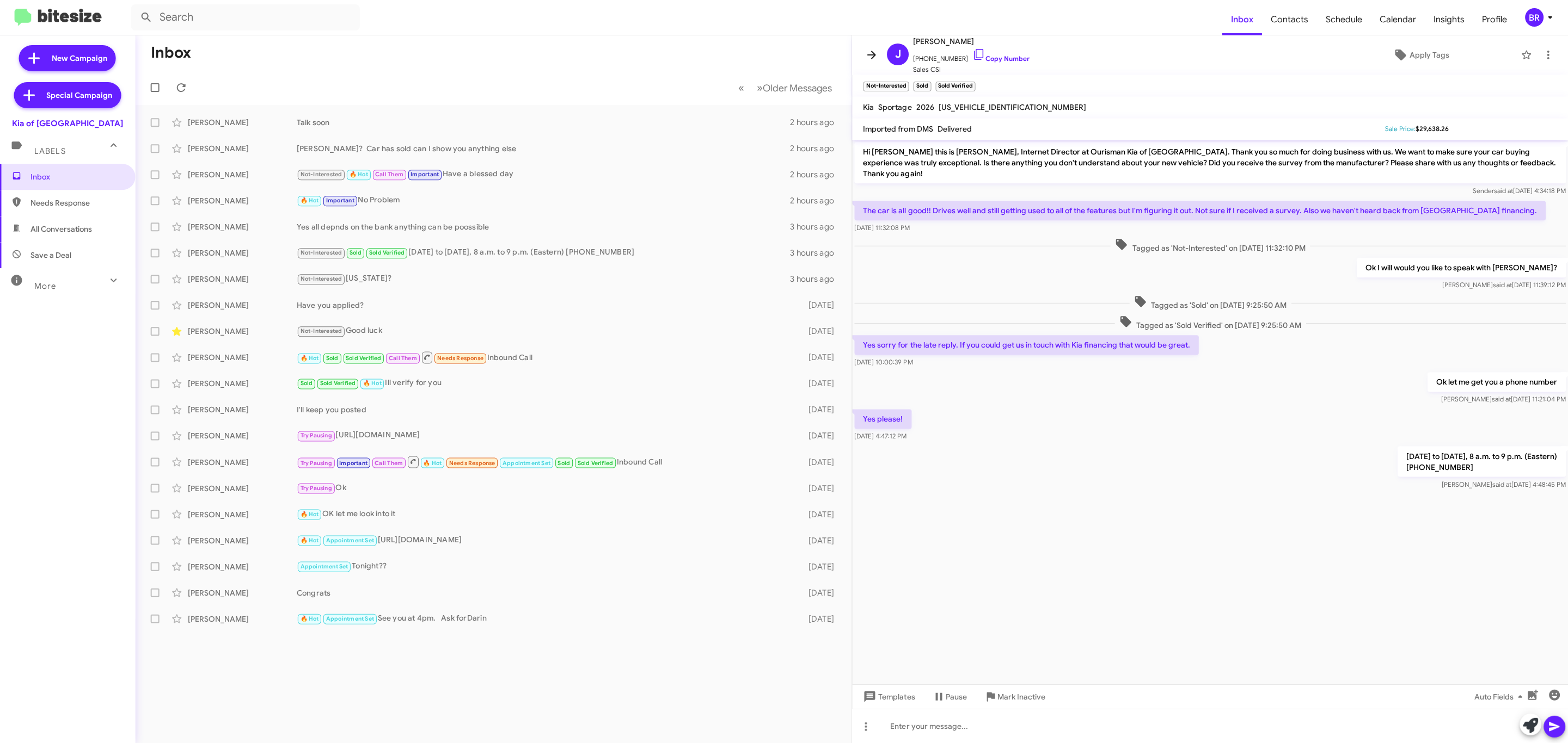
click at [872, 55] on icon at bounding box center [871, 55] width 9 height 8
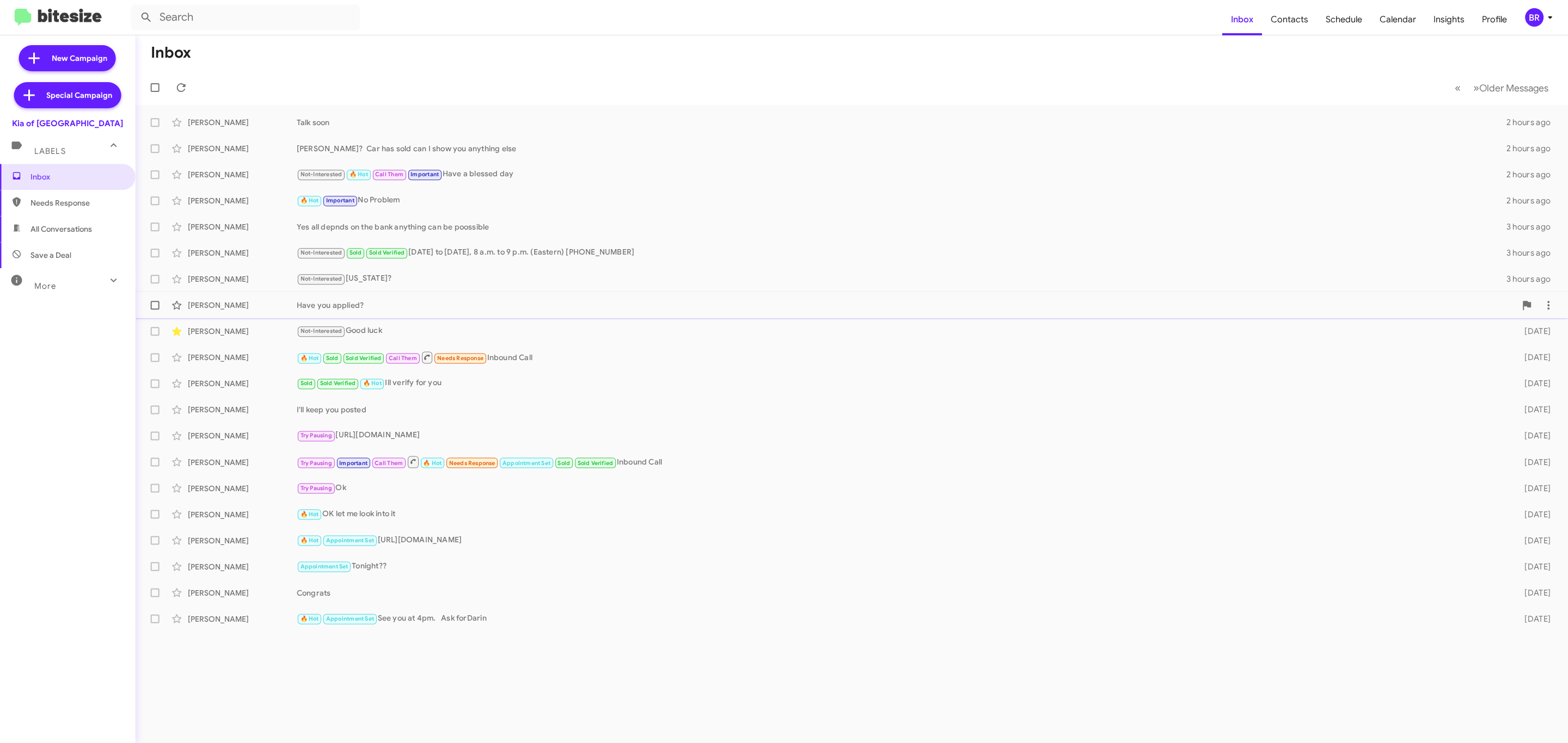
click at [1432, 305] on div "Have you applied?" at bounding box center [907, 305] width 1219 height 11
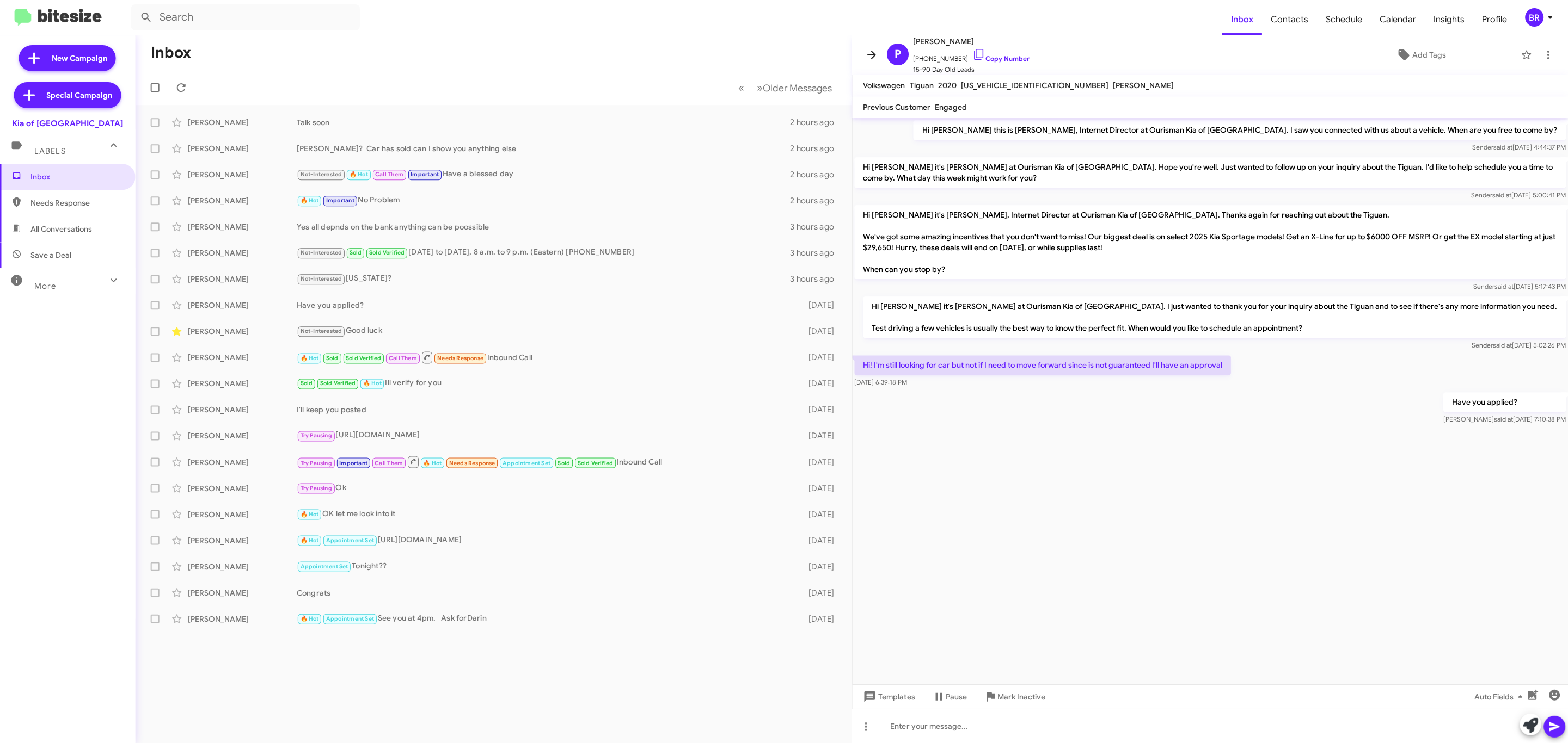
click at [872, 49] on icon at bounding box center [872, 55] width 13 height 13
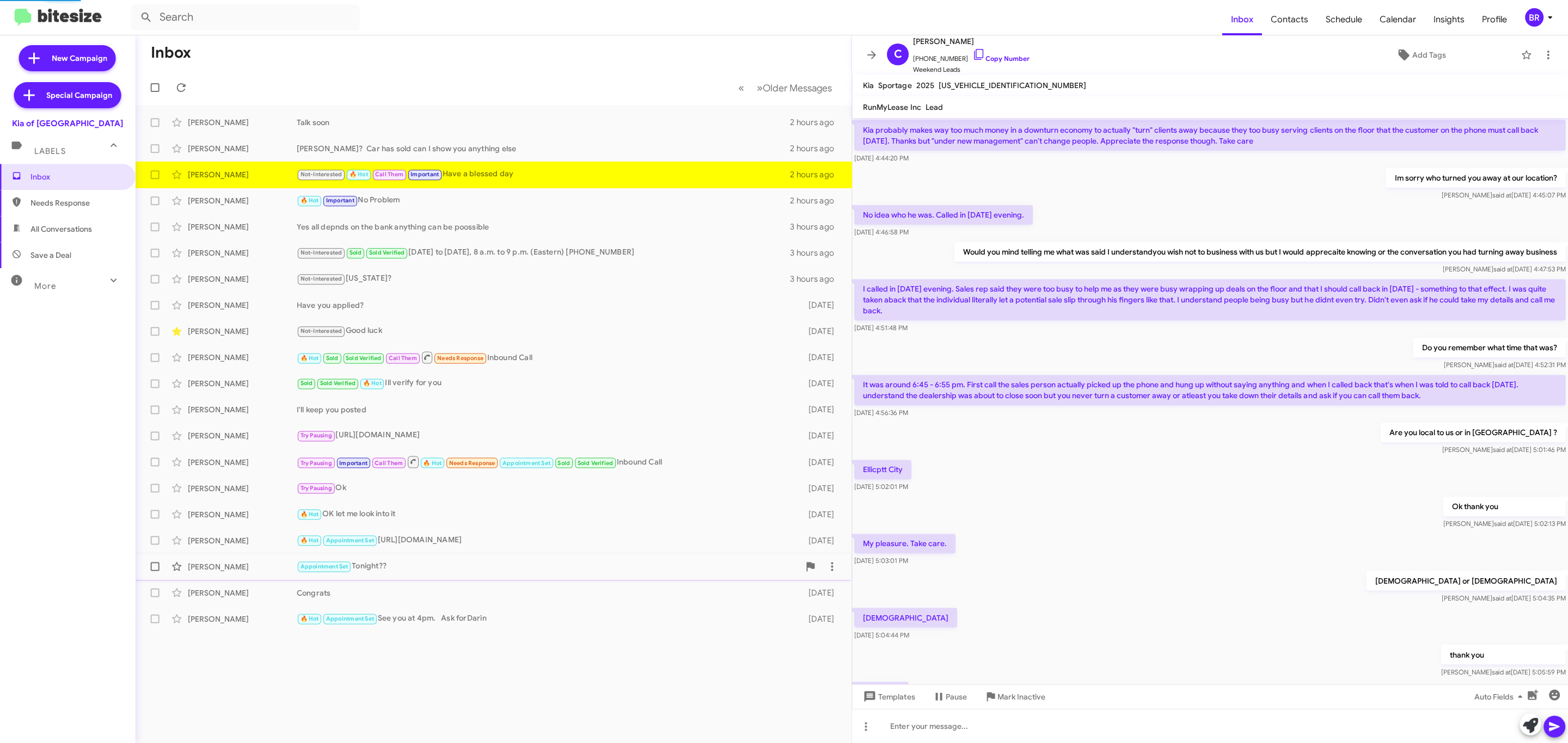
scroll to position [271, 0]
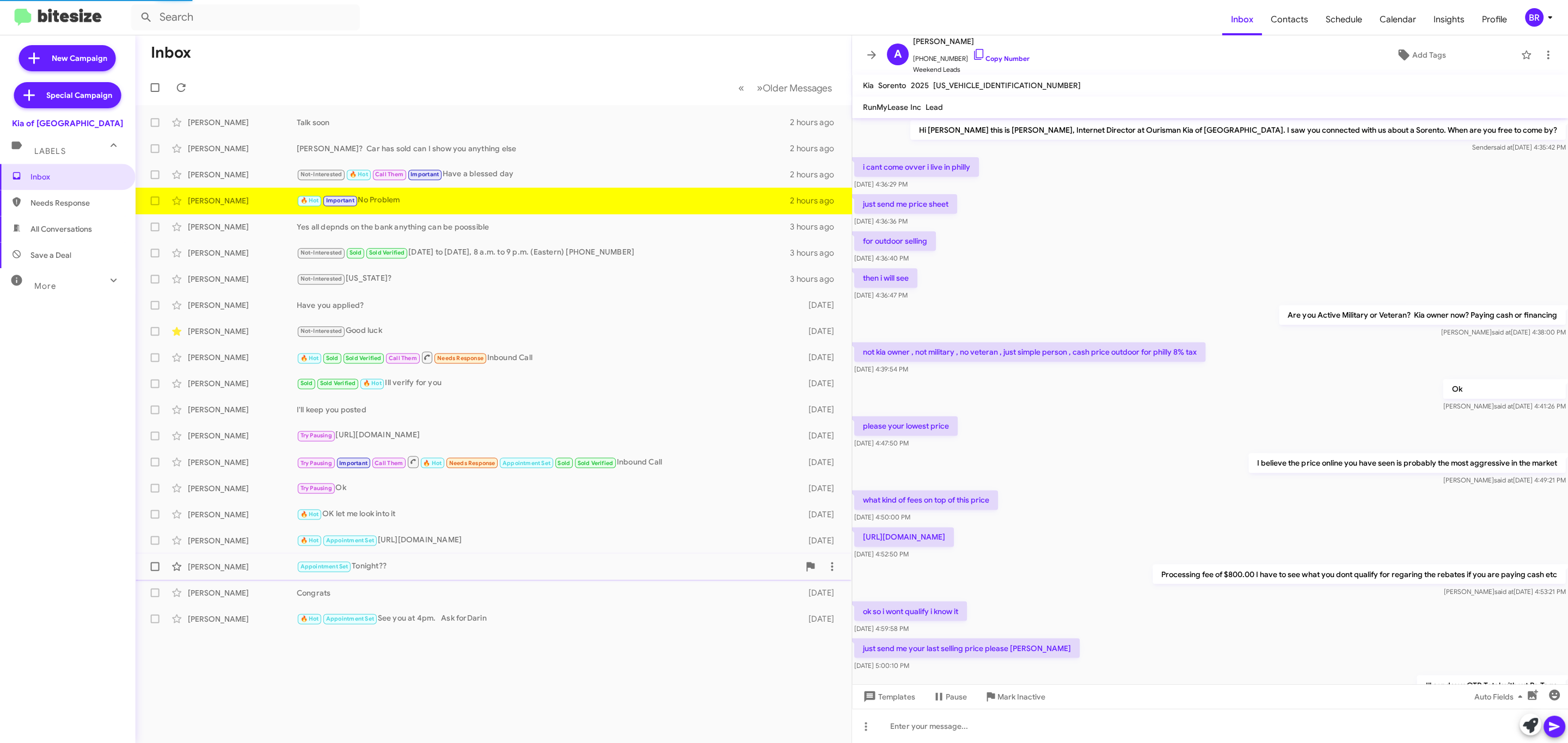
scroll to position [148, 0]
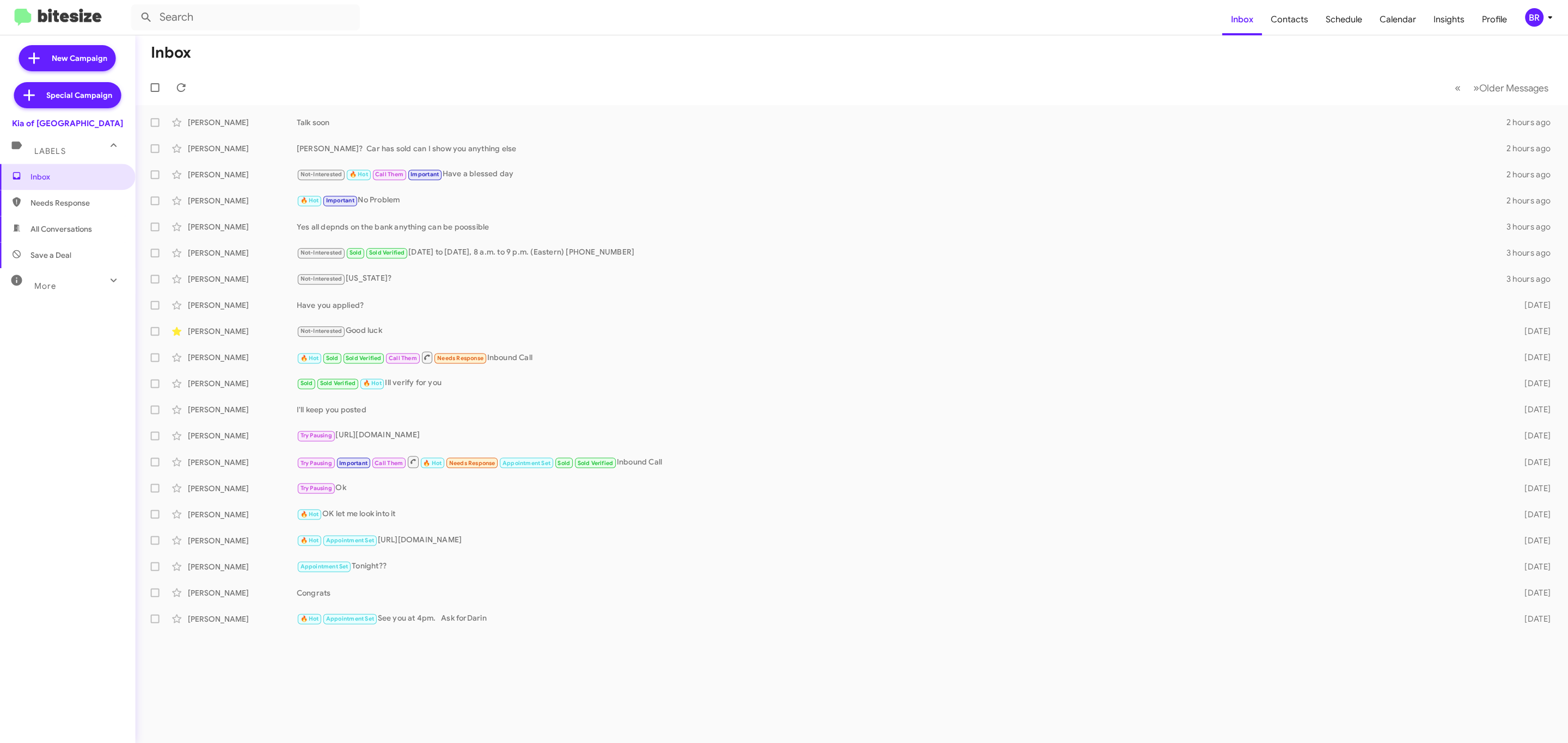
drag, startPoint x: 1532, startPoint y: 26, endPoint x: 1536, endPoint y: 10, distance: 16.5
click at [1536, 10] on div "BR" at bounding box center [1533, 16] width 18 height 18
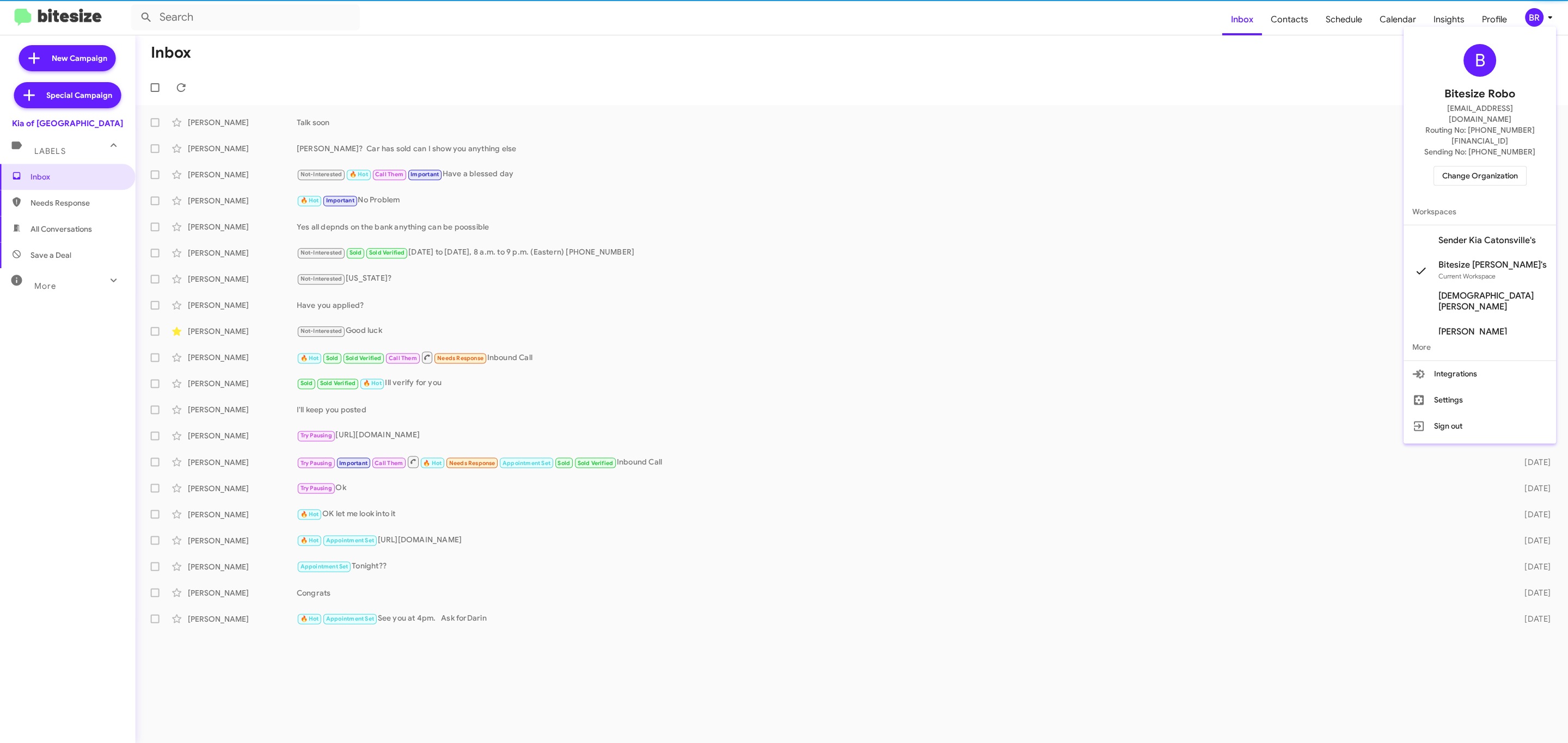
click at [1536, 10] on div at bounding box center [784, 372] width 1568 height 743
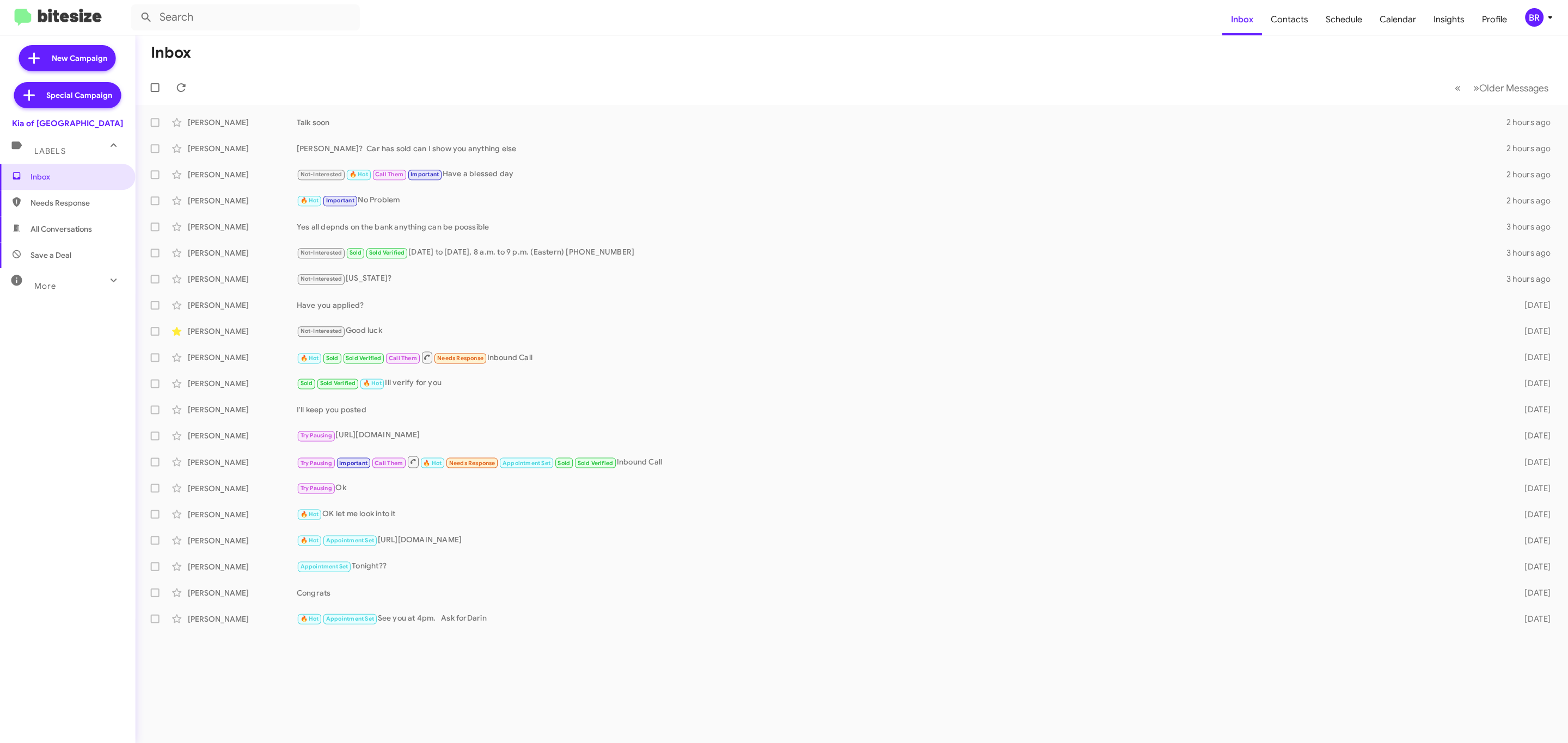
click at [1530, 5] on mat-toolbar "Inbox Contacts Schedule Calendar Insights Profile BR" at bounding box center [784, 17] width 1568 height 35
click at [1528, 24] on div "BR" at bounding box center [1533, 16] width 18 height 18
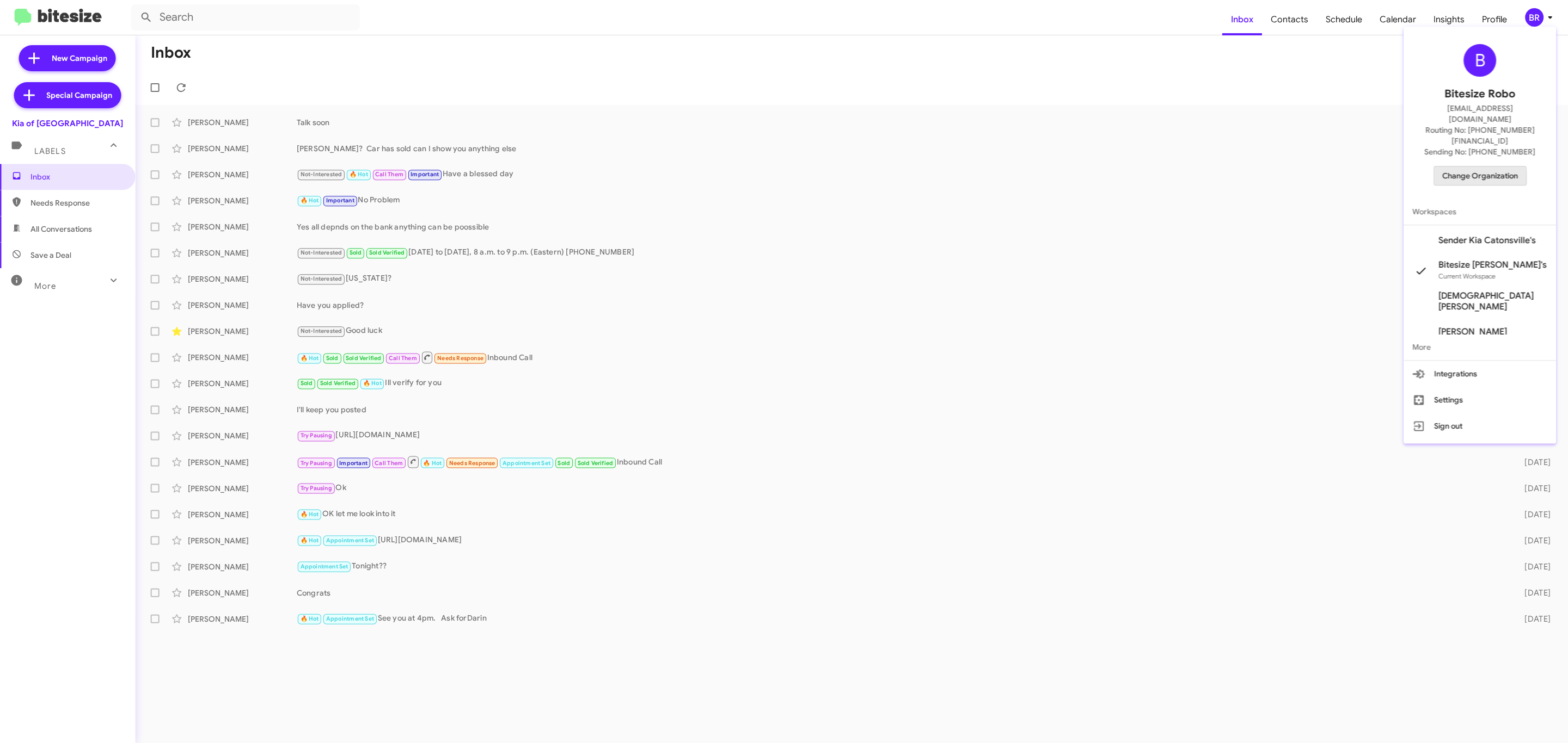
click at [1469, 167] on span "Change Organization" at bounding box center [1479, 175] width 76 height 18
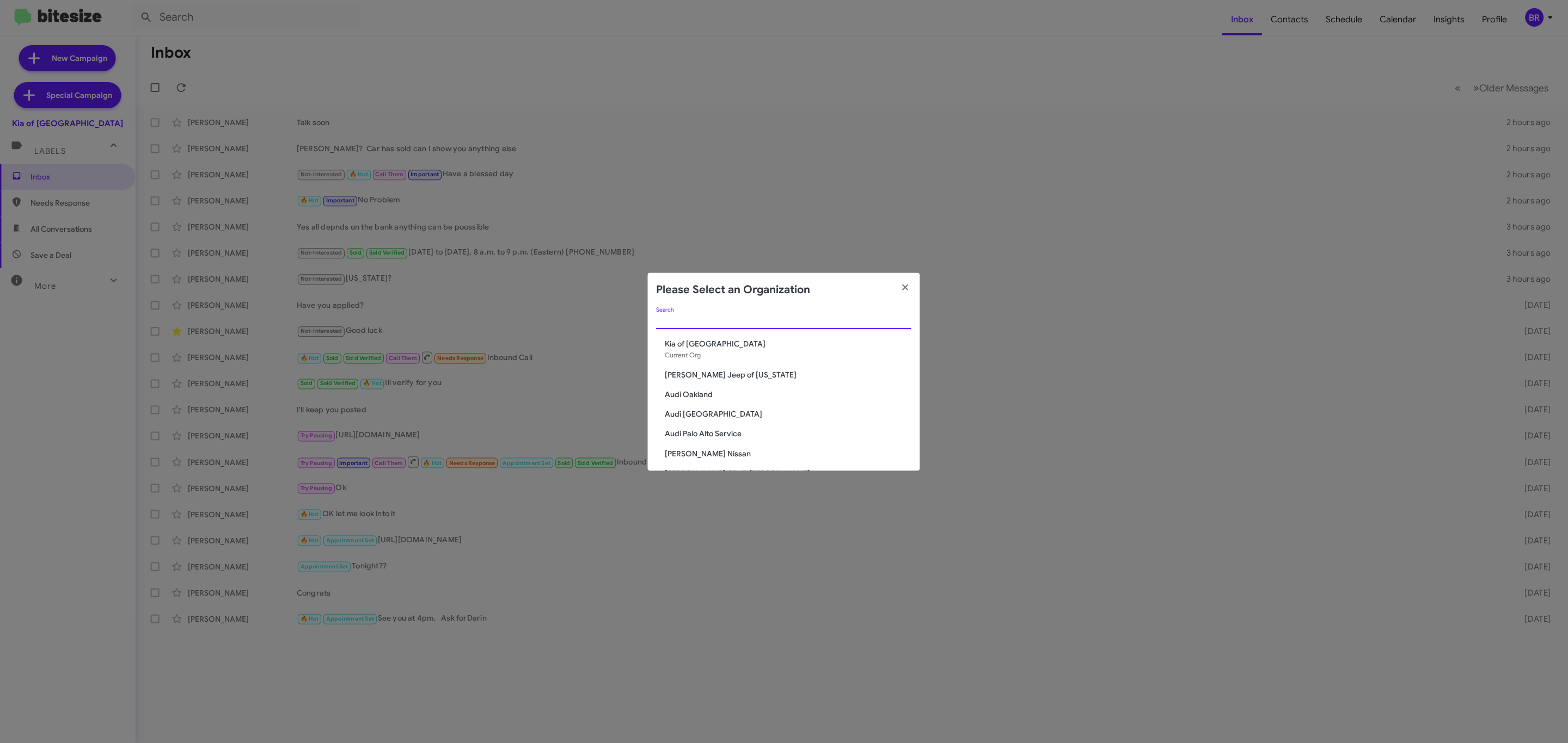
click at [771, 319] on input "Search" at bounding box center [784, 320] width 255 height 9
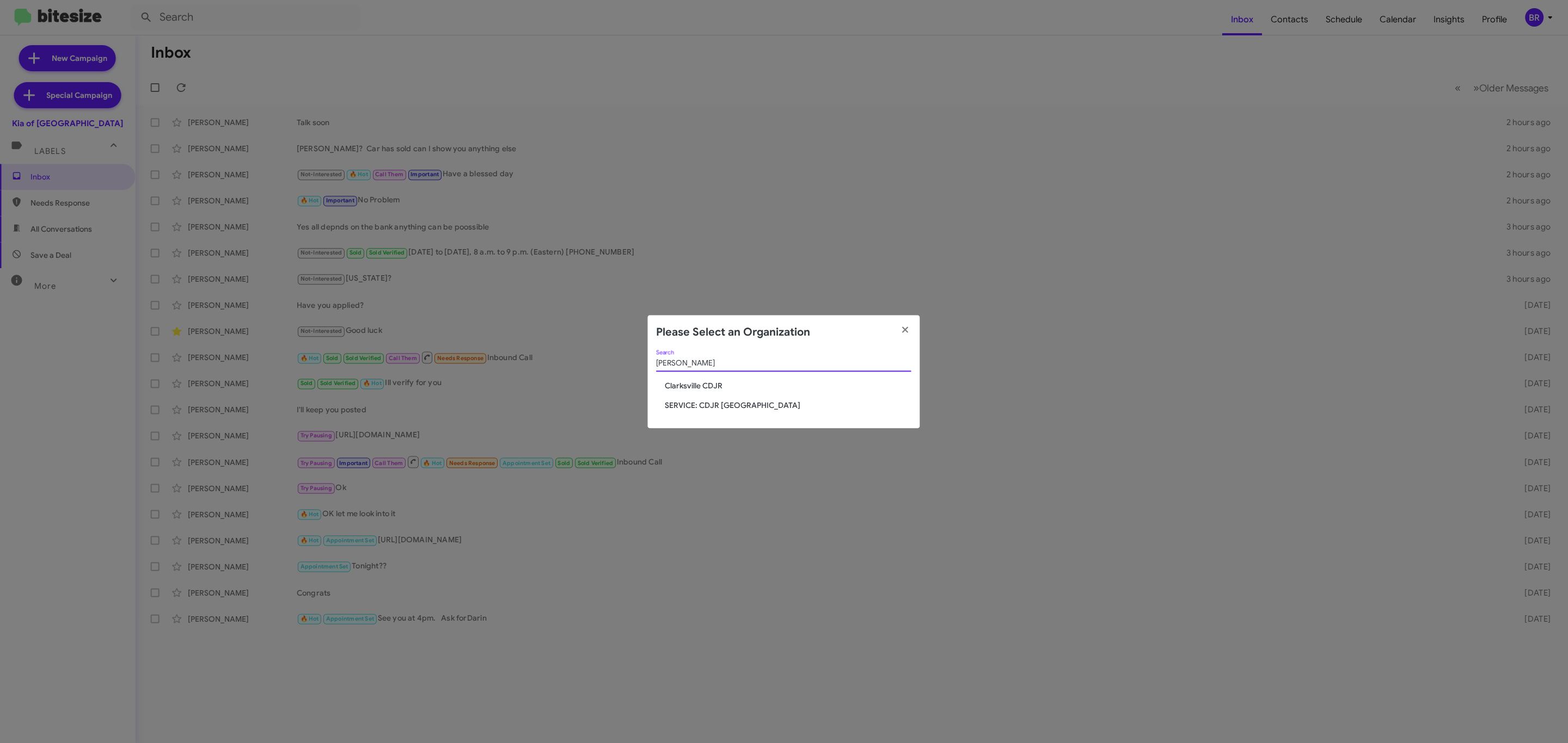
type input "clark"
click at [687, 388] on span "Clarksville CDJR" at bounding box center [788, 385] width 246 height 11
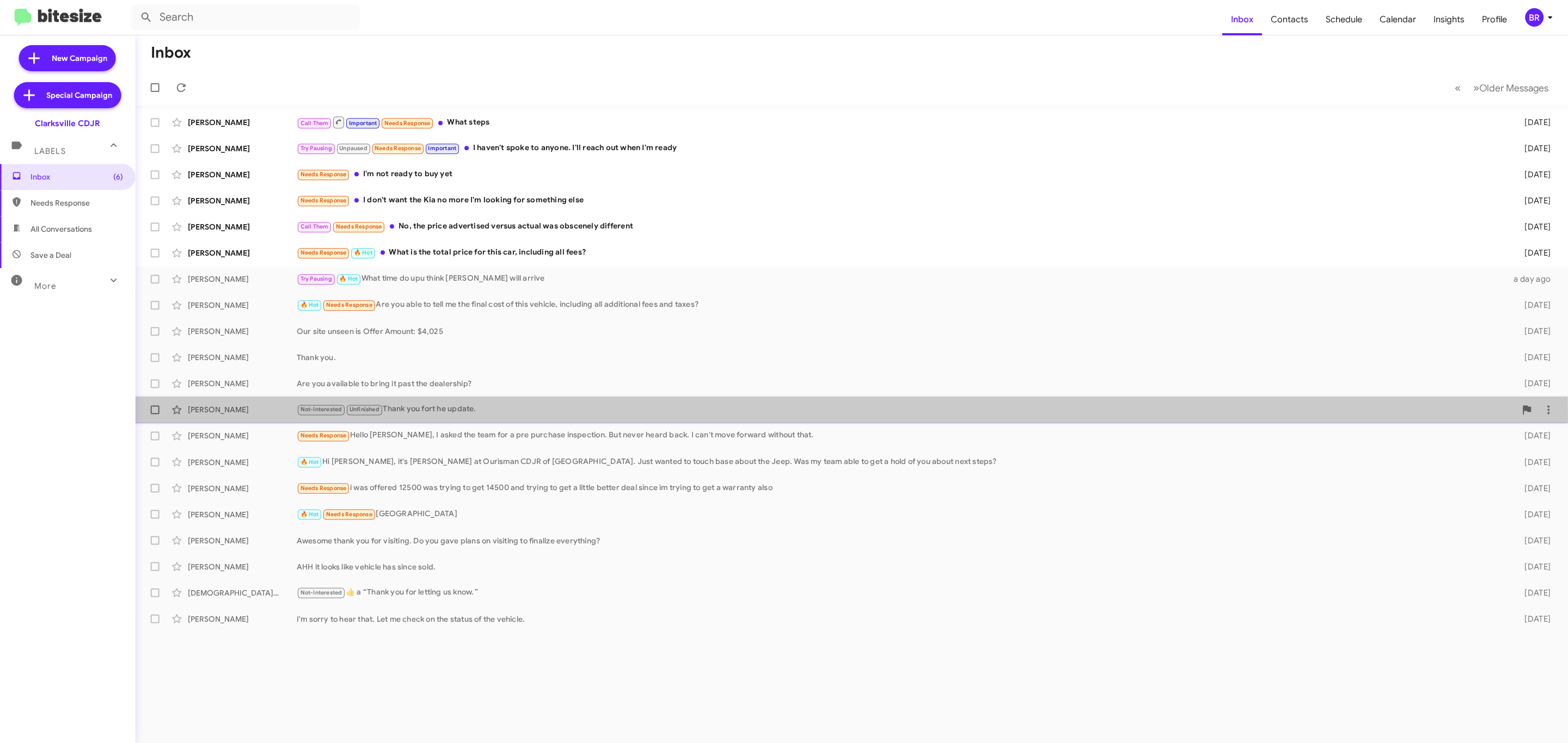
click at [233, 416] on div "[PERSON_NAME] Not-Interested Unfinished Thank you fort he update. [DATE]" at bounding box center [851, 409] width 1414 height 22
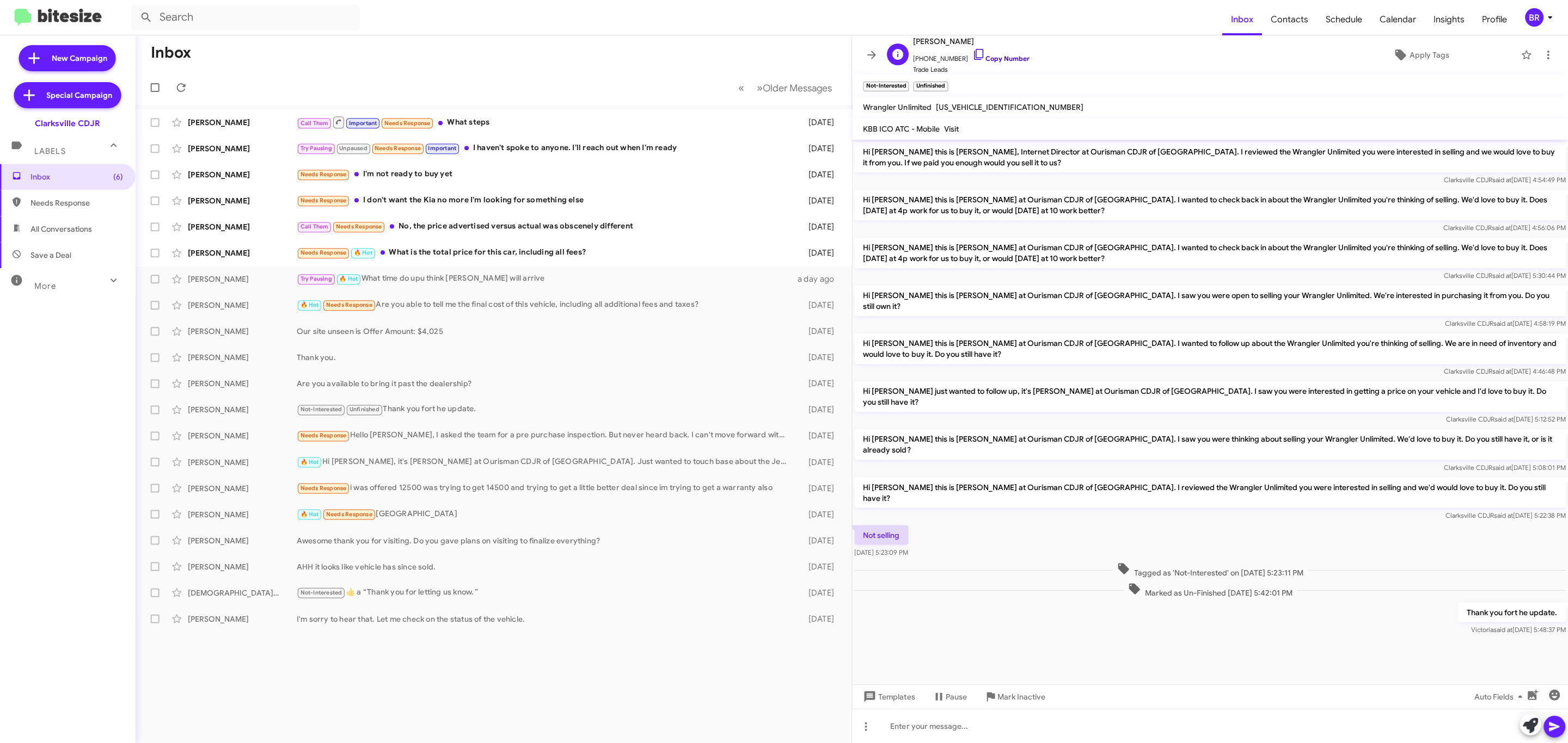
click at [1001, 55] on link "Copy Number" at bounding box center [1001, 59] width 57 height 8
click at [1534, 26] on div "BR" at bounding box center [1533, 16] width 18 height 18
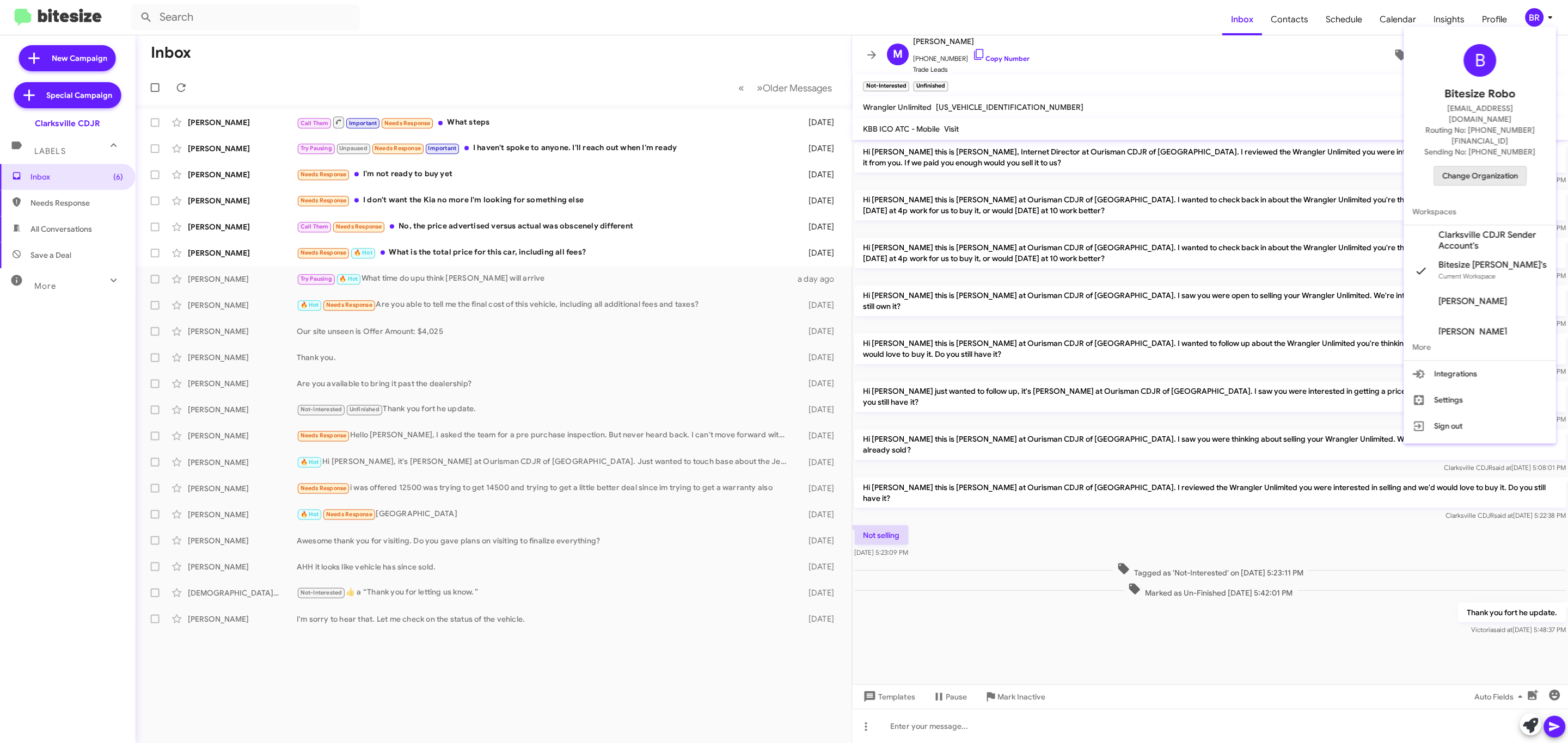
click at [1474, 167] on span "Change Organization" at bounding box center [1479, 175] width 76 height 18
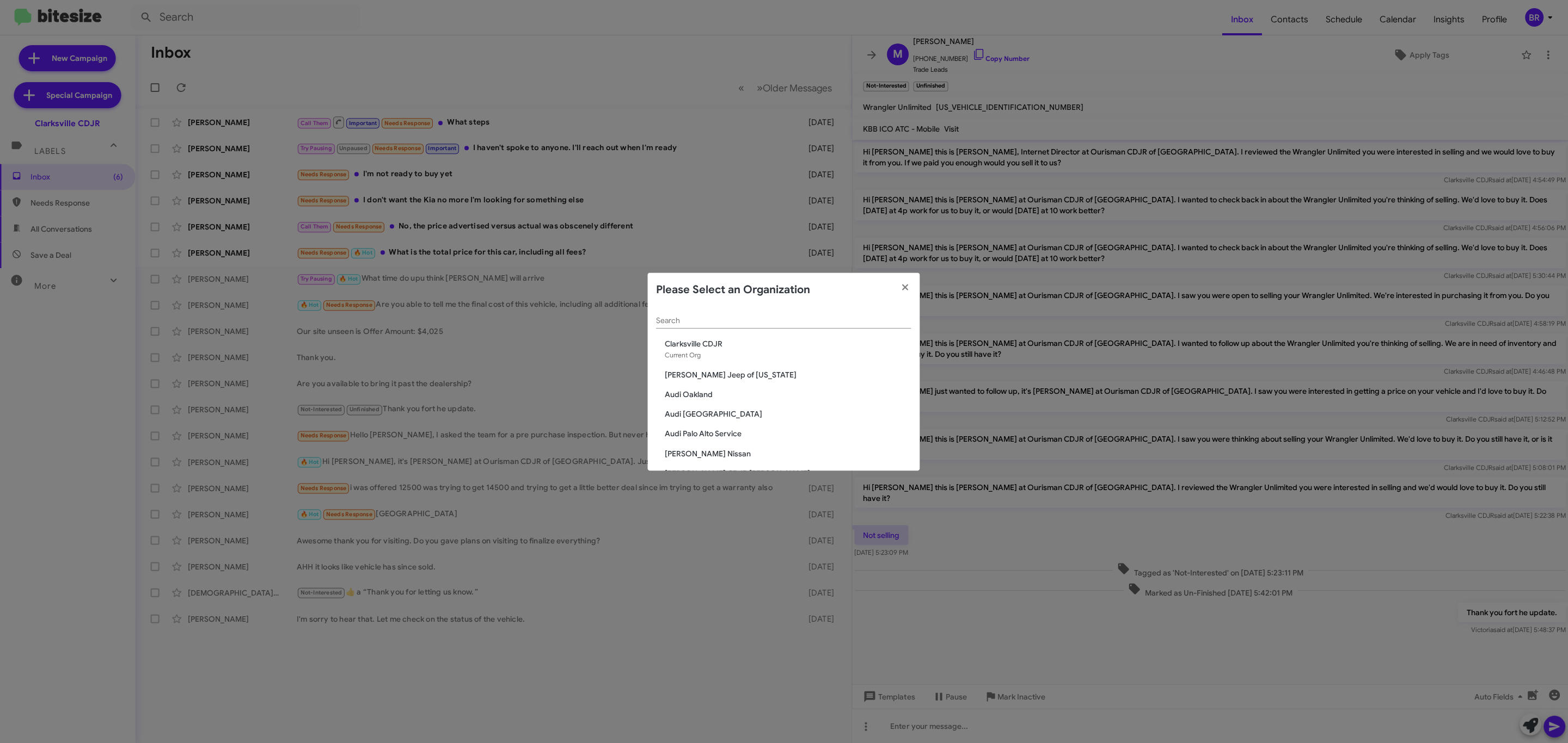
click at [756, 311] on div "Search" at bounding box center [784, 318] width 255 height 21
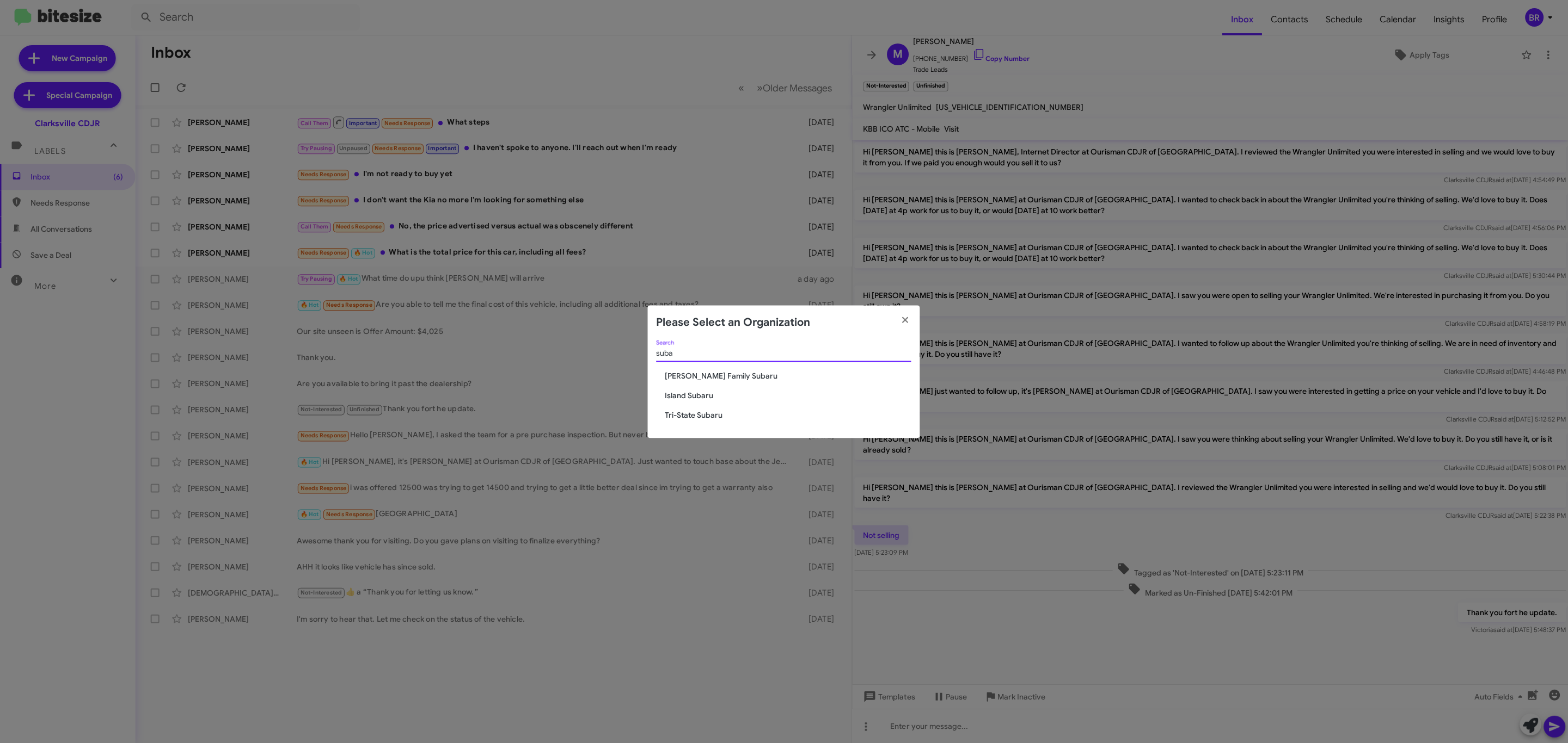
type input "suba"
click at [692, 417] on span "Tri-State Subaru" at bounding box center [788, 415] width 246 height 11
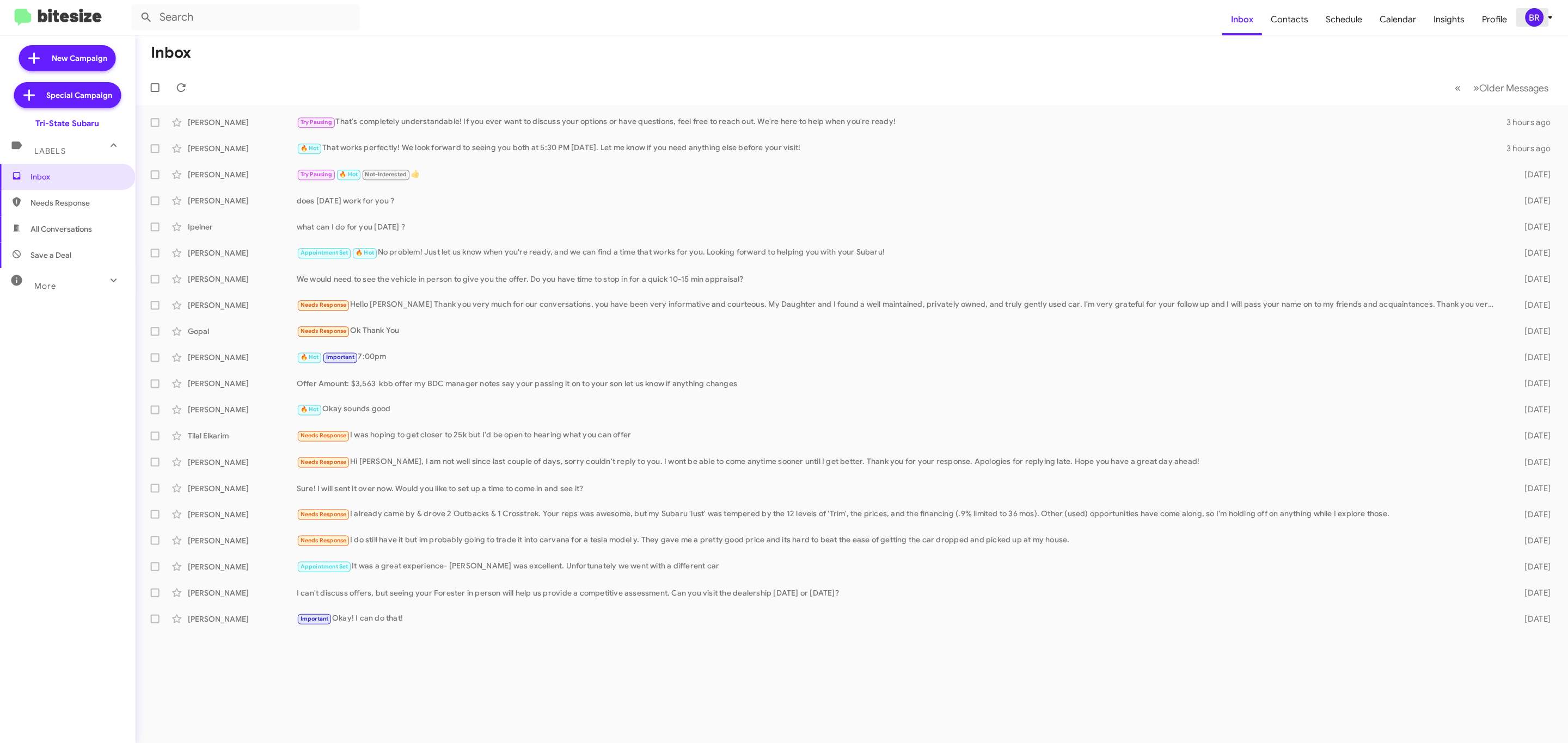
click at [1534, 11] on div "BR" at bounding box center [1533, 16] width 18 height 18
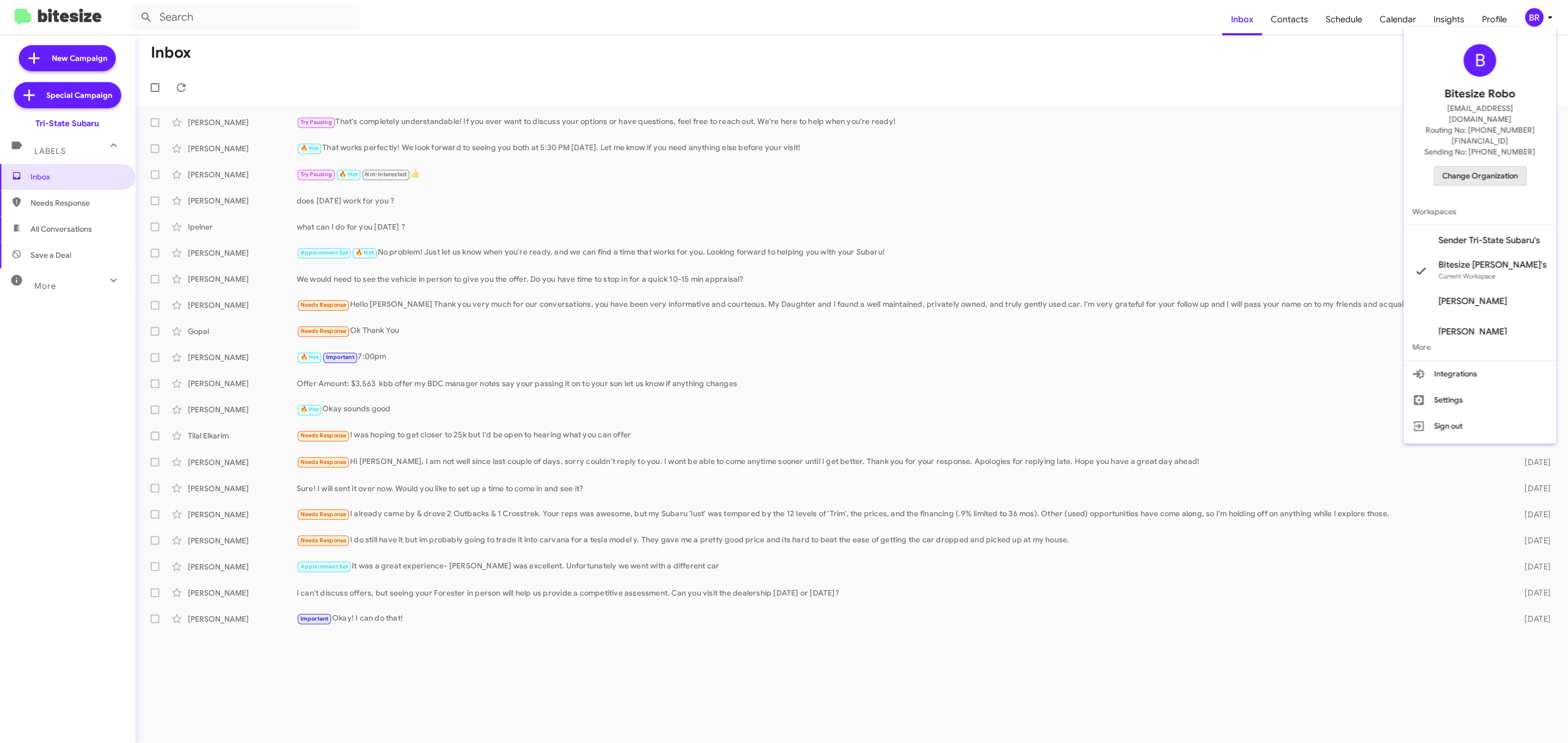
click at [1474, 167] on span "Change Organization" at bounding box center [1479, 175] width 76 height 18
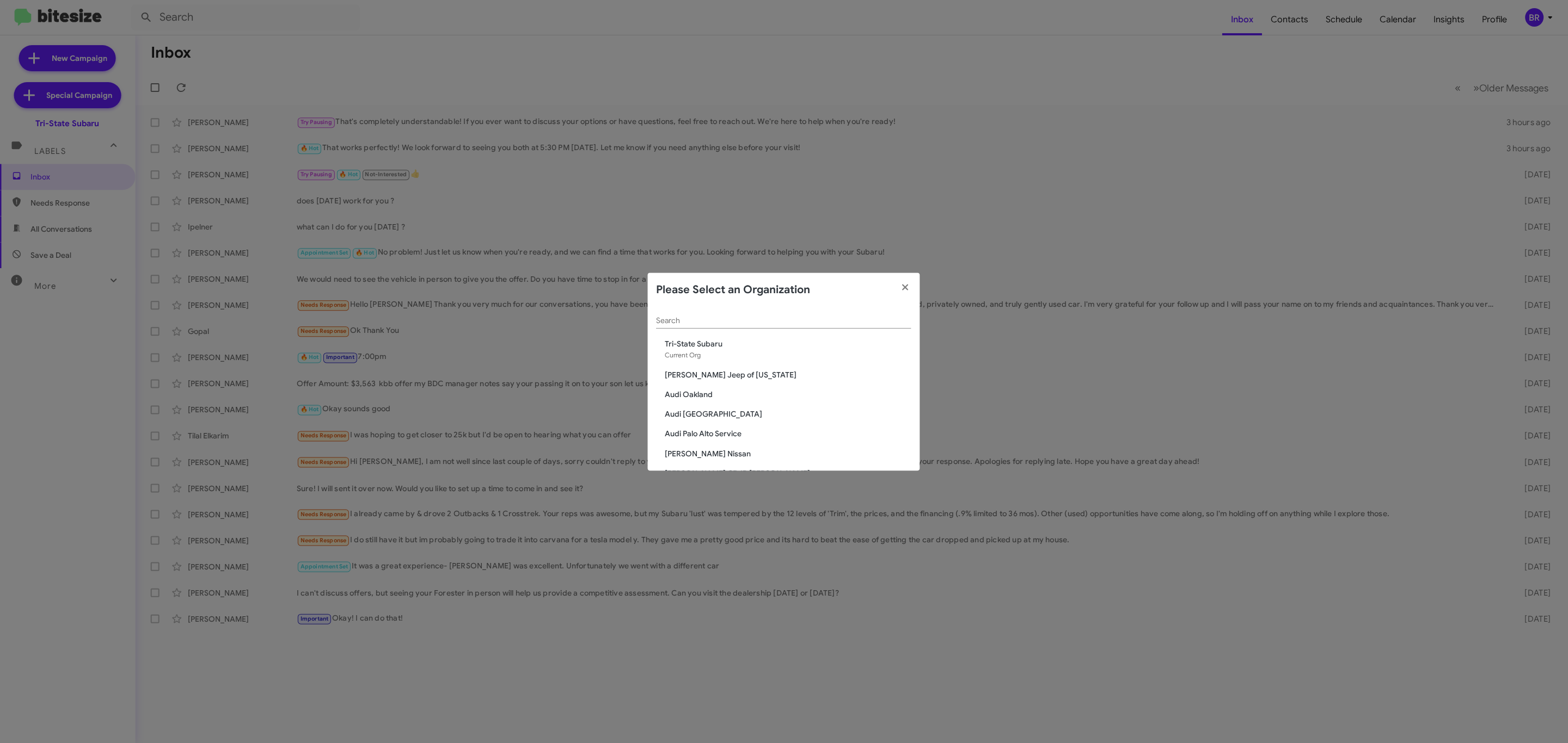
click at [708, 313] on div "Search" at bounding box center [784, 318] width 255 height 21
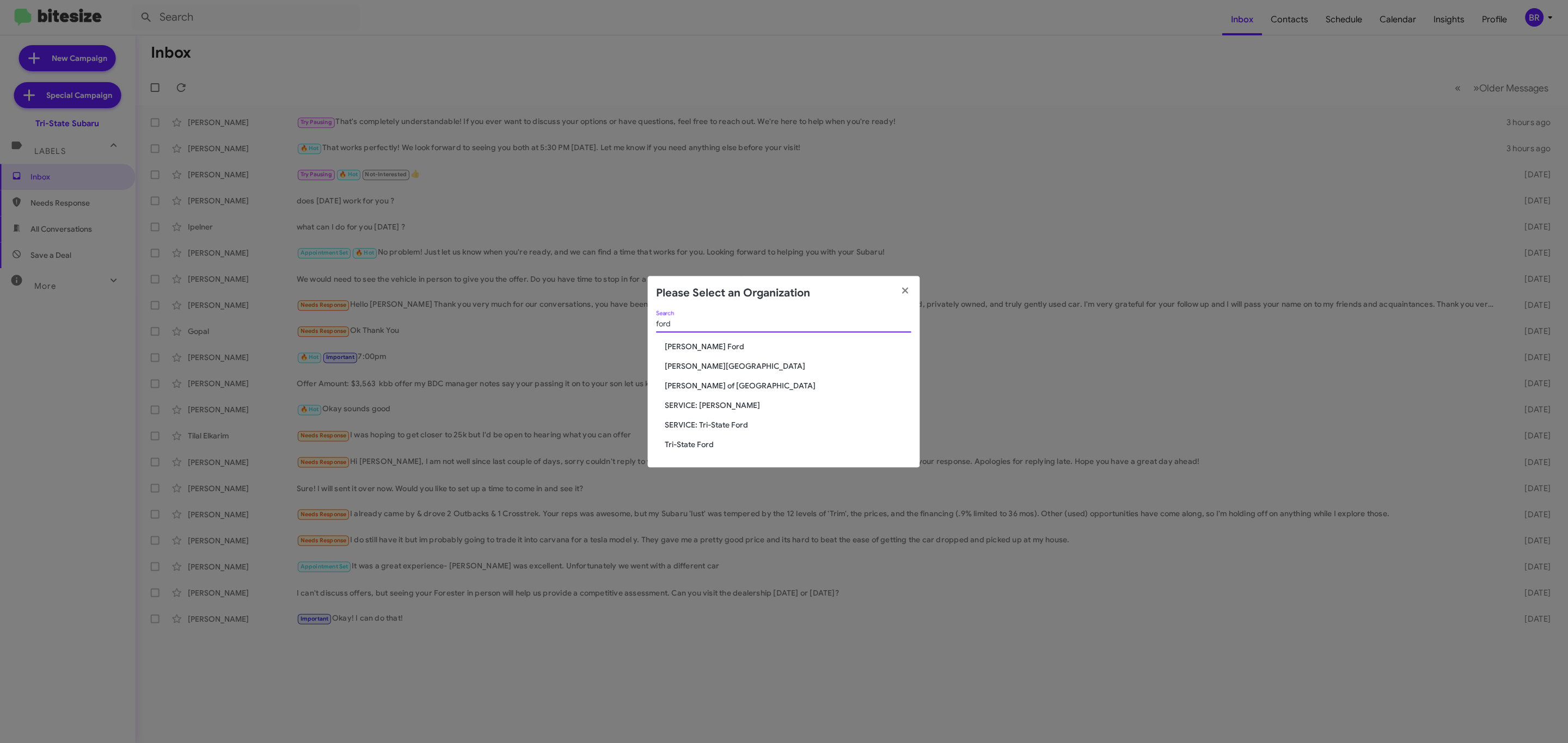
type input "ford"
click at [705, 442] on span "Tri-State Ford" at bounding box center [788, 444] width 246 height 11
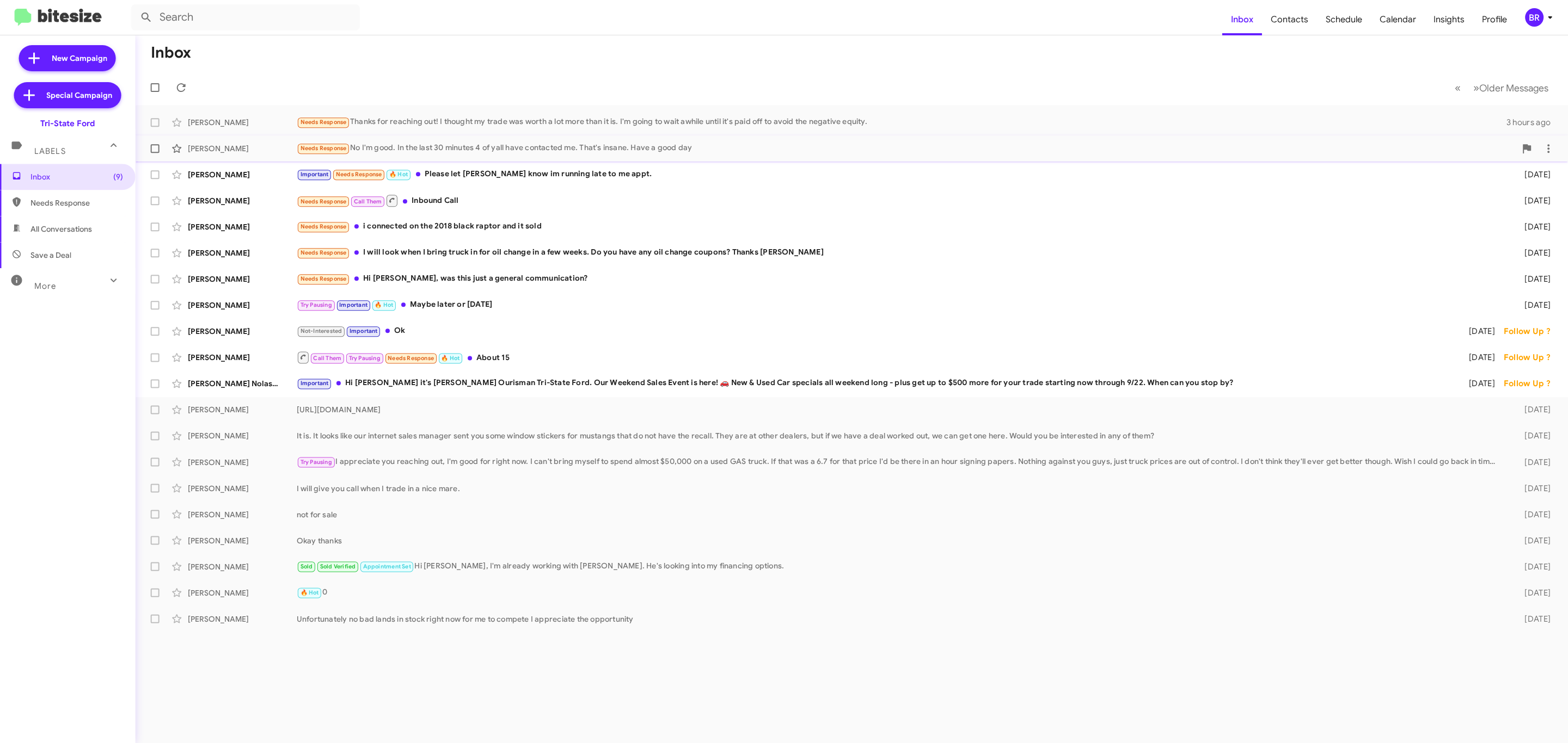
click at [147, 143] on label at bounding box center [155, 148] width 22 height 22
click at [155, 153] on input "checkbox" at bounding box center [155, 153] width 1 height 1
checkbox input "true"
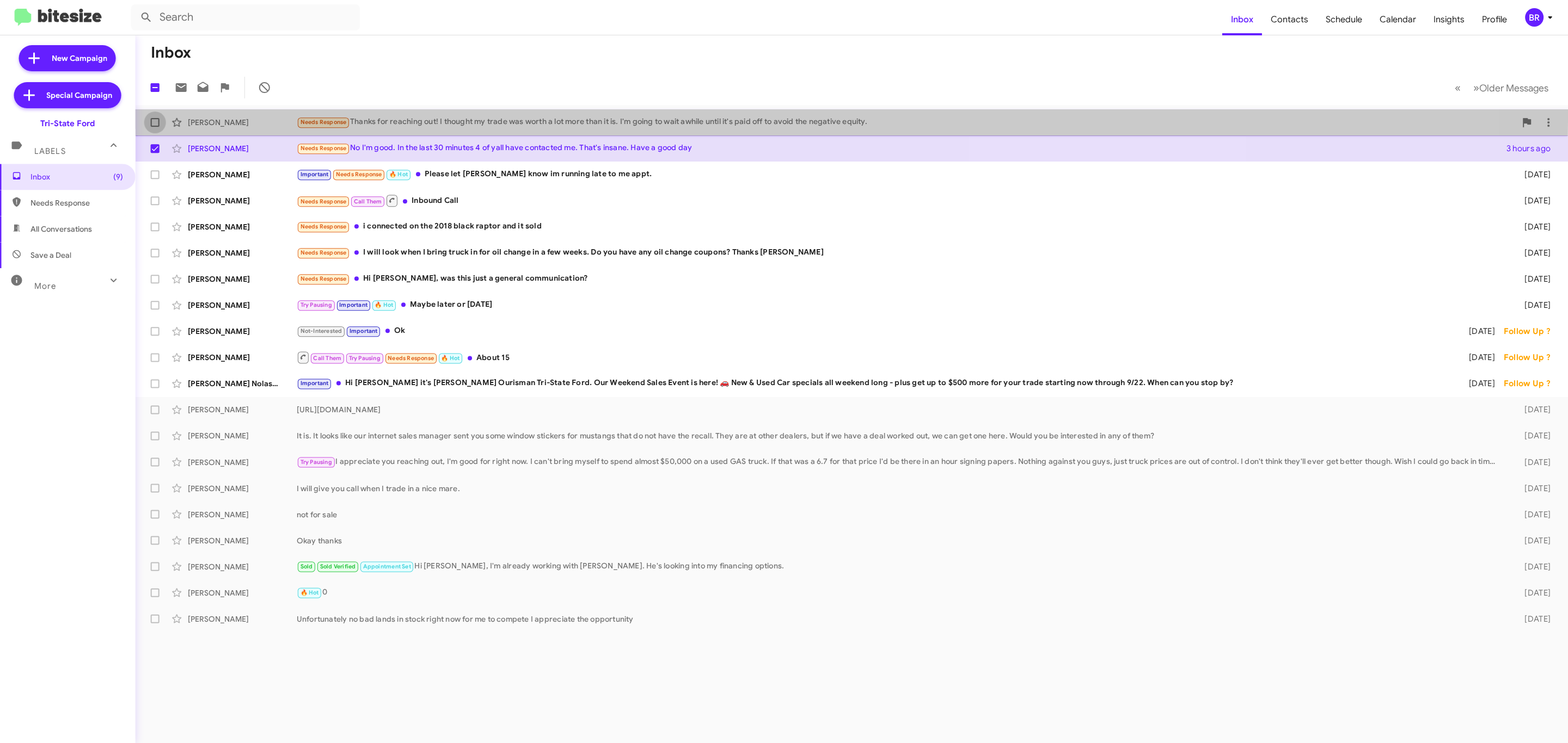
click at [151, 116] on label at bounding box center [155, 122] width 22 height 22
click at [155, 127] on input "checkbox" at bounding box center [155, 127] width 1 height 1
checkbox input "true"
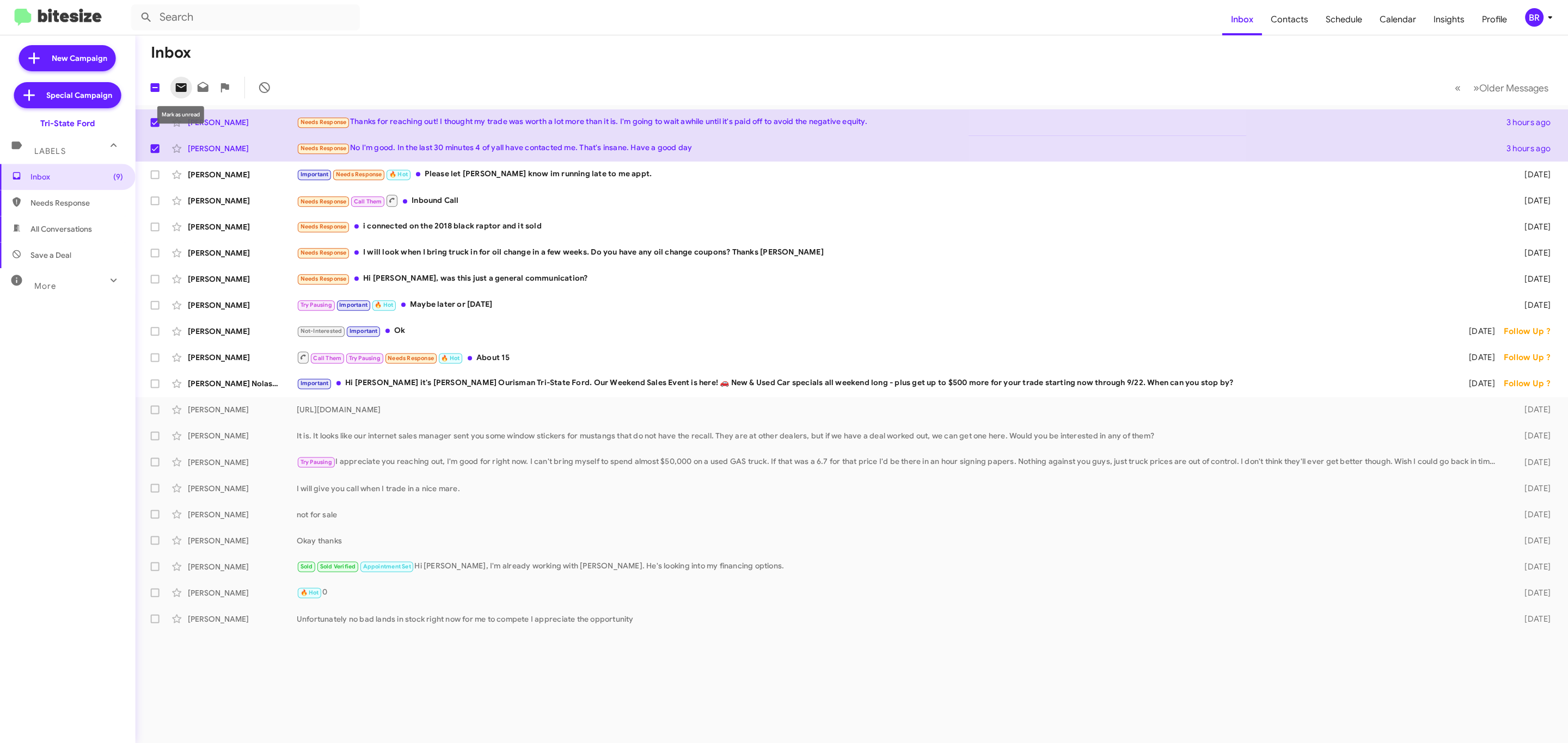
click at [182, 86] on icon at bounding box center [181, 88] width 11 height 9
click at [1534, 14] on div "BR" at bounding box center [1533, 16] width 18 height 18
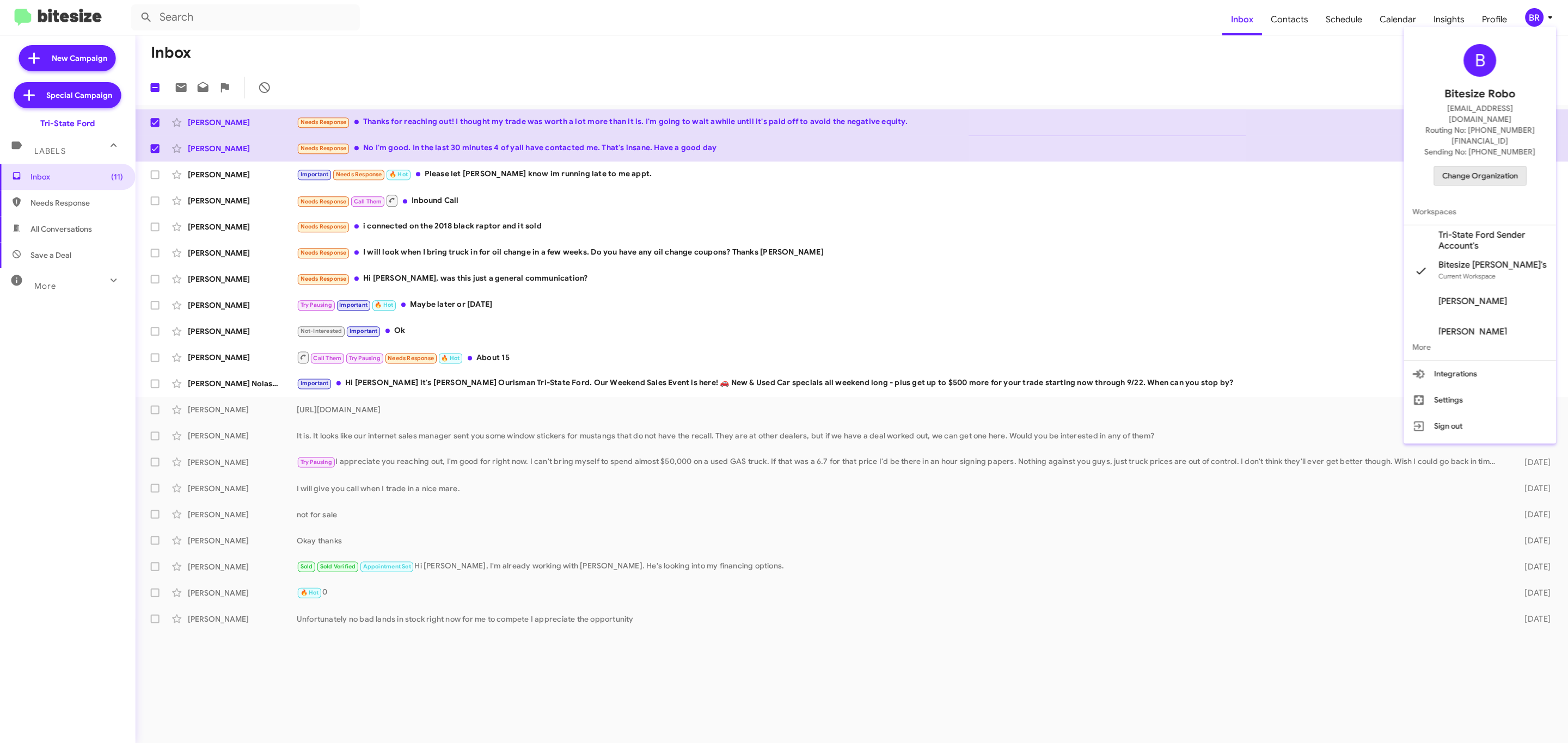
click at [1466, 167] on span "Change Organization" at bounding box center [1479, 175] width 76 height 18
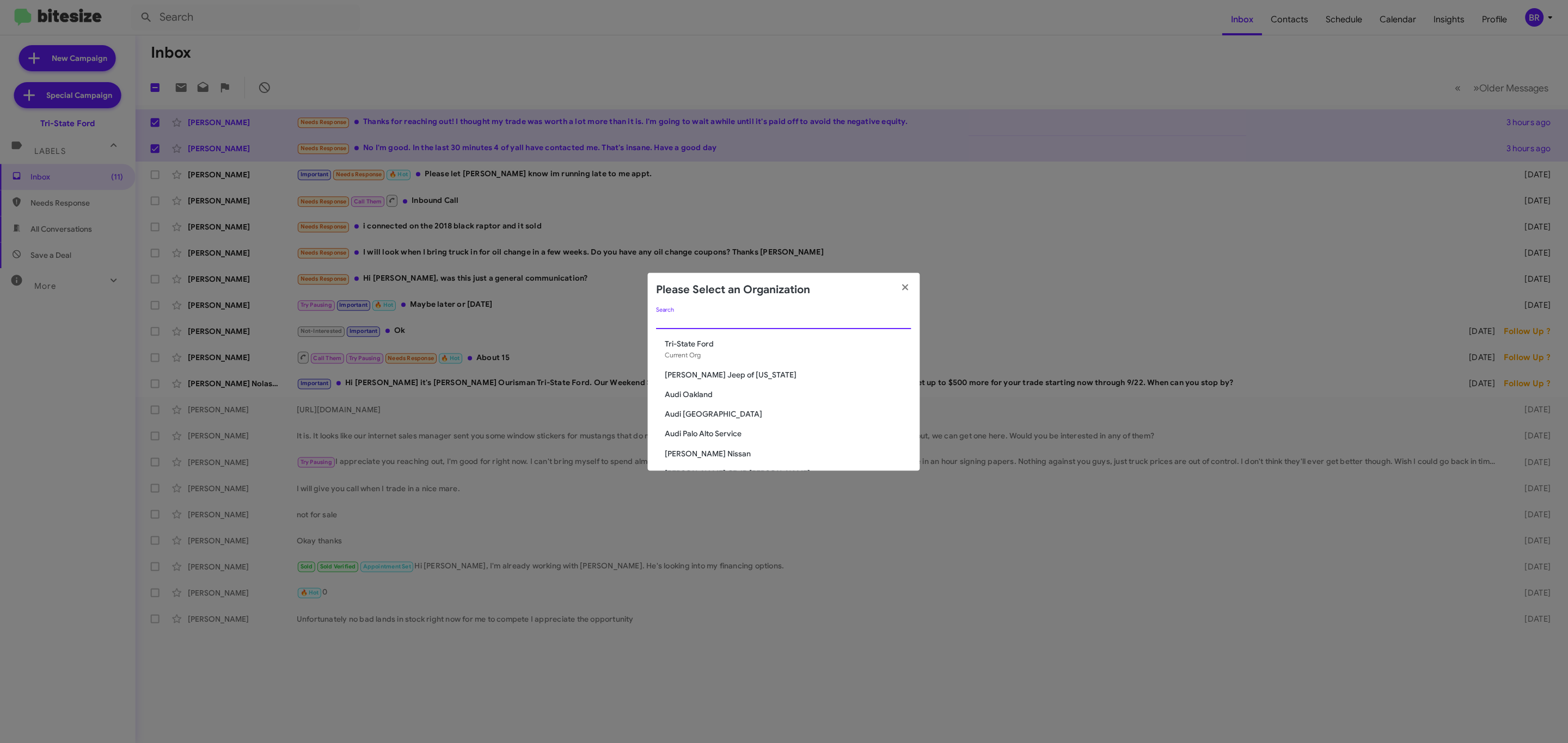
click at [801, 320] on input "Search" at bounding box center [784, 320] width 255 height 9
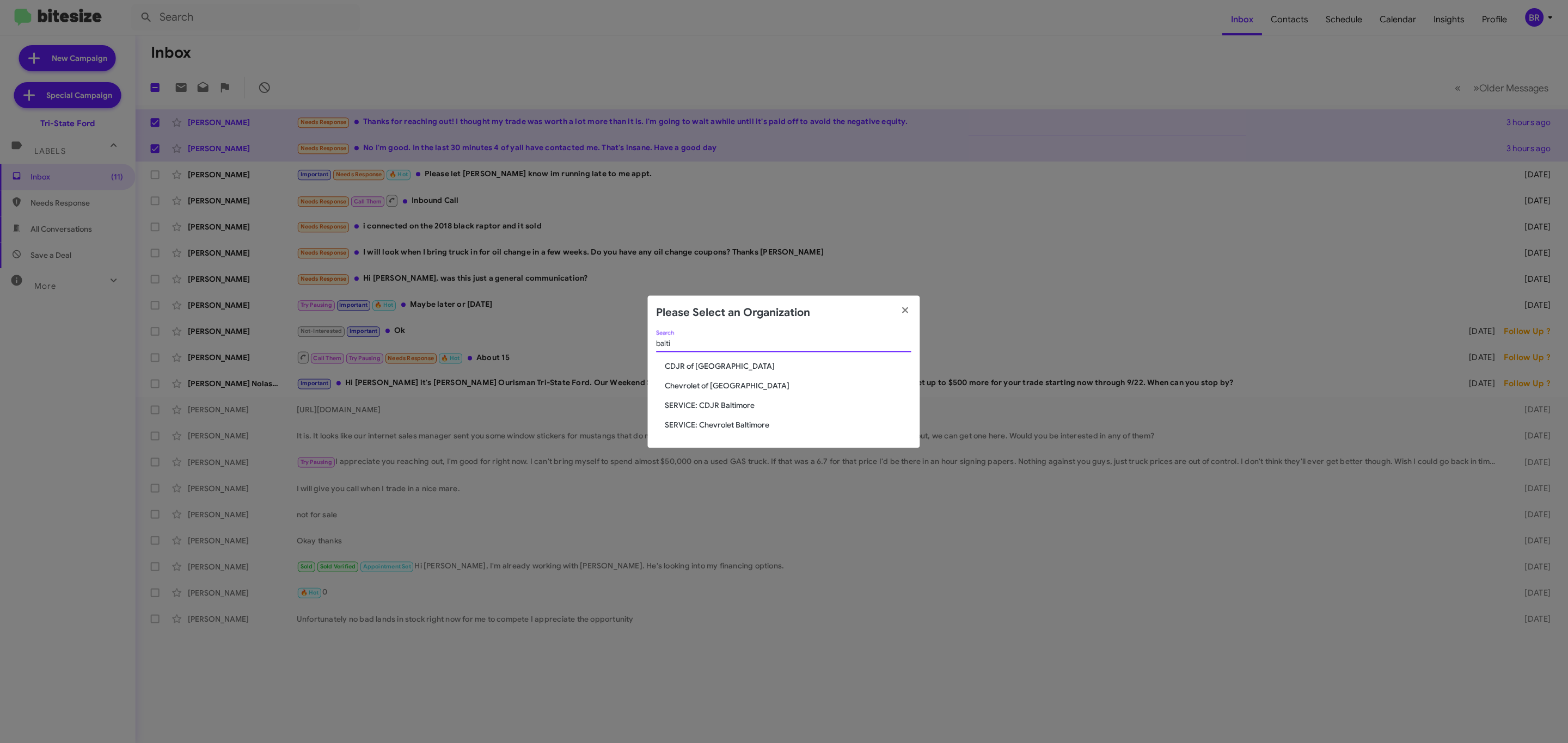
type input "balti"
click at [706, 363] on span "CDJR of [GEOGRAPHIC_DATA]" at bounding box center [788, 366] width 246 height 11
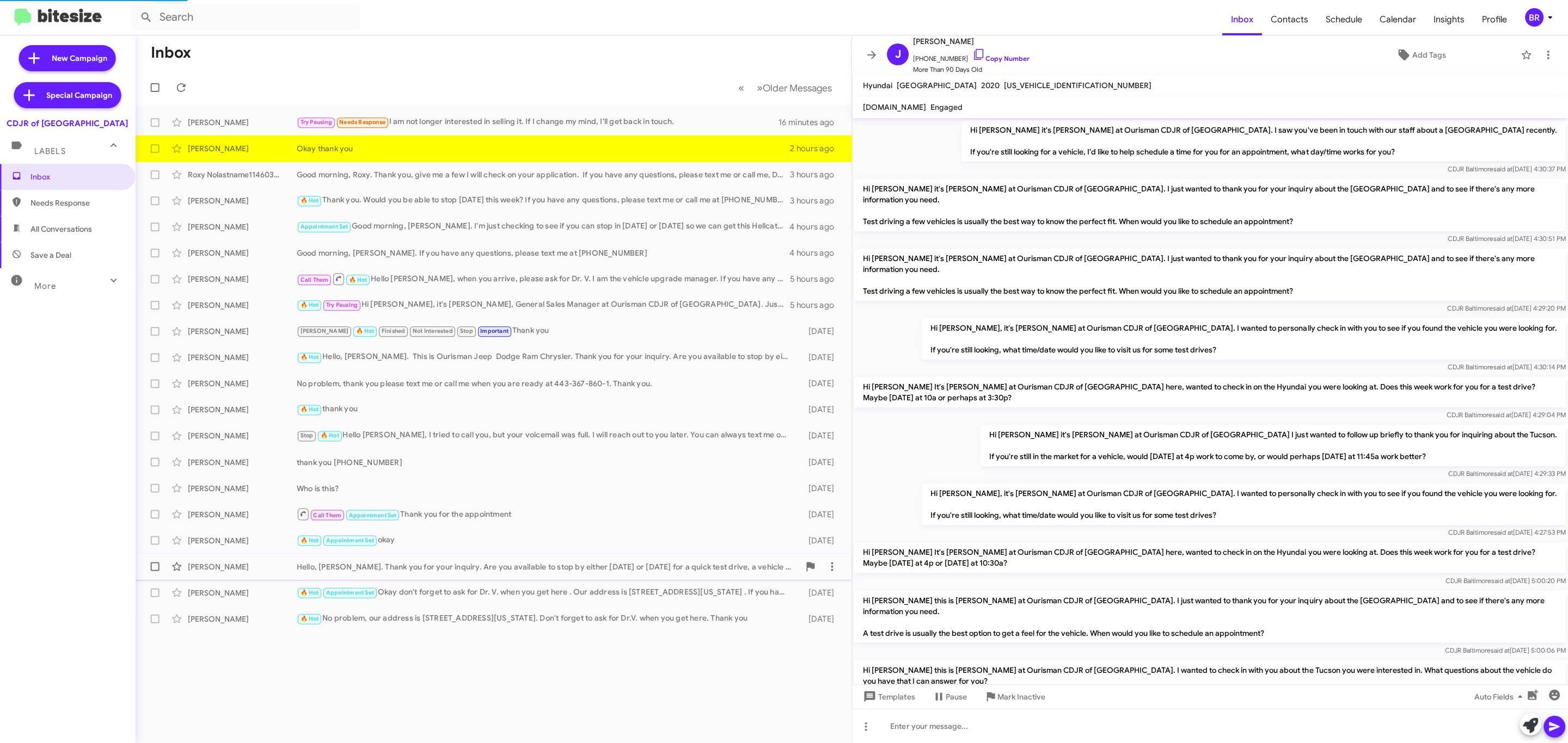
scroll to position [510, 0]
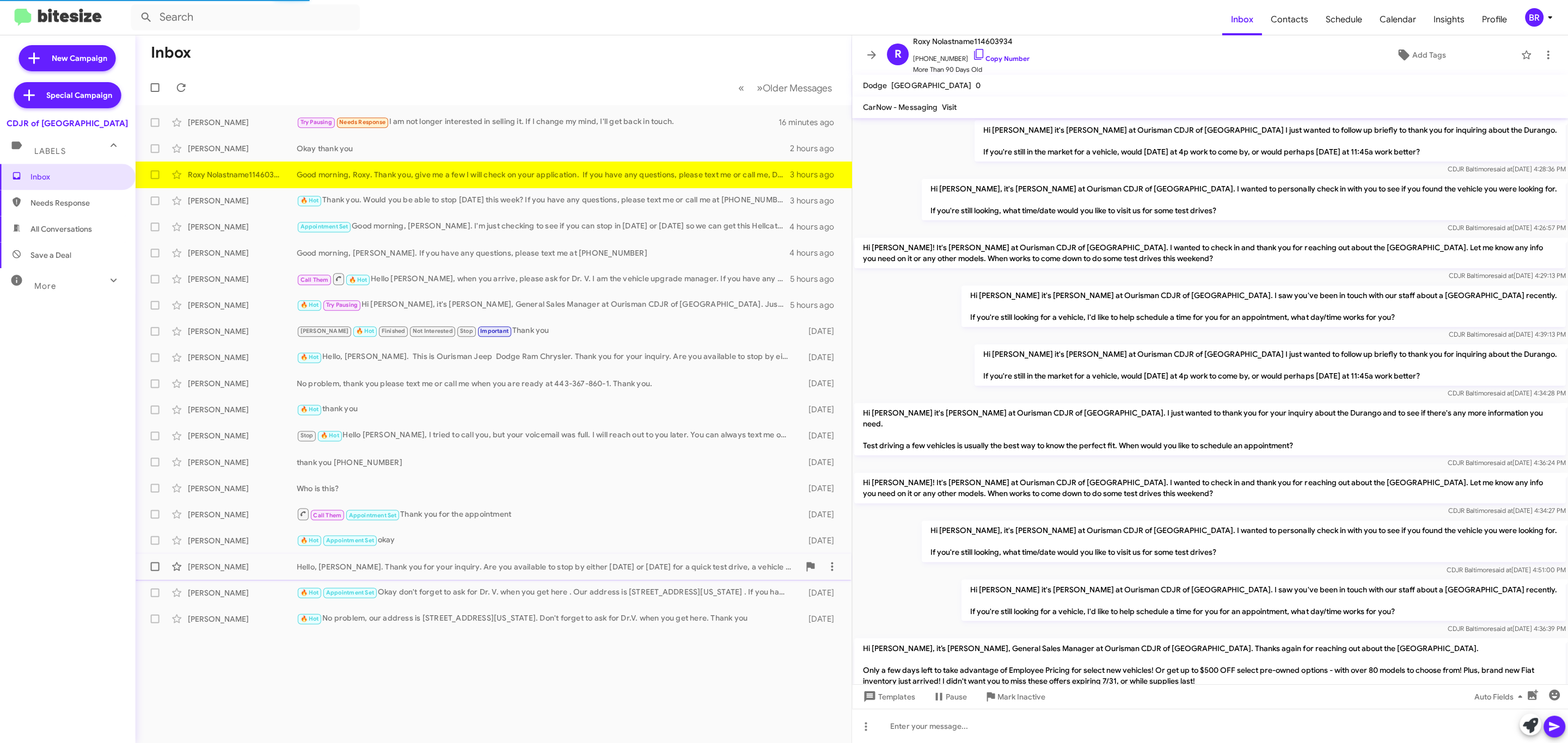
scroll to position [576, 0]
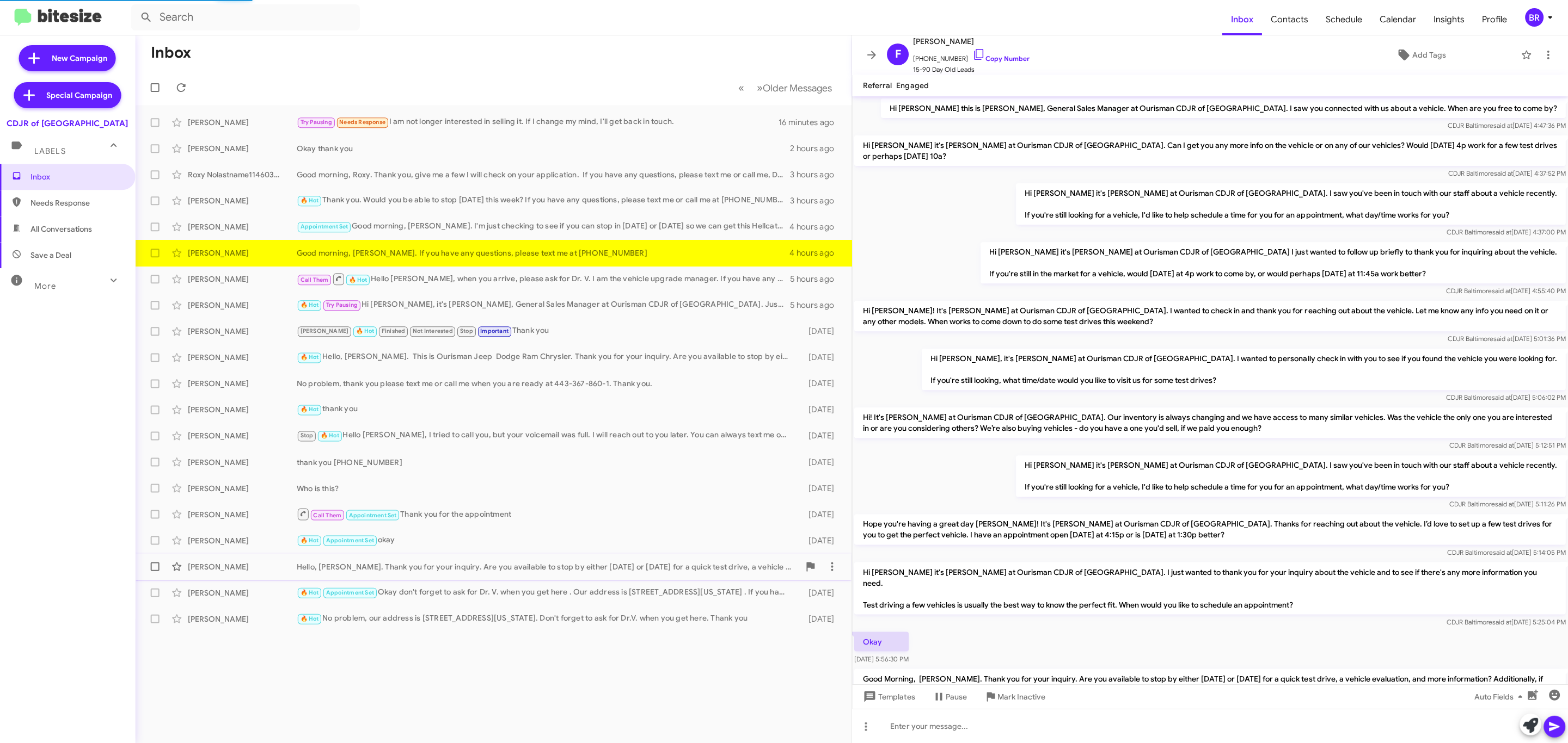
scroll to position [142, 0]
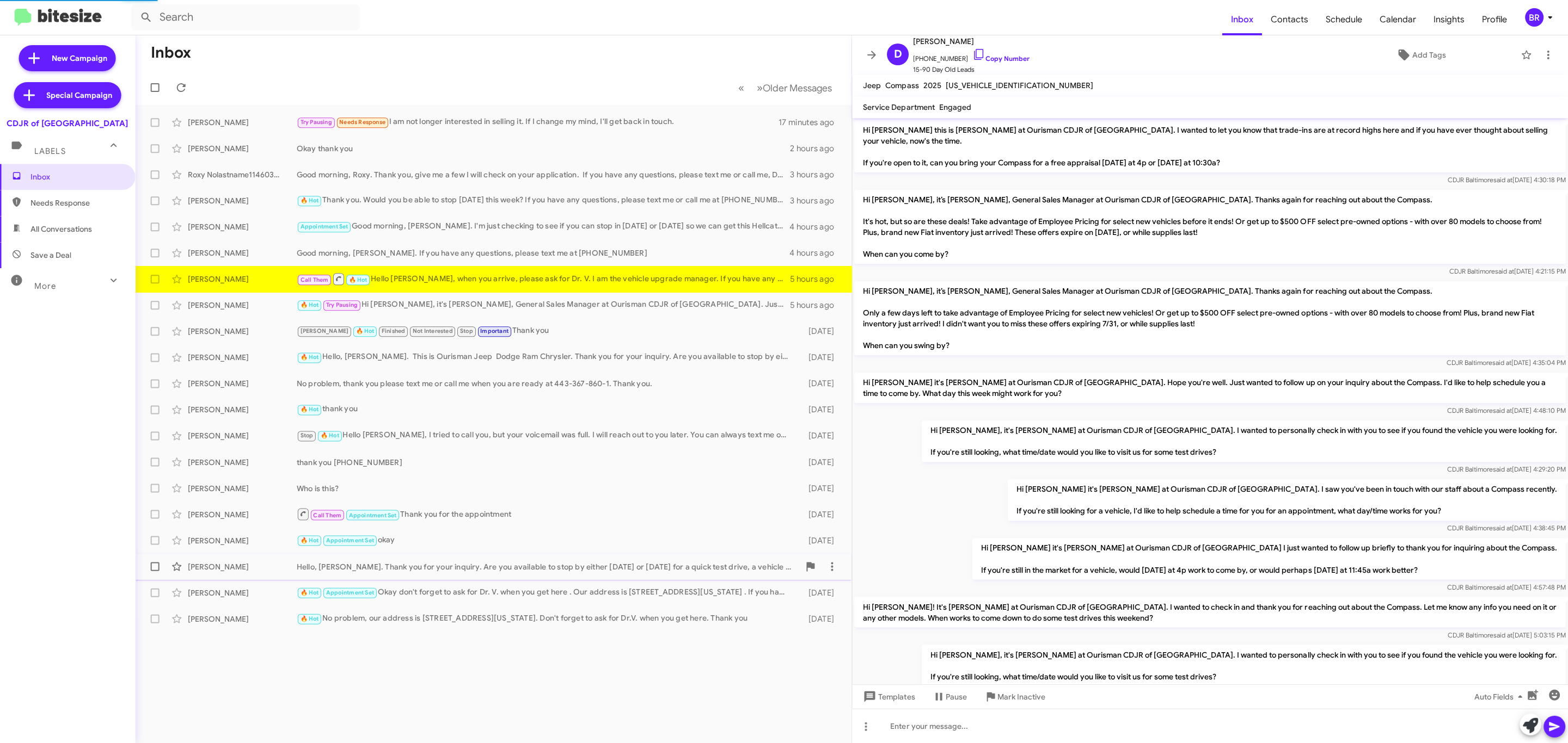
scroll to position [533, 0]
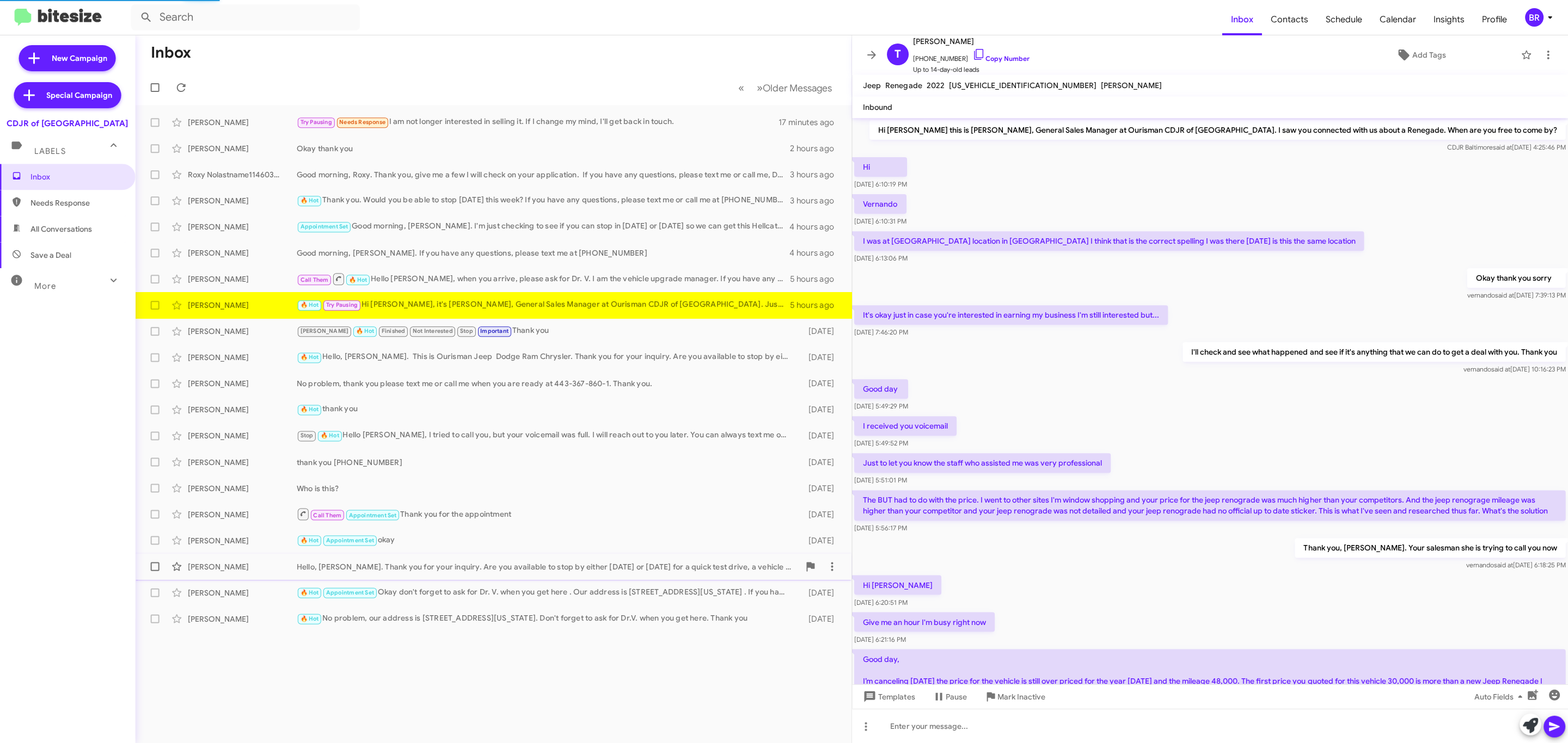
scroll to position [145, 0]
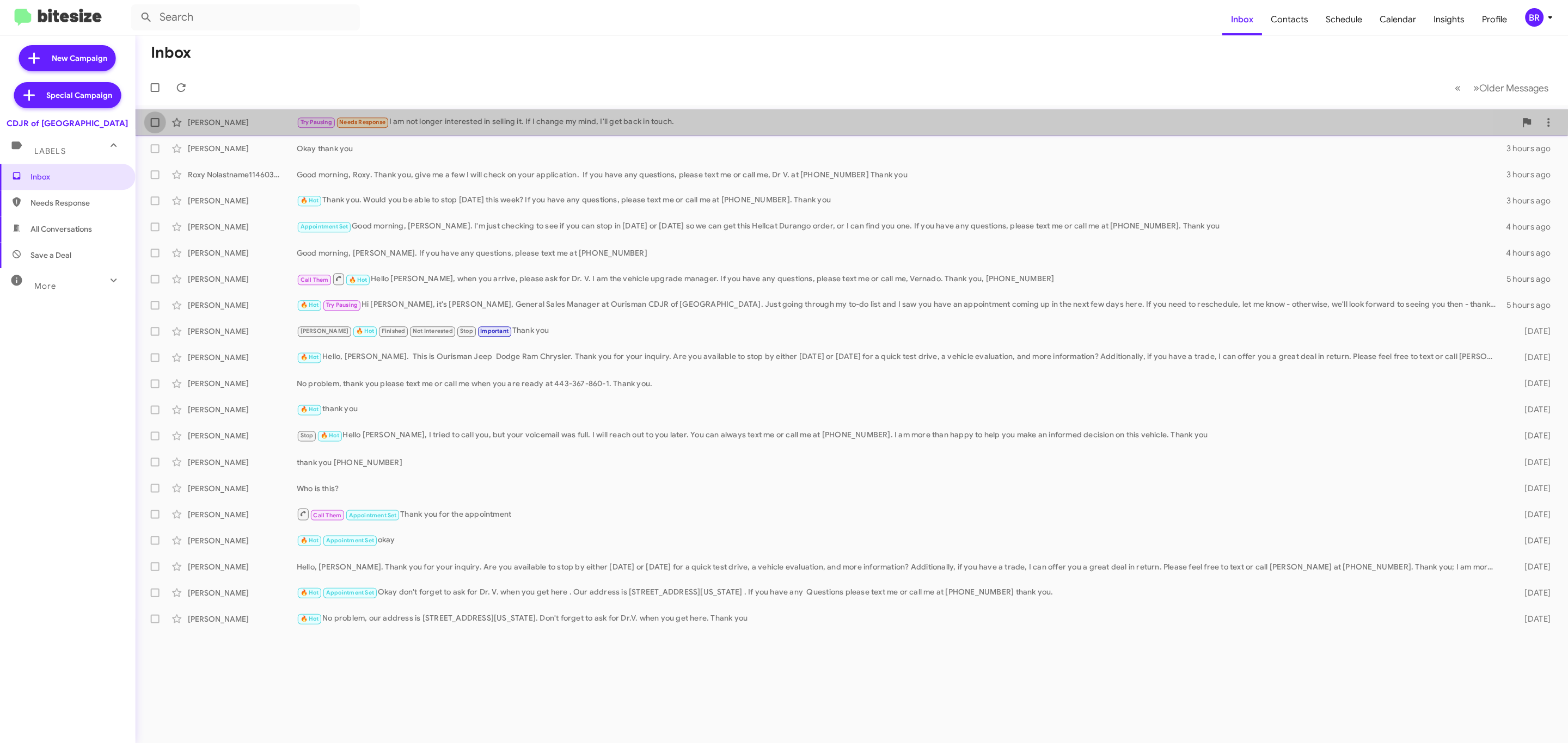
click at [148, 122] on label at bounding box center [155, 122] width 22 height 22
click at [155, 127] on input "checkbox" at bounding box center [155, 127] width 1 height 1
checkbox input "true"
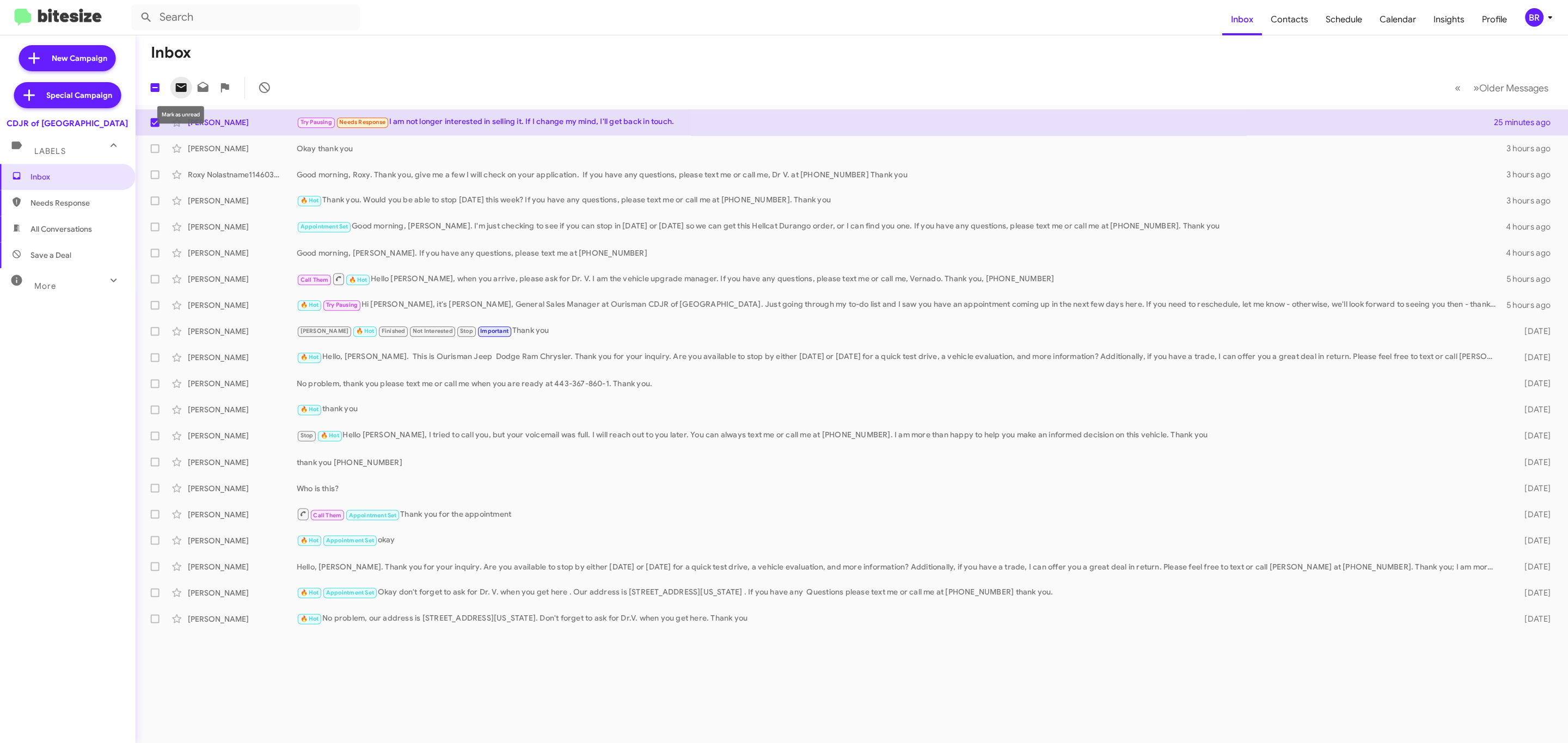
click at [177, 86] on icon at bounding box center [181, 88] width 11 height 9
click at [1527, 15] on div "BR" at bounding box center [1533, 16] width 18 height 18
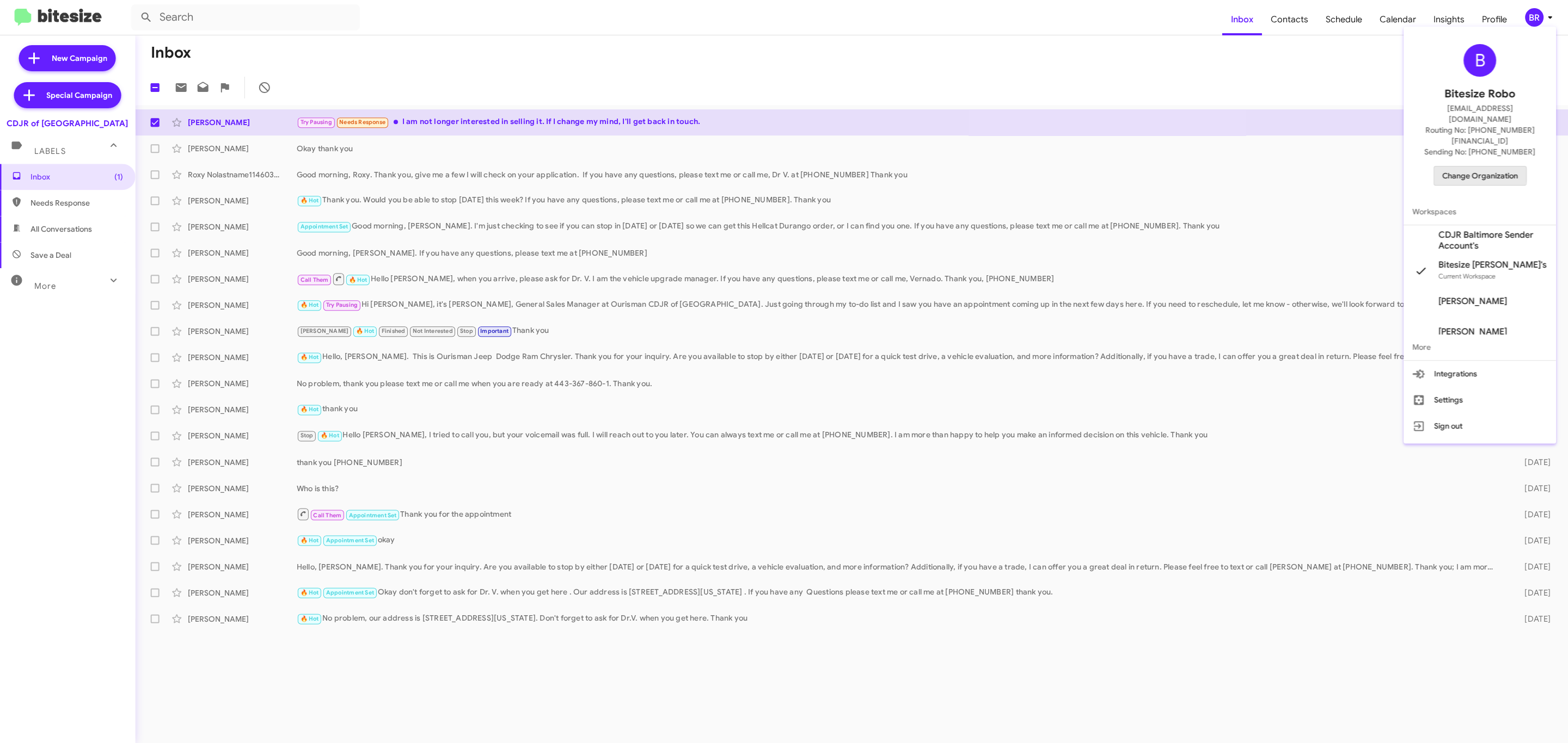
click at [1465, 167] on span "Change Organization" at bounding box center [1479, 175] width 76 height 18
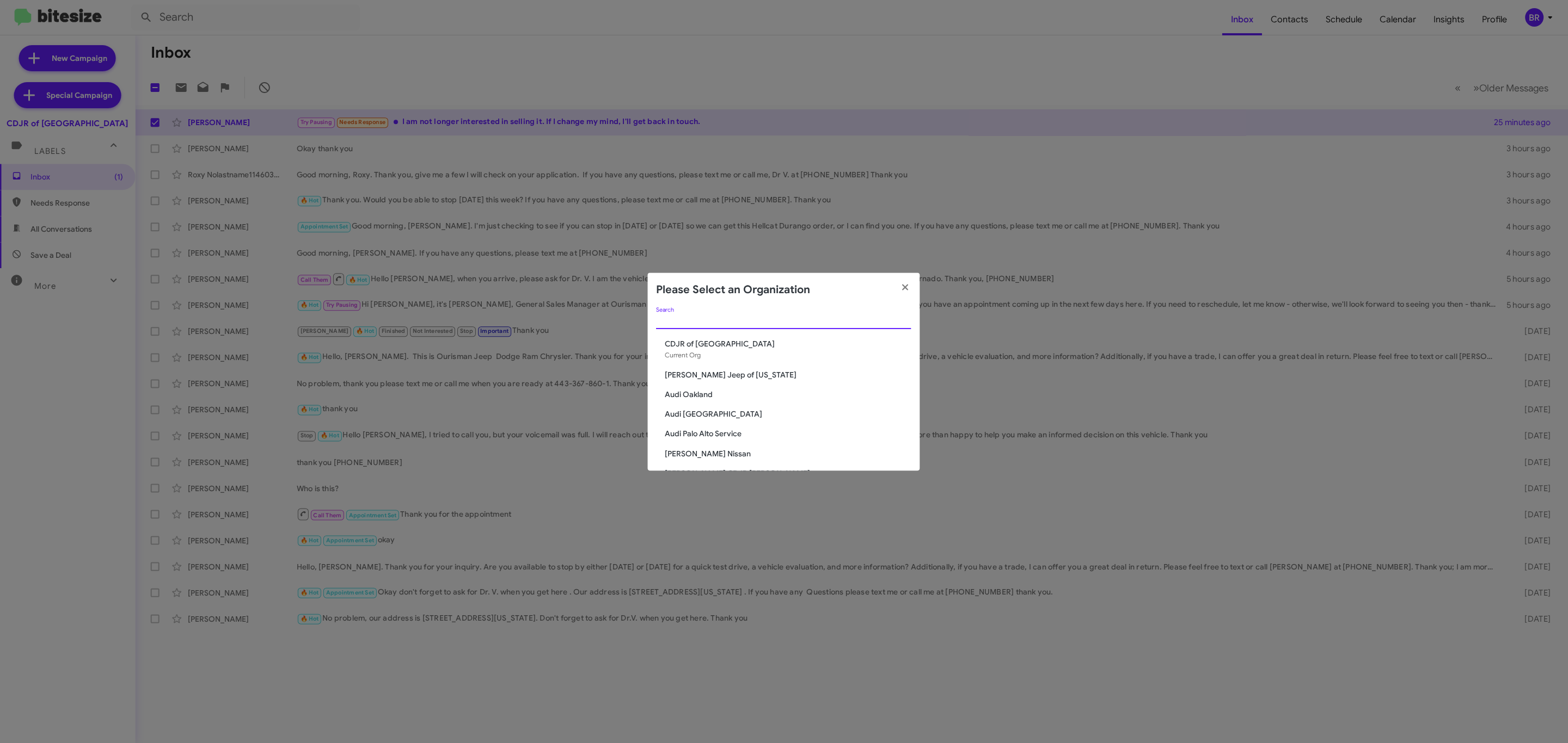
click at [796, 321] on input "Search" at bounding box center [784, 320] width 255 height 9
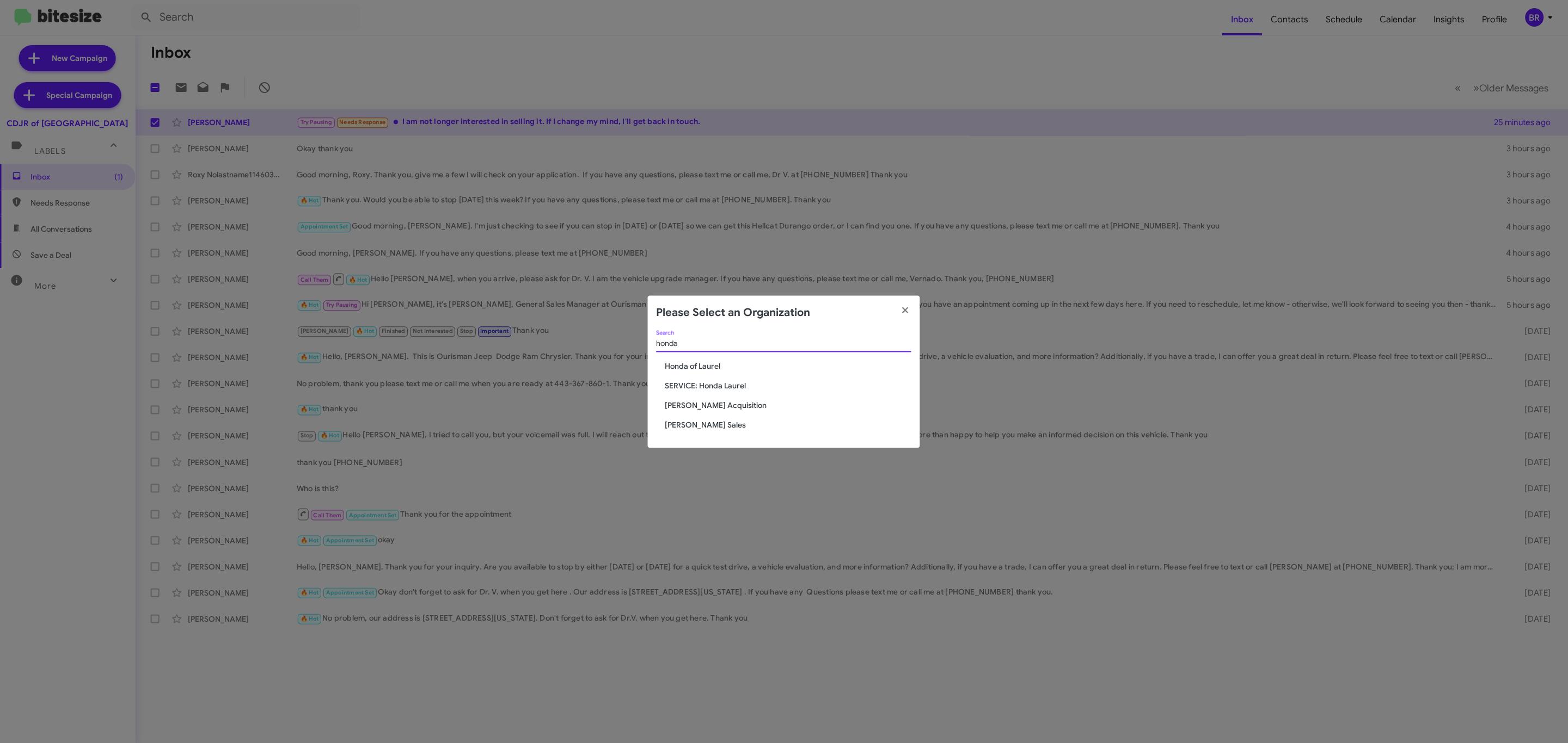
type input "honda"
click at [692, 367] on span "Honda of Laurel" at bounding box center [788, 366] width 246 height 11
